Goal: Task Accomplishment & Management: Use online tool/utility

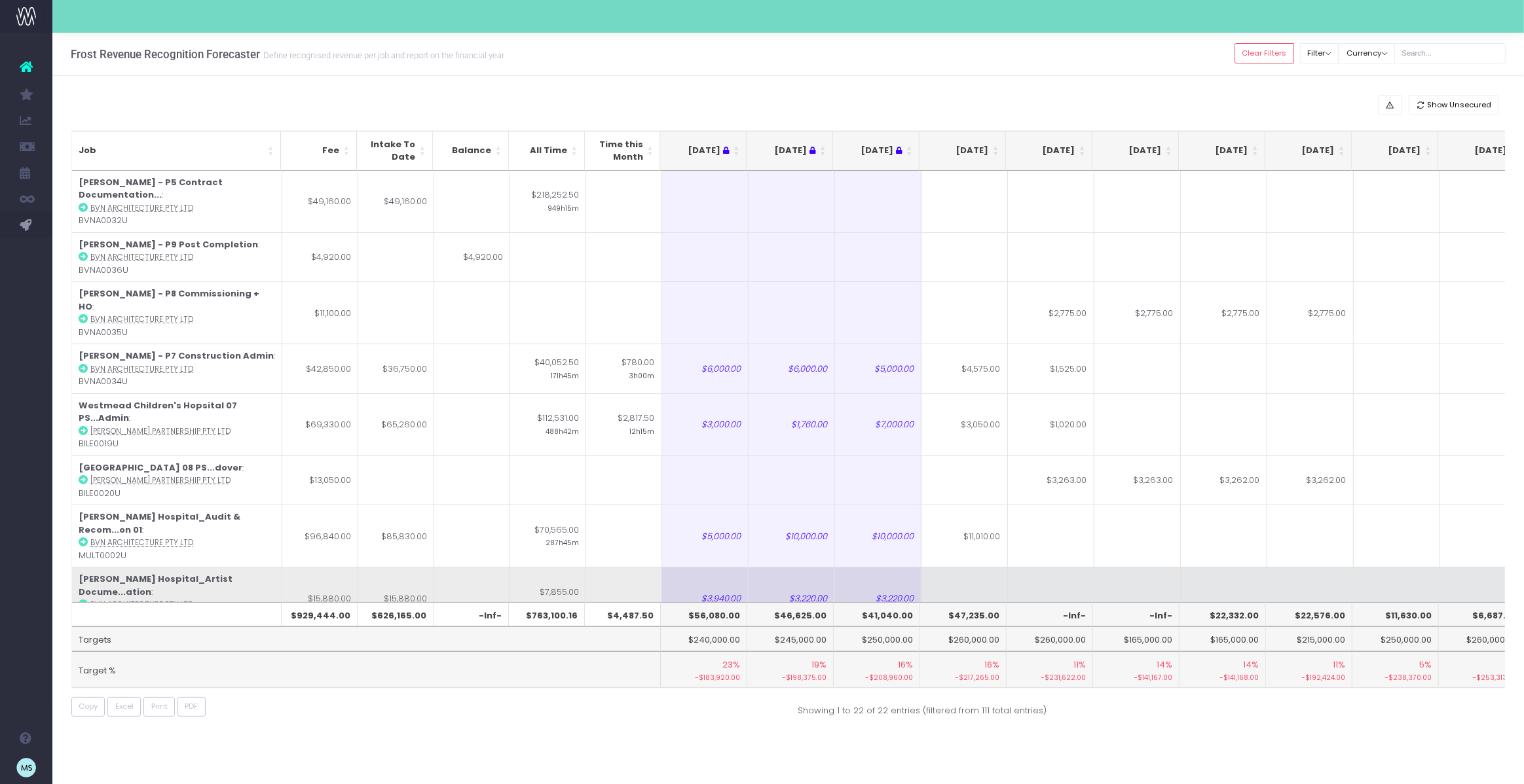
scroll to position [0, 259]
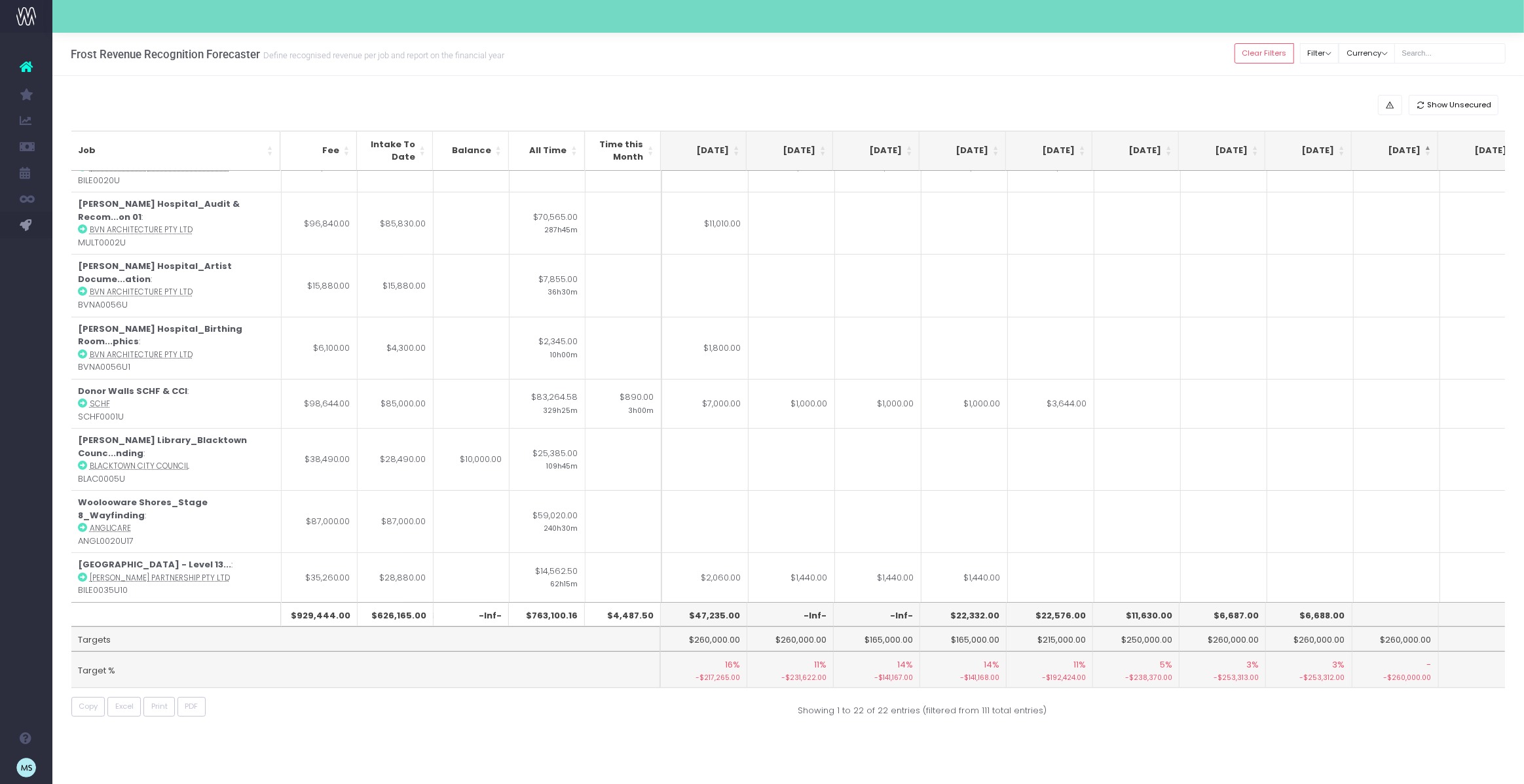
click at [129, 98] on div "Show Unsecured" at bounding box center [788, 105] width 1435 height 21
click at [600, 59] on div "Frost Revenue Recognition Forecaster Define recognised revenue per job and repo…" at bounding box center [788, 54] width 1472 height 44
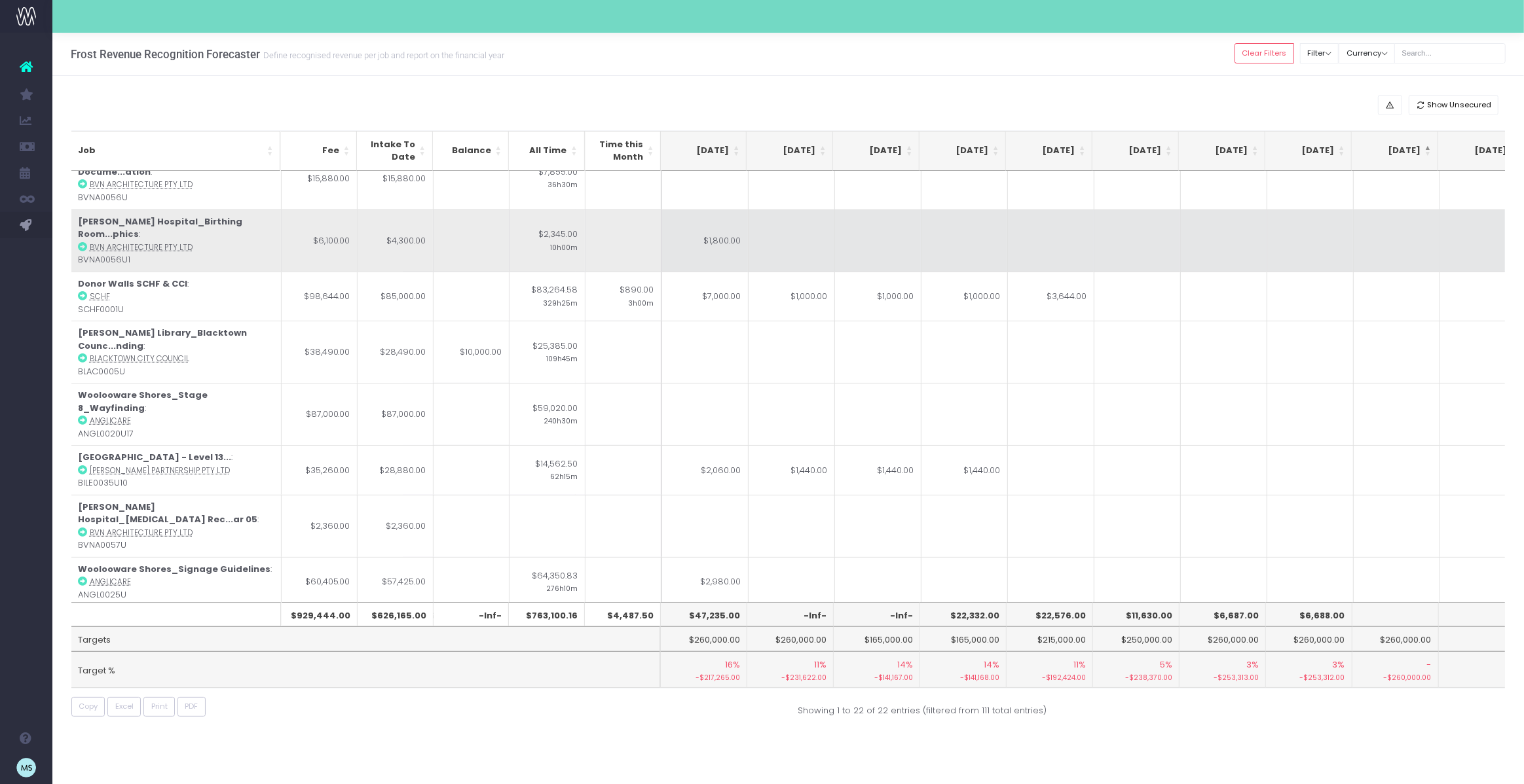
scroll to position [423, 259]
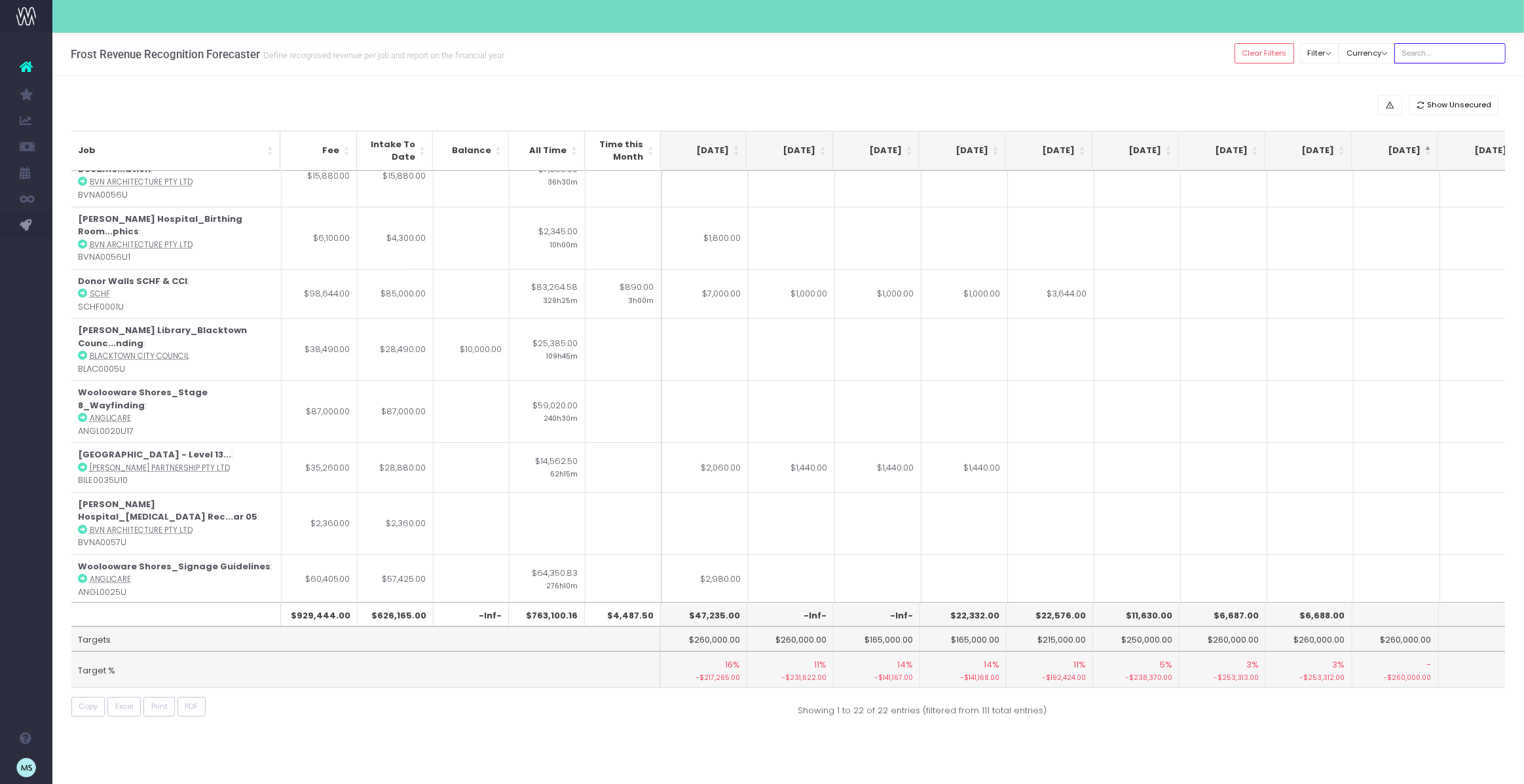
click at [1451, 51] on input "text" at bounding box center [1450, 53] width 111 height 21
type input "westmead"
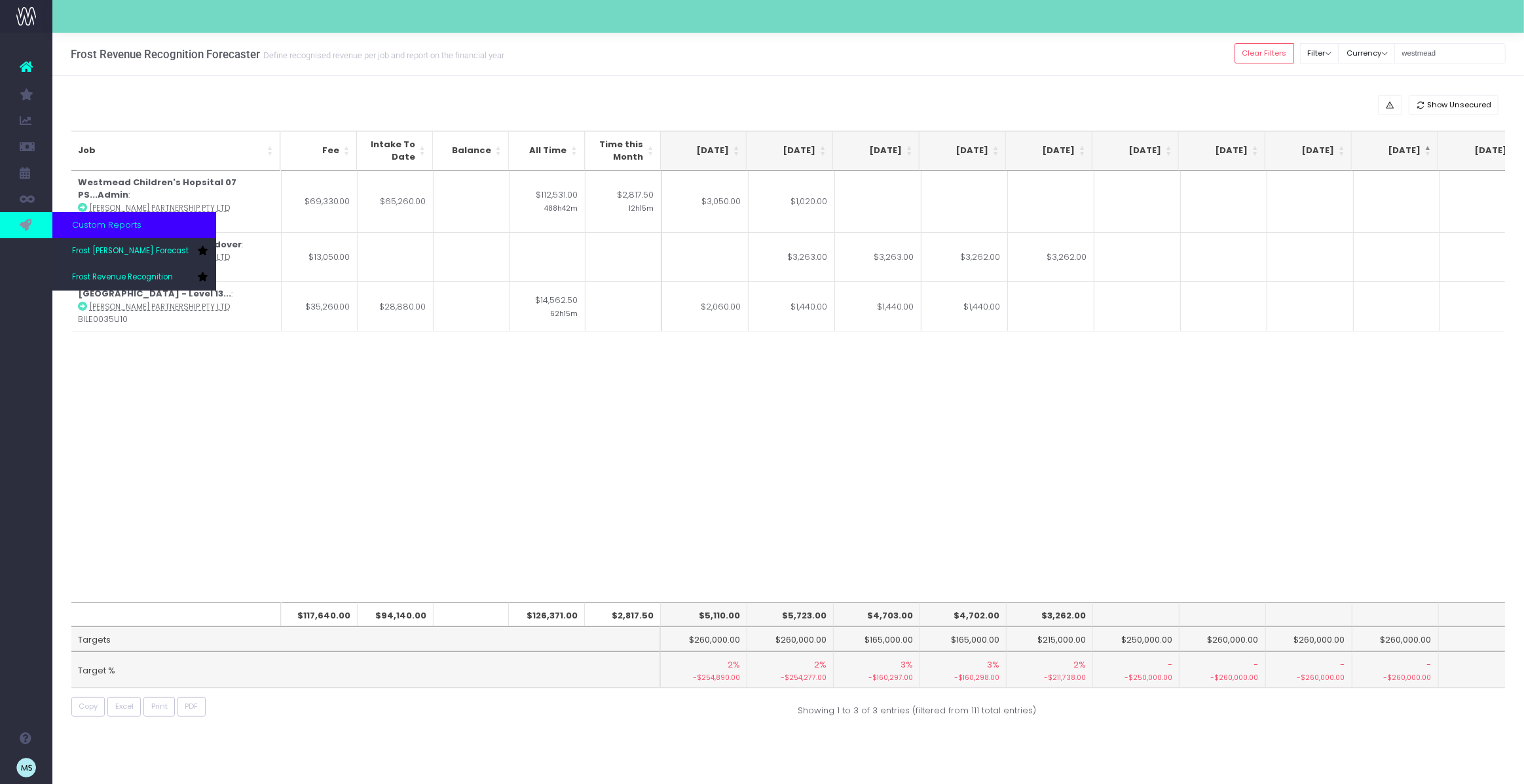
click at [27, 228] on icon at bounding box center [26, 225] width 13 height 15
click at [123, 252] on span "Frost [PERSON_NAME] Forecast" at bounding box center [131, 251] width 117 height 12
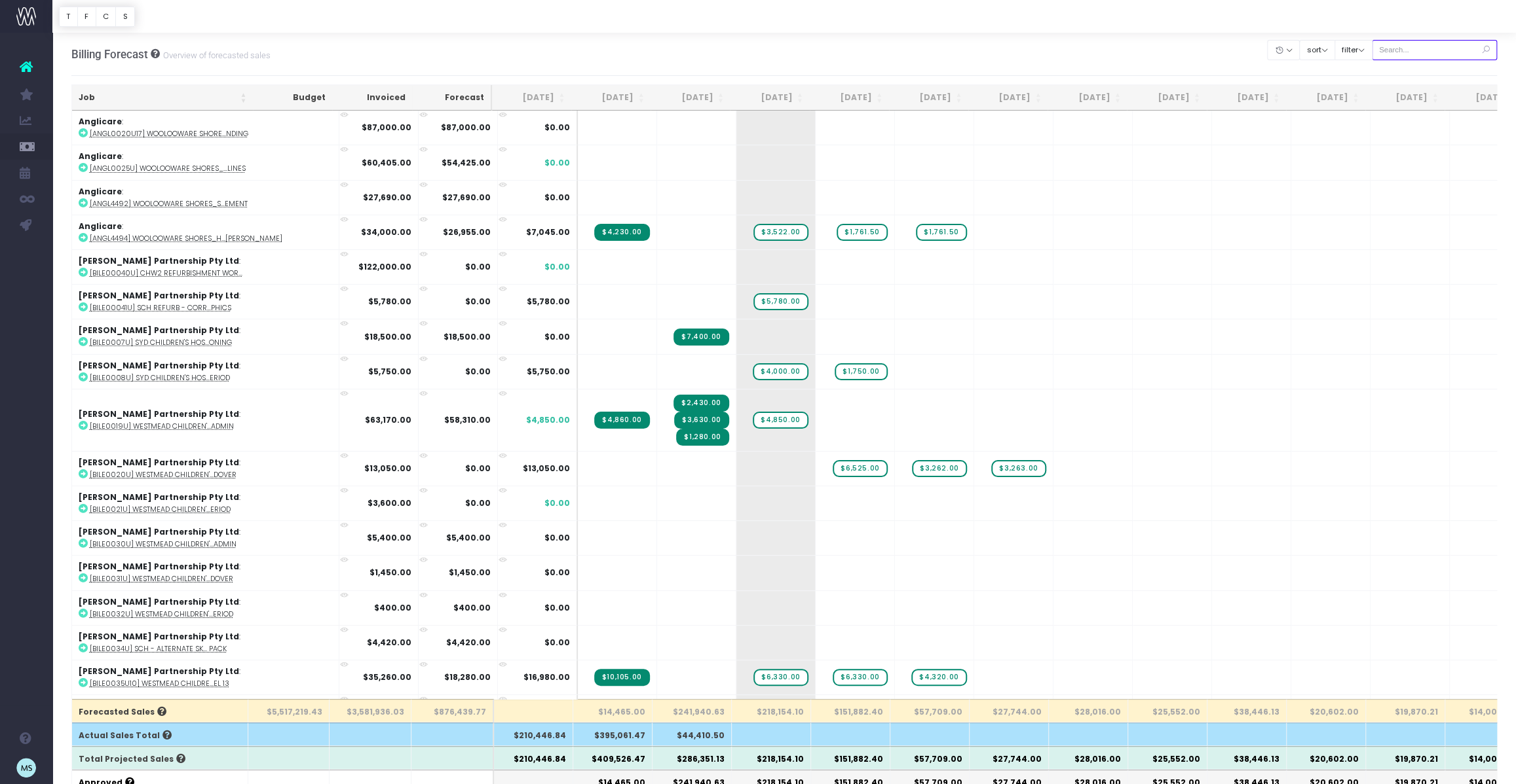
click at [1431, 49] on input "text" at bounding box center [1434, 49] width 126 height 21
type input "westmead"
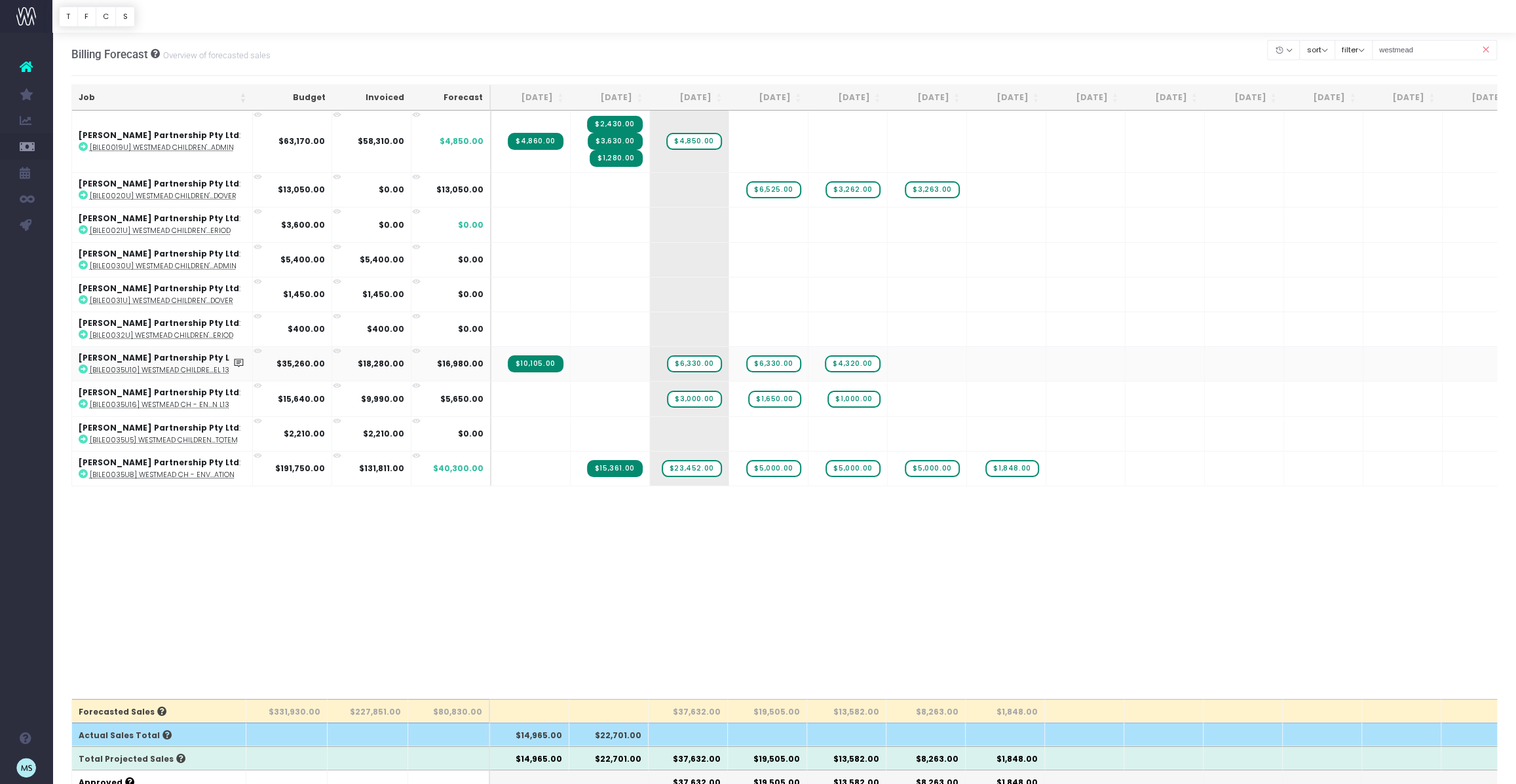
click at [256, 349] on icon at bounding box center [257, 351] width 9 height 9
click at [786, 189] on span "$6,525.00" at bounding box center [772, 189] width 54 height 17
type input "3262"
click at [994, 191] on span "+" at bounding box center [986, 190] width 40 height 34
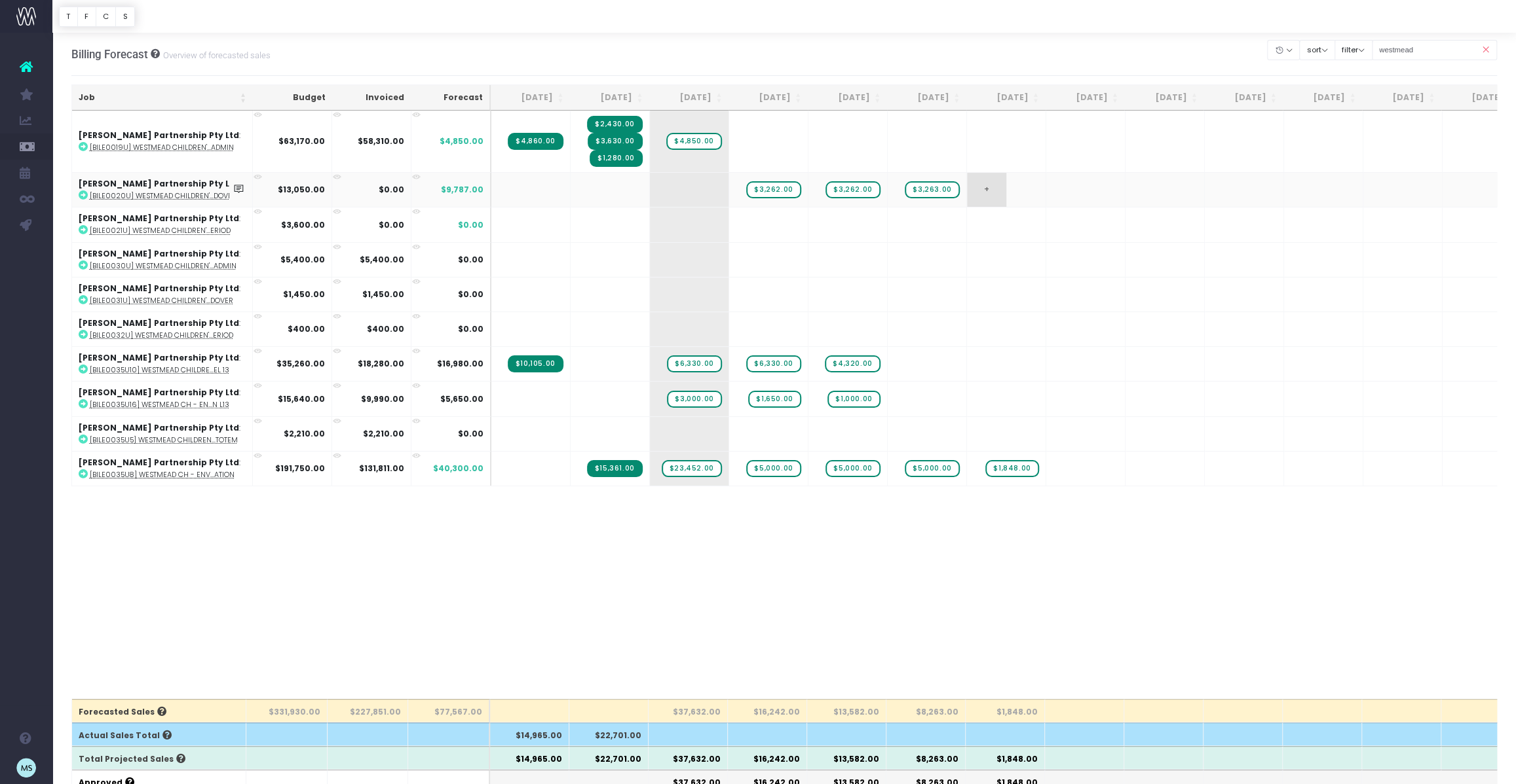
click at [994, 191] on span "+" at bounding box center [986, 190] width 40 height 34
click at [1076, 238] on body "Oh my... this is bad. [PERSON_NAME] wasn't able to load this page. Please conta…" at bounding box center [758, 392] width 1516 height 784
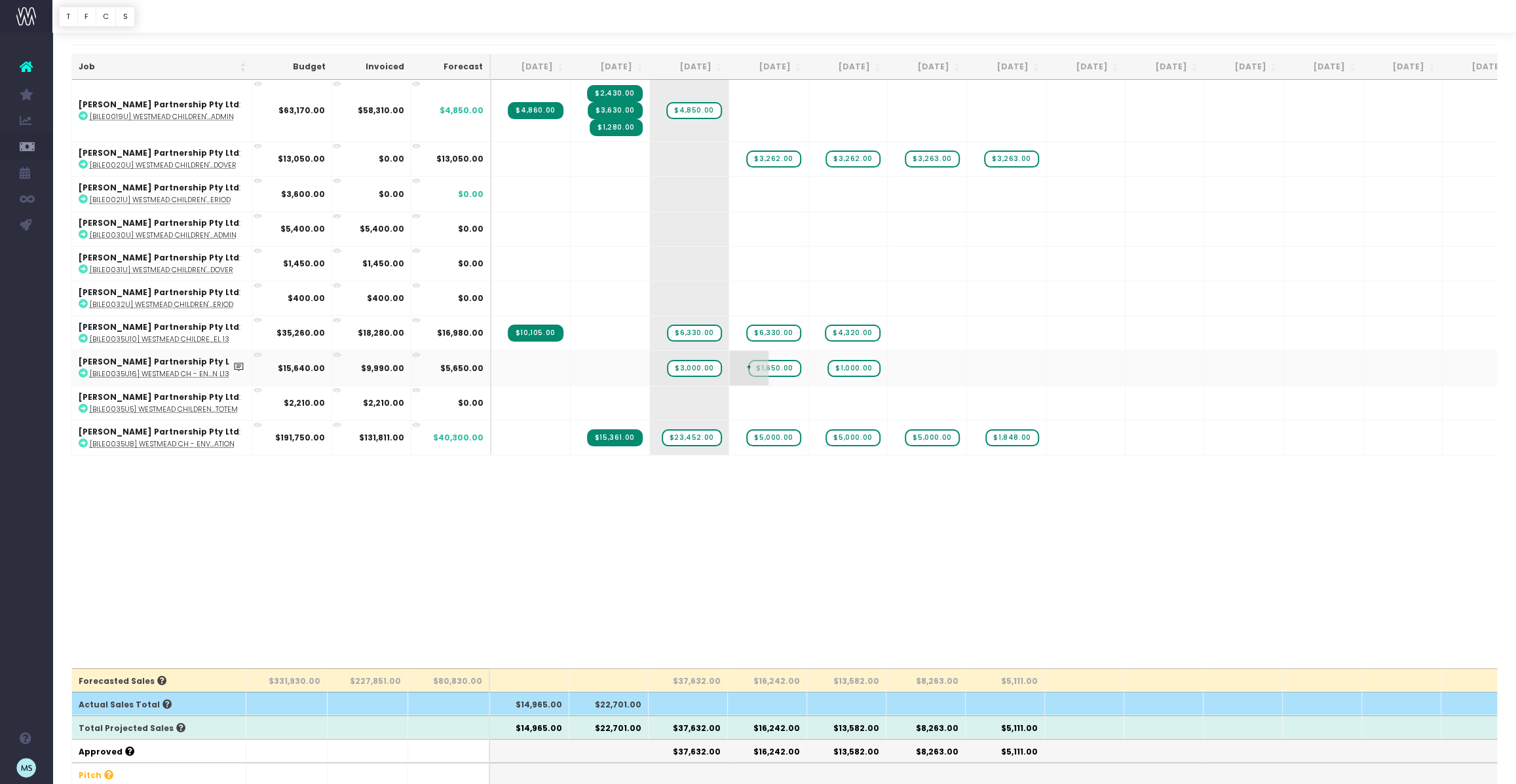
scroll to position [55, 0]
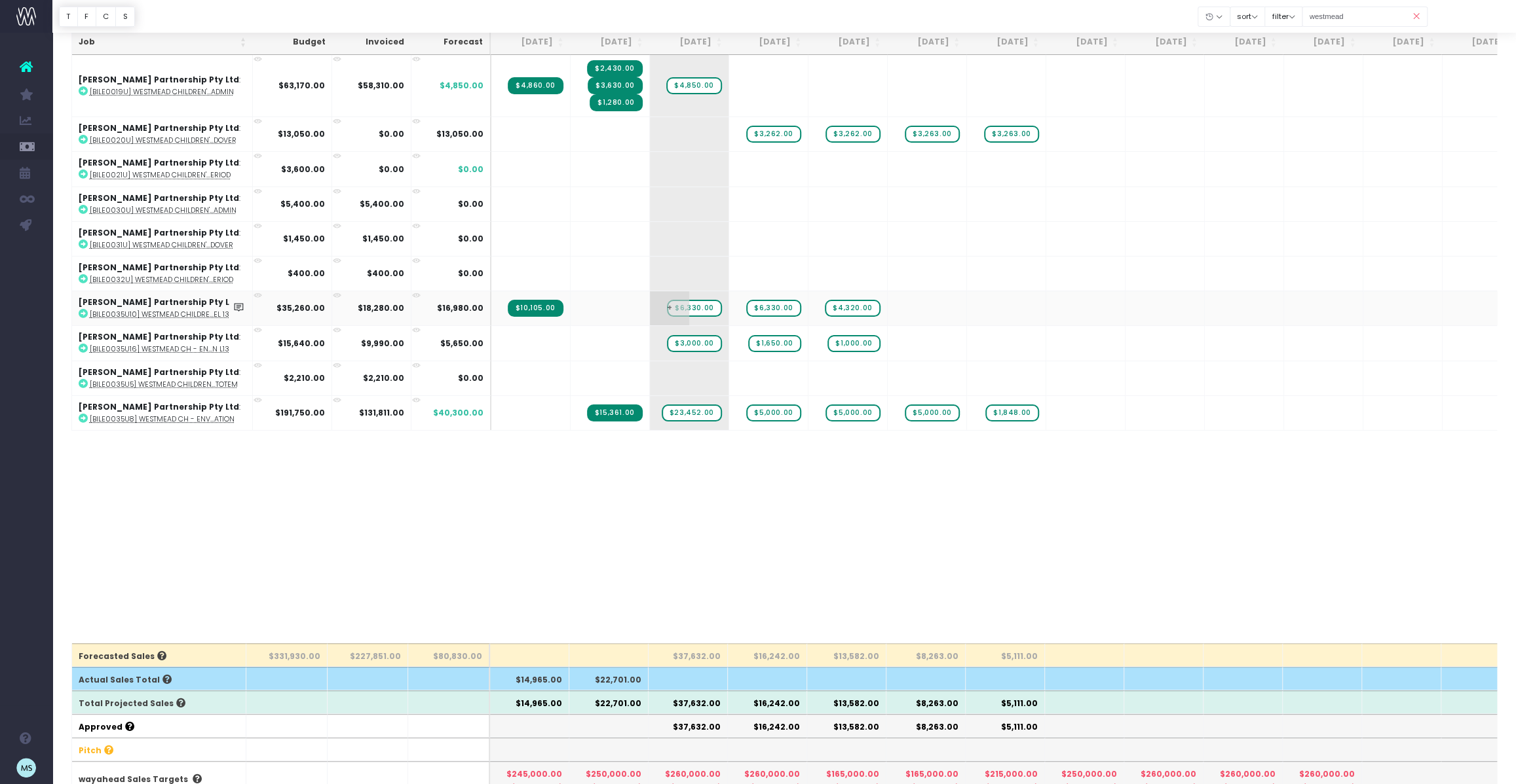
click at [690, 306] on span "$6,330.00" at bounding box center [693, 308] width 54 height 17
type input "2060"
click at [788, 307] on span "$6,330.00" at bounding box center [772, 308] width 54 height 17
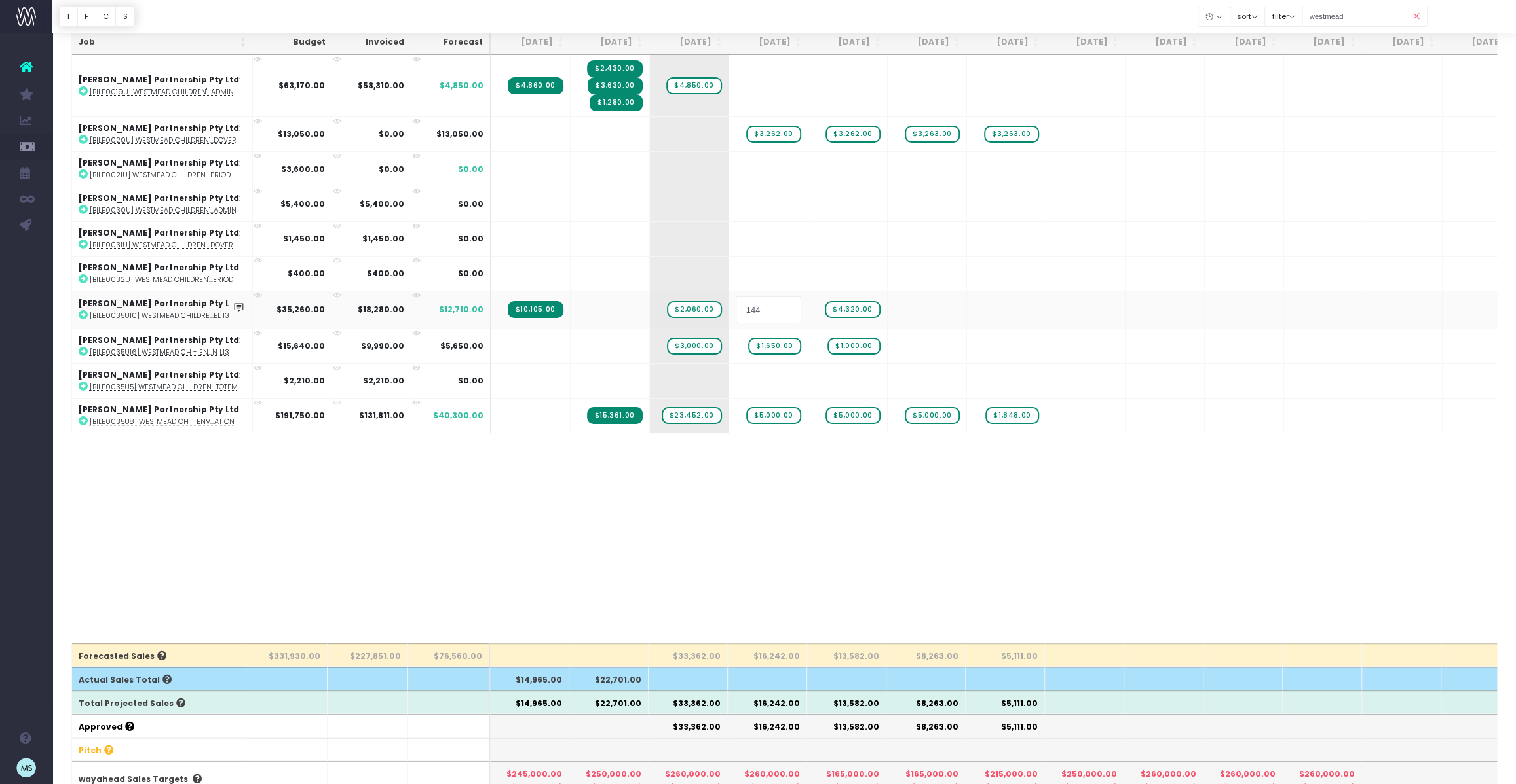
type input "1440"
click at [851, 307] on div at bounding box center [758, 392] width 1516 height 784
click at [851, 307] on span "$4,320.00" at bounding box center [853, 308] width 55 height 17
type input "1440"
click at [0, 0] on span "+" at bounding box center [0, 0] width 0 height 0
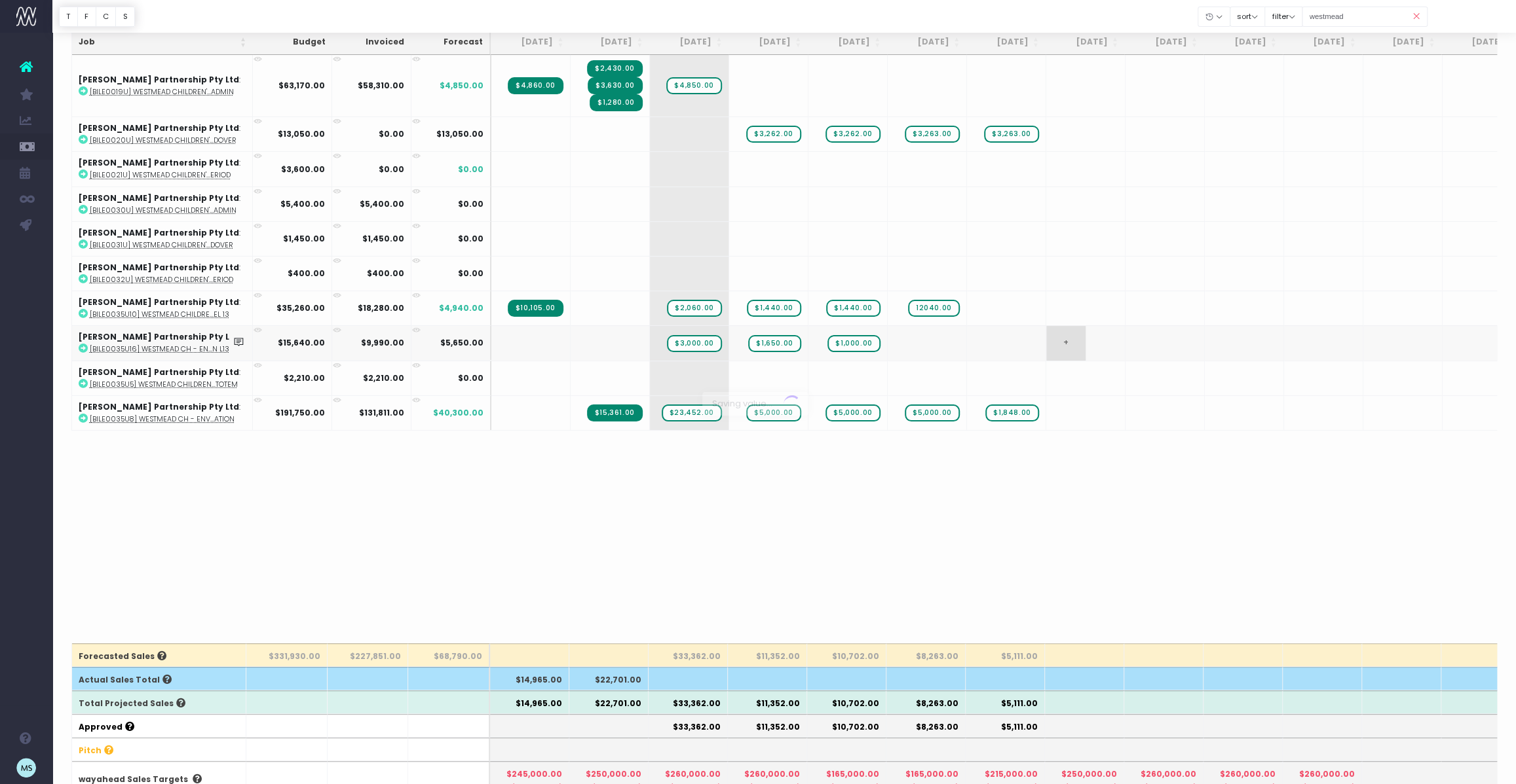
click at [1120, 349] on body "Oh my... this is bad. [PERSON_NAME] wasn't able to load this page. Please conta…" at bounding box center [758, 337] width 1516 height 784
click at [1058, 334] on span "+" at bounding box center [1065, 343] width 40 height 34
click at [926, 308] on span "$12,040.00" at bounding box center [930, 308] width 58 height 17
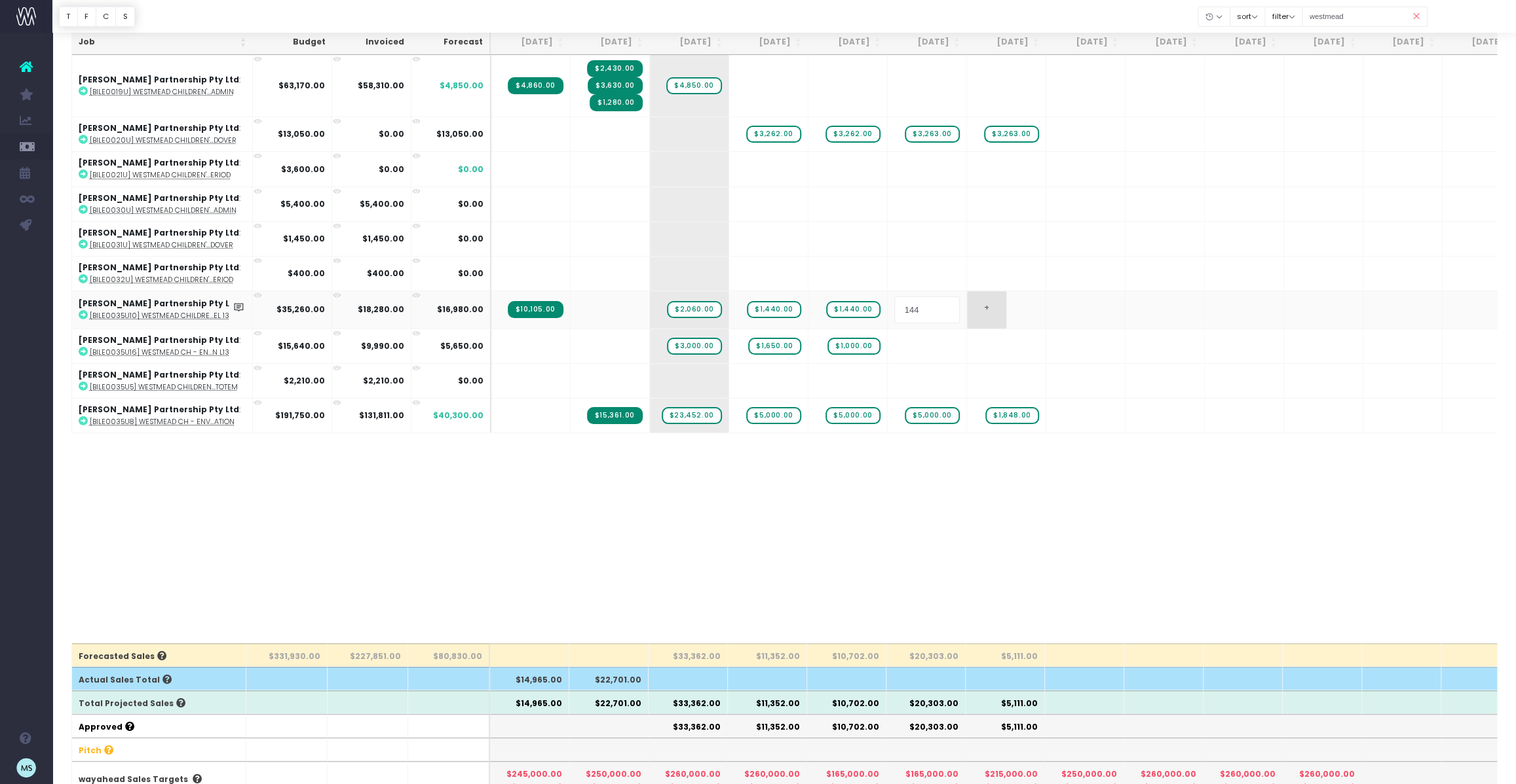
type input "1440"
click at [699, 307] on span "$2,060.00" at bounding box center [693, 308] width 54 height 17
click at [696, 306] on td "+" at bounding box center [689, 308] width 79 height 35
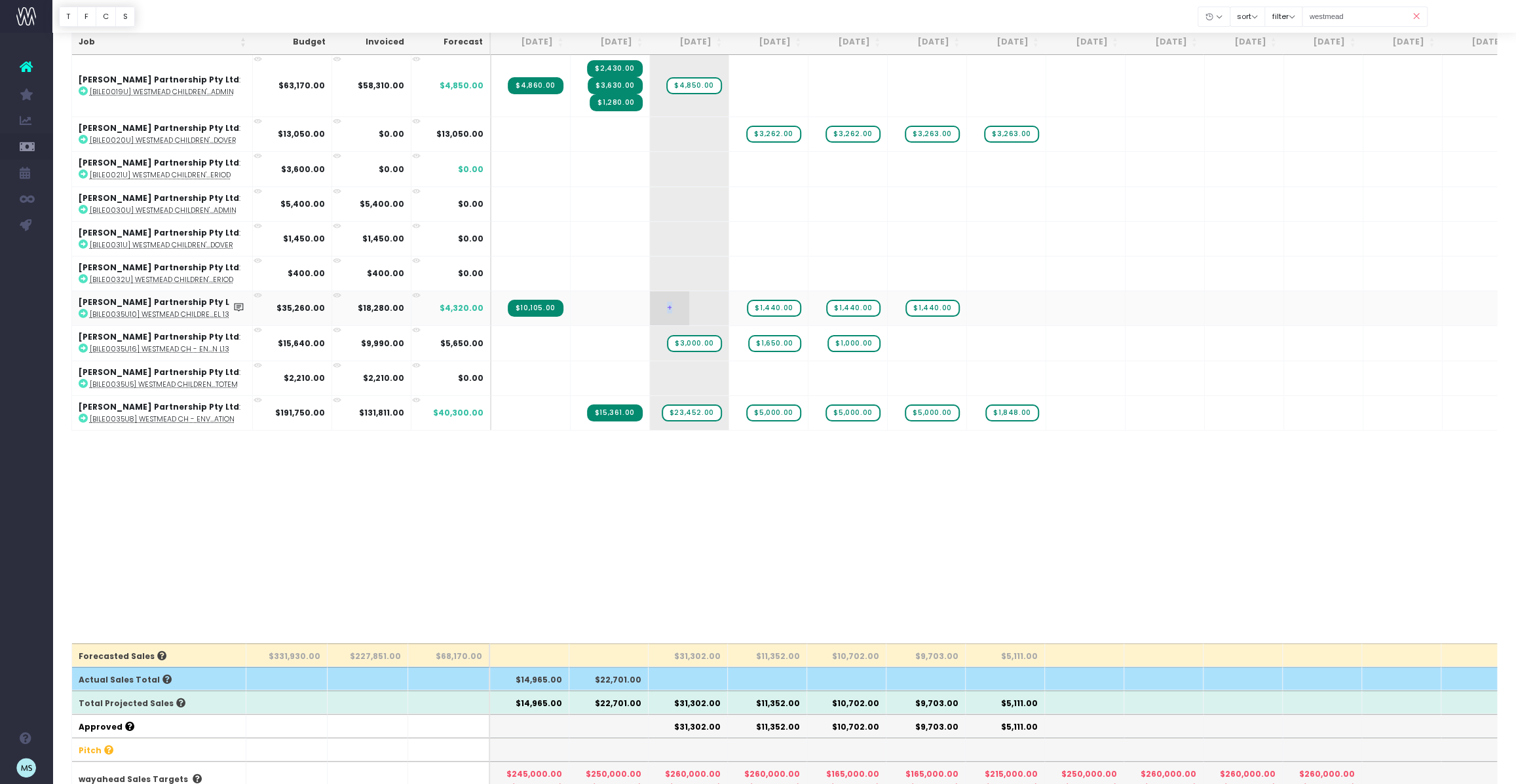
click at [668, 305] on span "+" at bounding box center [669, 308] width 40 height 34
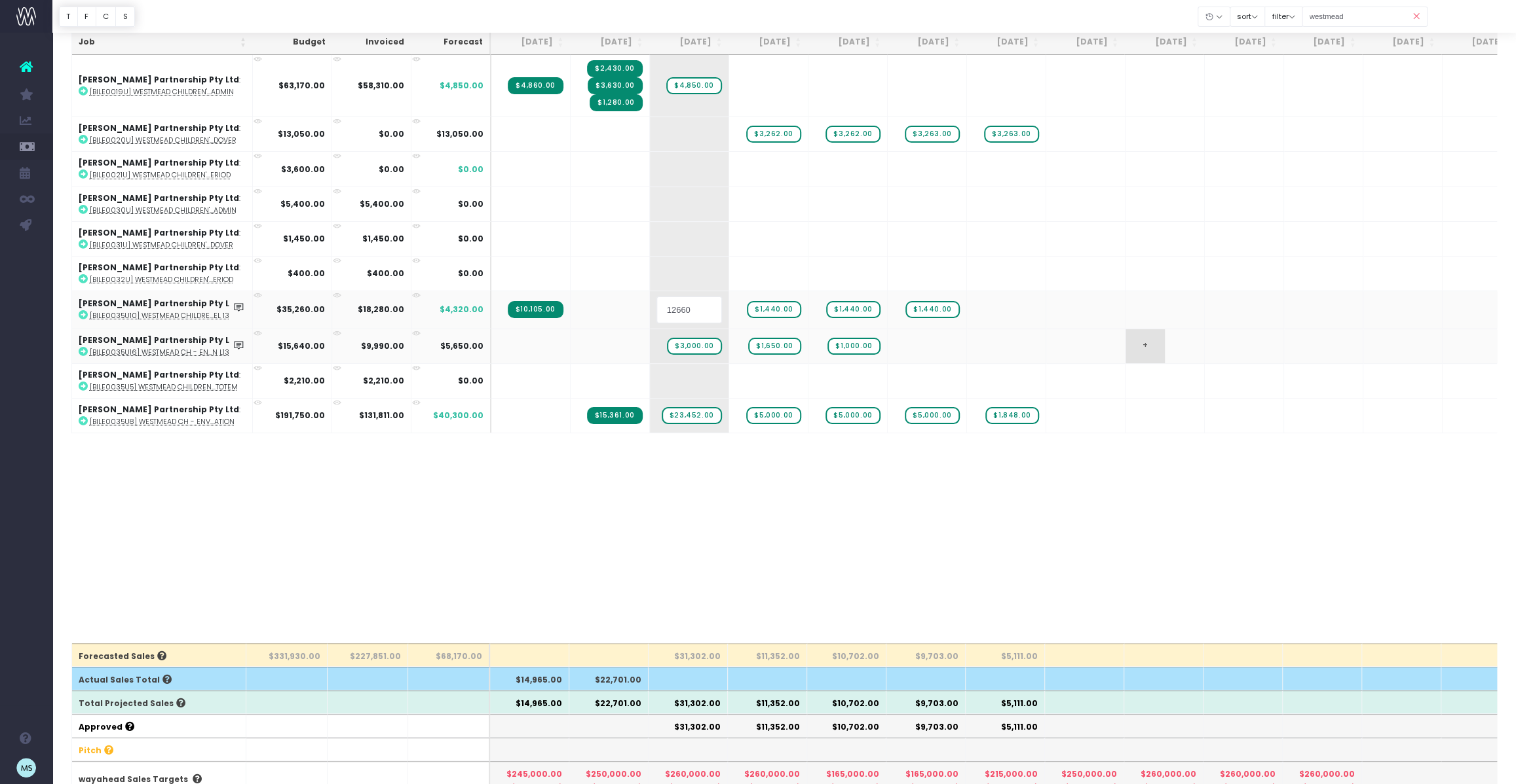
click at [1175, 344] on body "Oh my... this is bad. [PERSON_NAME] wasn't able to load this page. Please conta…" at bounding box center [758, 337] width 1516 height 784
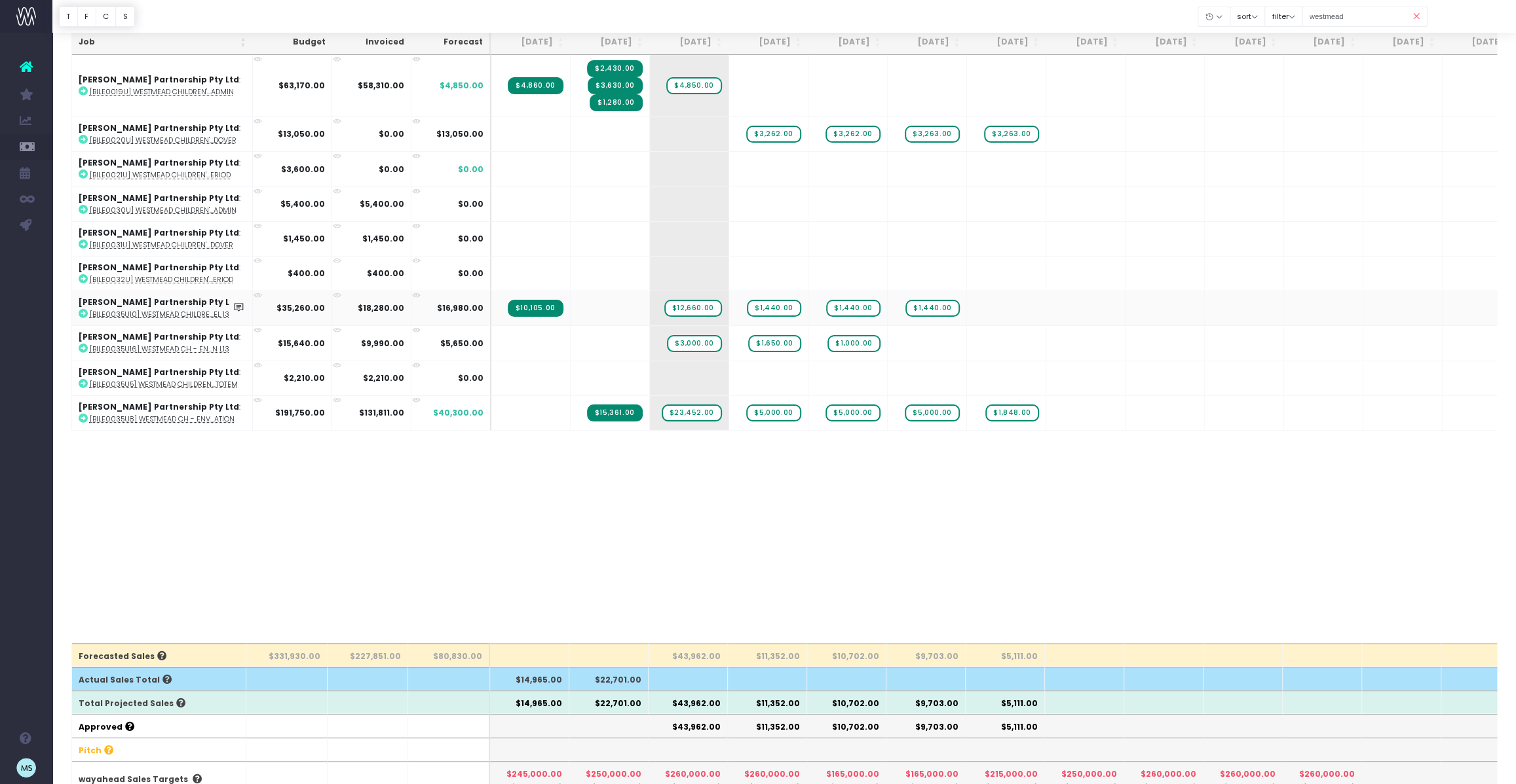
click at [84, 313] on icon at bounding box center [82, 313] width 9 height 9
click at [707, 306] on span "$12,660.00" at bounding box center [693, 308] width 57 height 17
type input "3165"
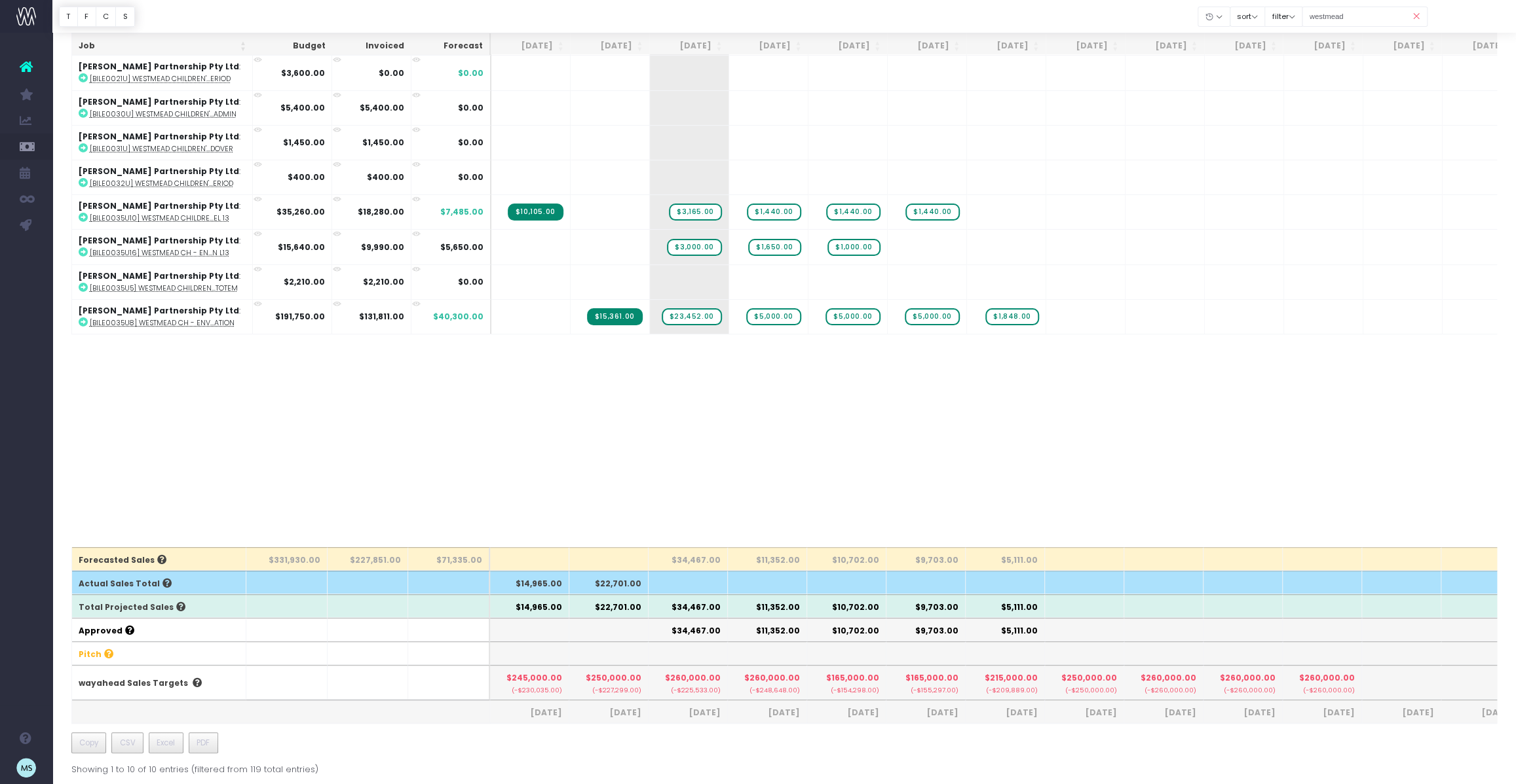
scroll to position [151, 0]
click at [704, 245] on span "$3,000.00" at bounding box center [693, 247] width 54 height 17
type input "6330"
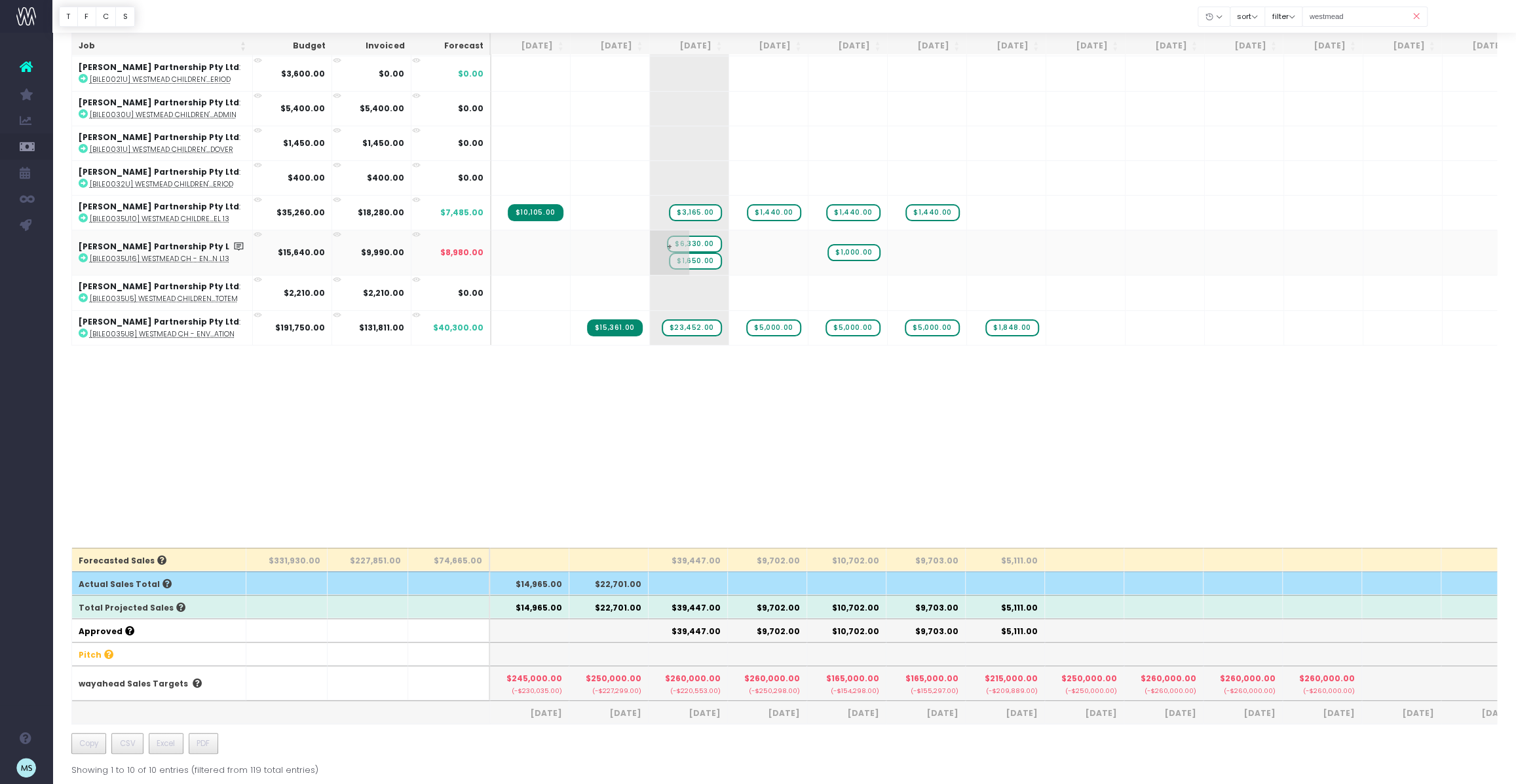
click at [715, 236] on span "$6,330.00" at bounding box center [693, 244] width 54 height 17
click at [711, 236] on span "$6,330.00" at bounding box center [693, 244] width 54 height 17
click at [696, 237] on span "$6,330.00" at bounding box center [693, 244] width 54 height 17
click at [695, 240] on span "$6,330.00" at bounding box center [693, 244] width 54 height 17
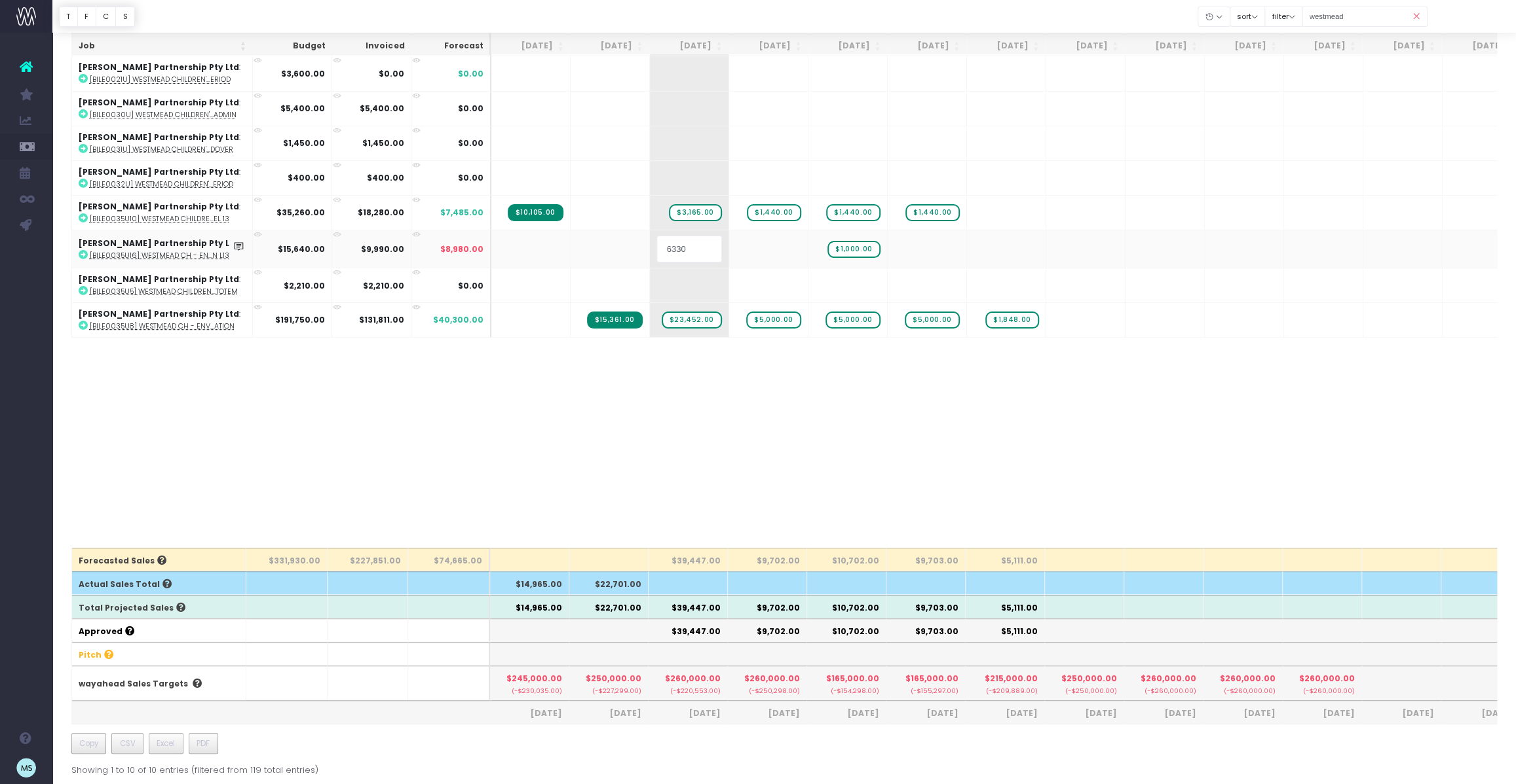
click at [812, 392] on div "Job Budget Invoiced Forecast Aug 25 Sep 25 Oct 25 Nov 25 Dec 25 Jan 26 Feb 26 M…" at bounding box center [784, 253] width 1426 height 589
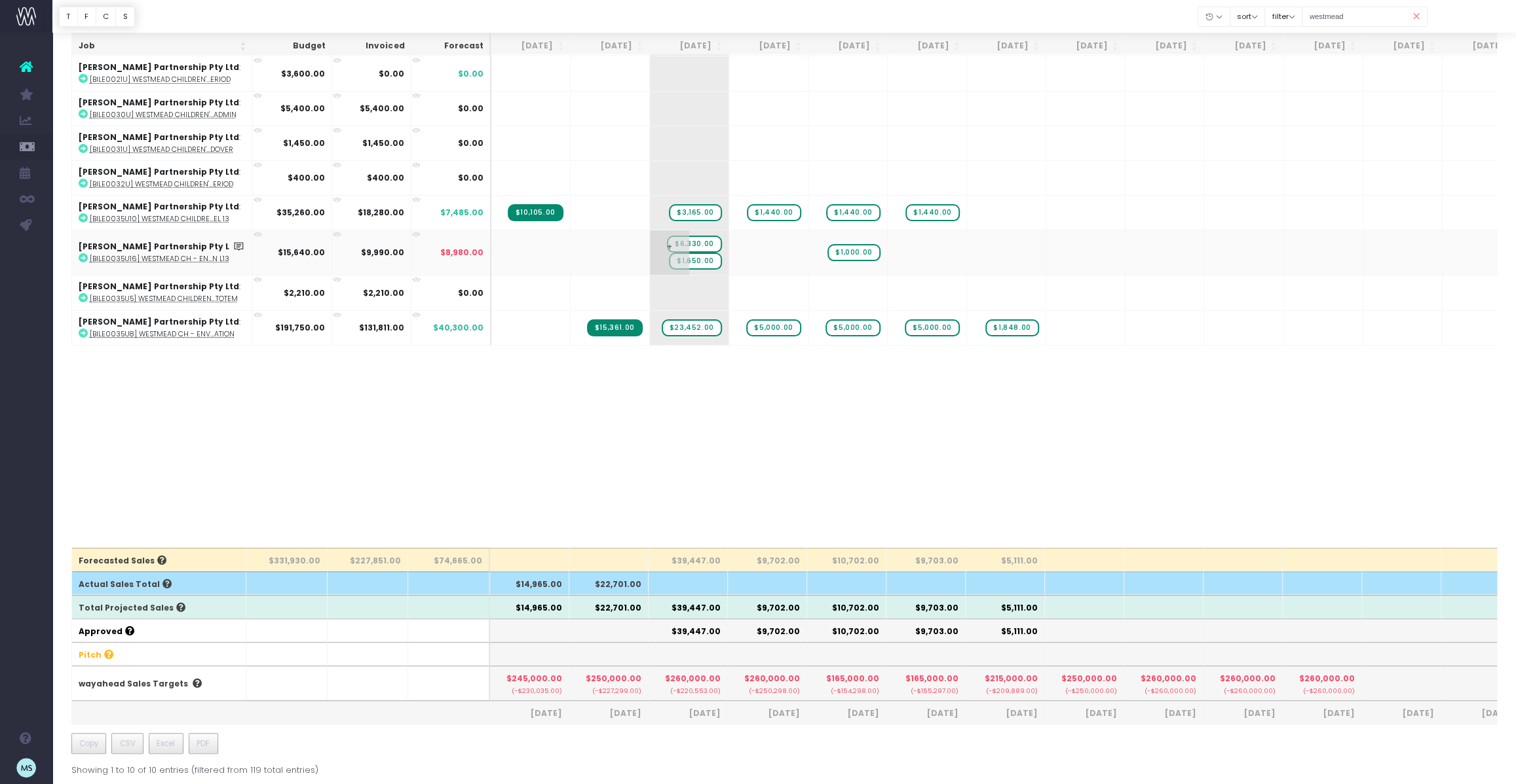
click at [670, 241] on span "+" at bounding box center [669, 252] width 40 height 45
click at [667, 243] on span "+" at bounding box center [669, 252] width 40 height 45
click at [669, 243] on span "+" at bounding box center [669, 252] width 40 height 45
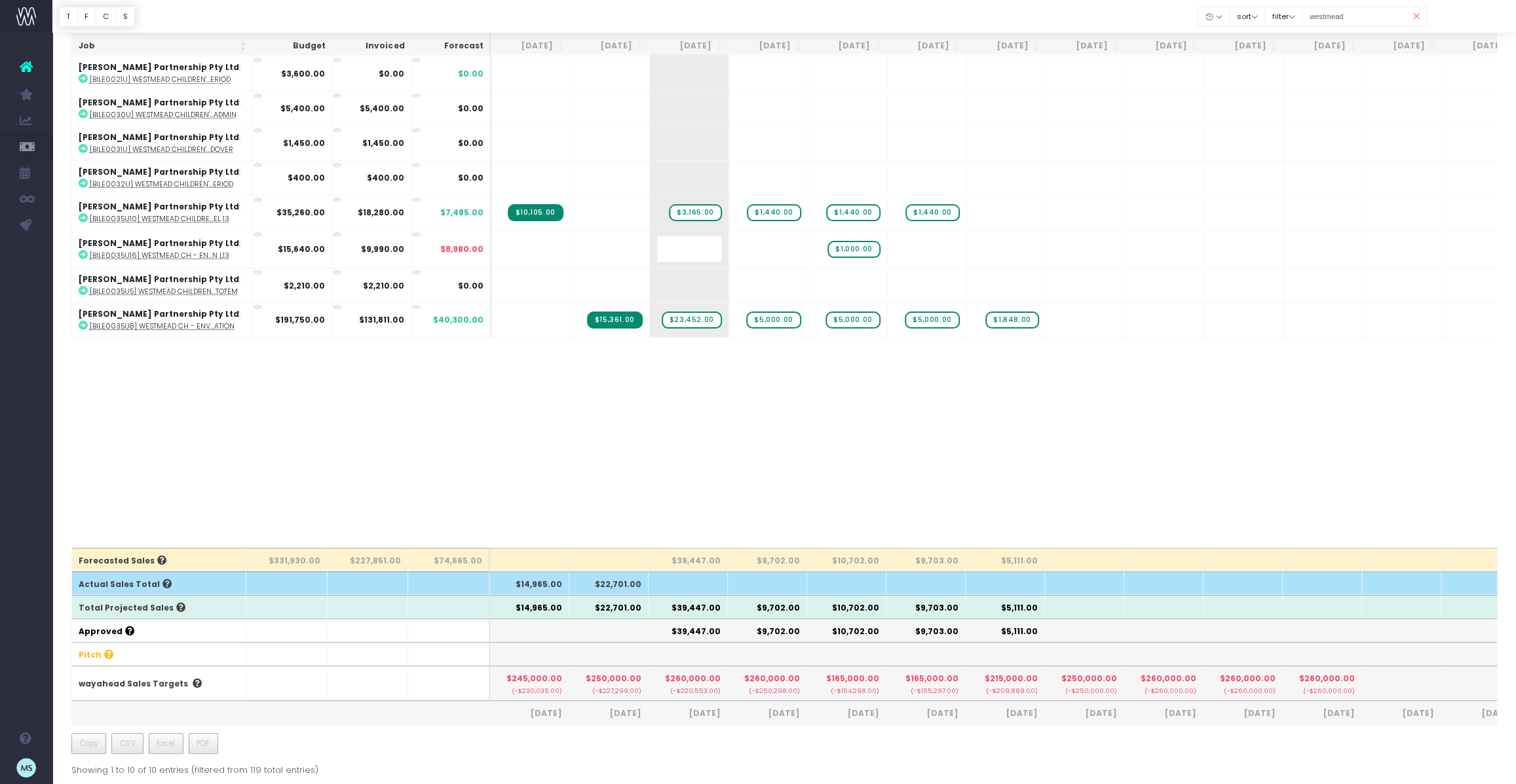
click at [889, 442] on div "Job Budget Invoiced Forecast Aug 25 Sep 25 Oct 25 Nov 25 Dec 25 Jan 26 Feb 26 M…" at bounding box center [784, 253] width 1426 height 589
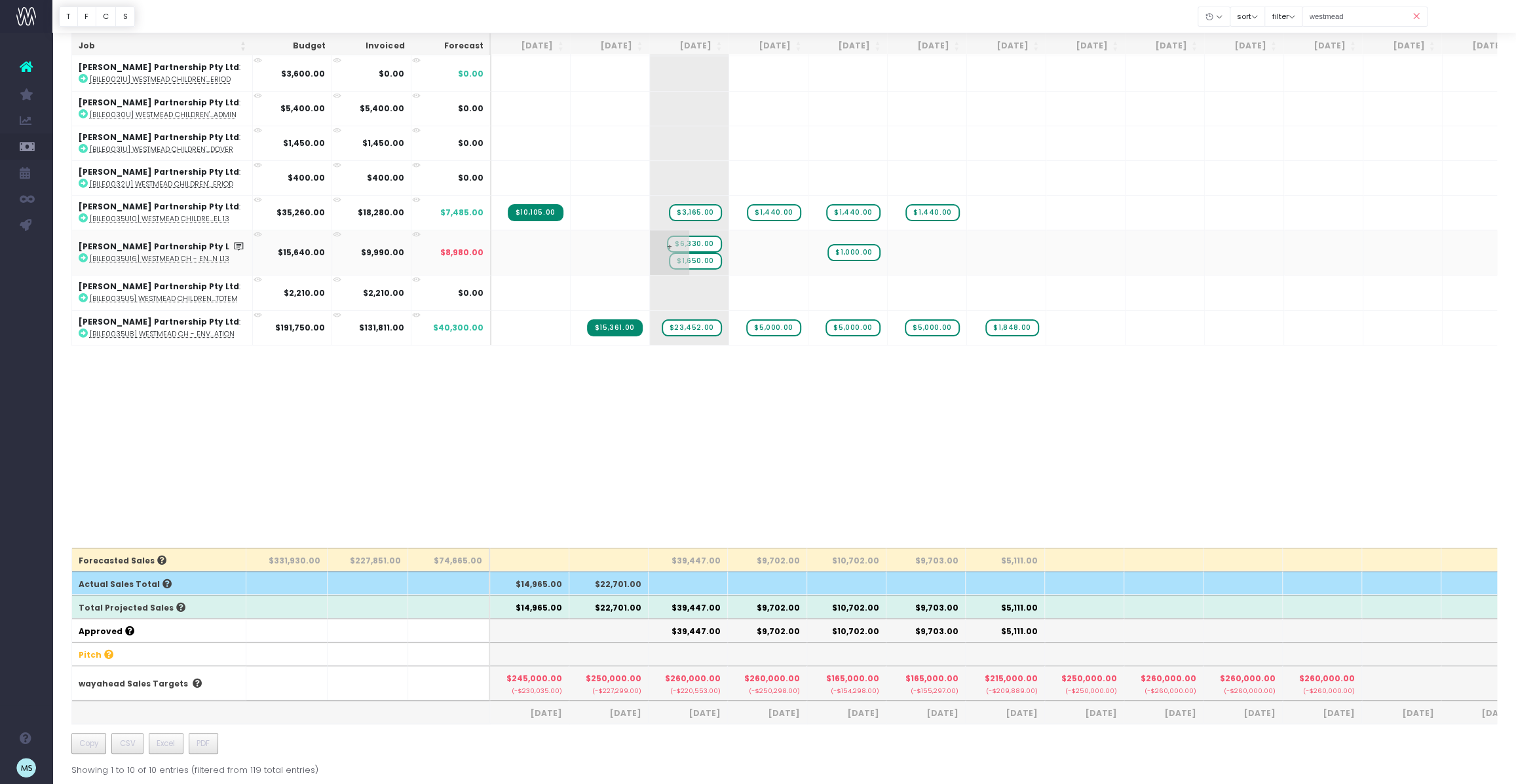
click at [707, 241] on span "$6,330.00" at bounding box center [693, 244] width 54 height 17
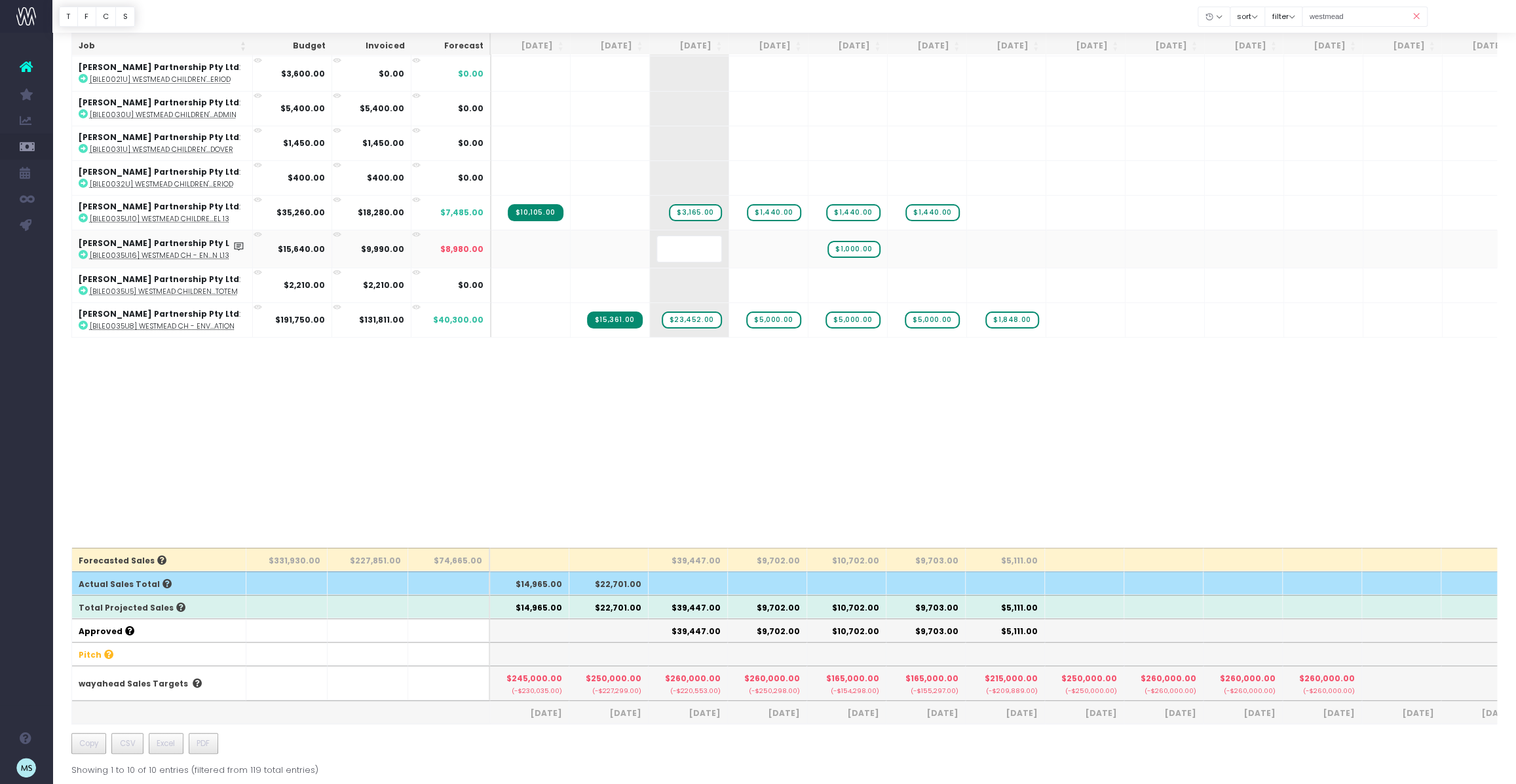
click at [792, 396] on body "Oh my... this is bad. [PERSON_NAME] wasn't able to load this page. Please conta…" at bounding box center [758, 241] width 1516 height 784
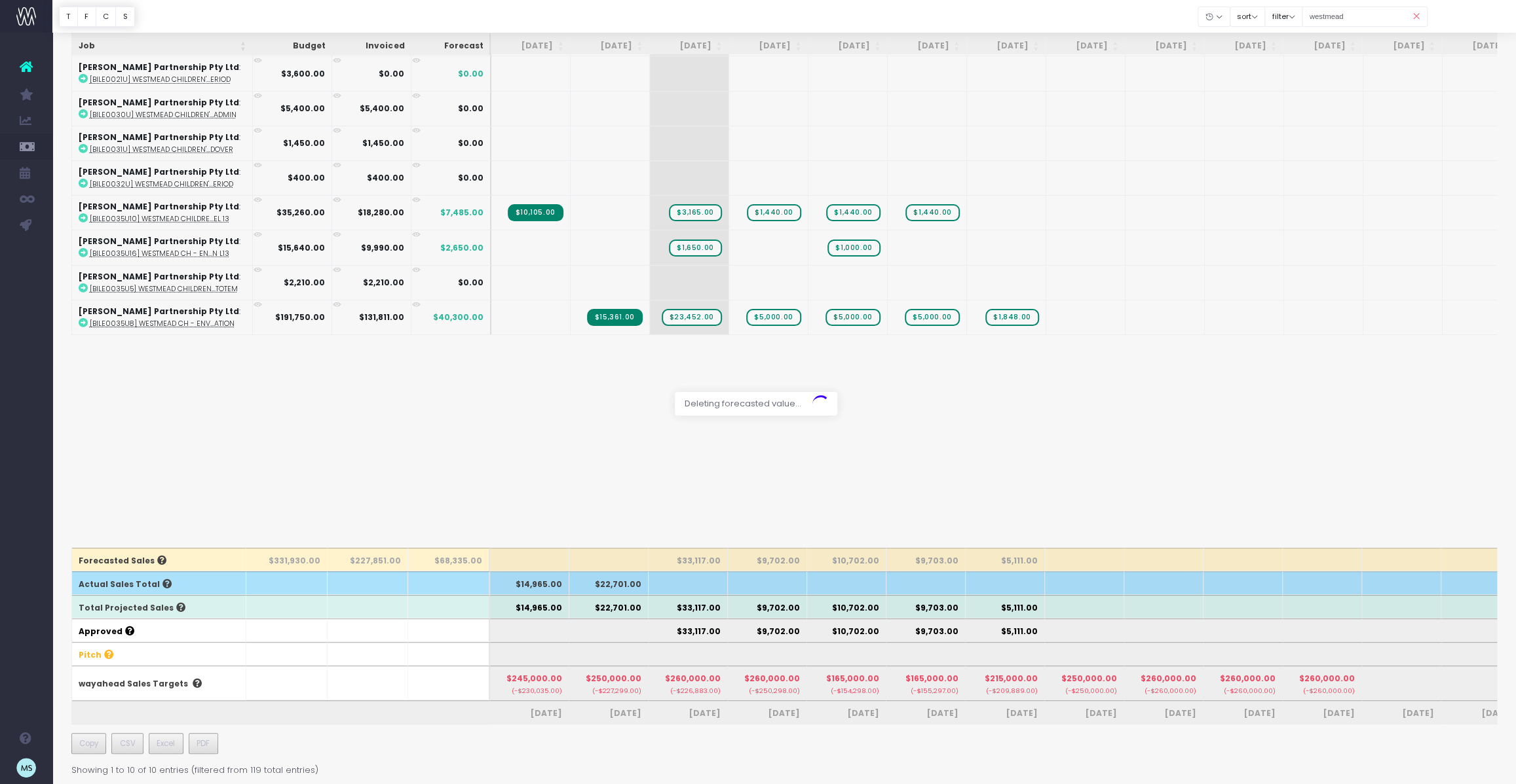
click at [874, 445] on div at bounding box center [758, 392] width 1516 height 784
click at [697, 210] on span "$3,165.00" at bounding box center [694, 212] width 52 height 17
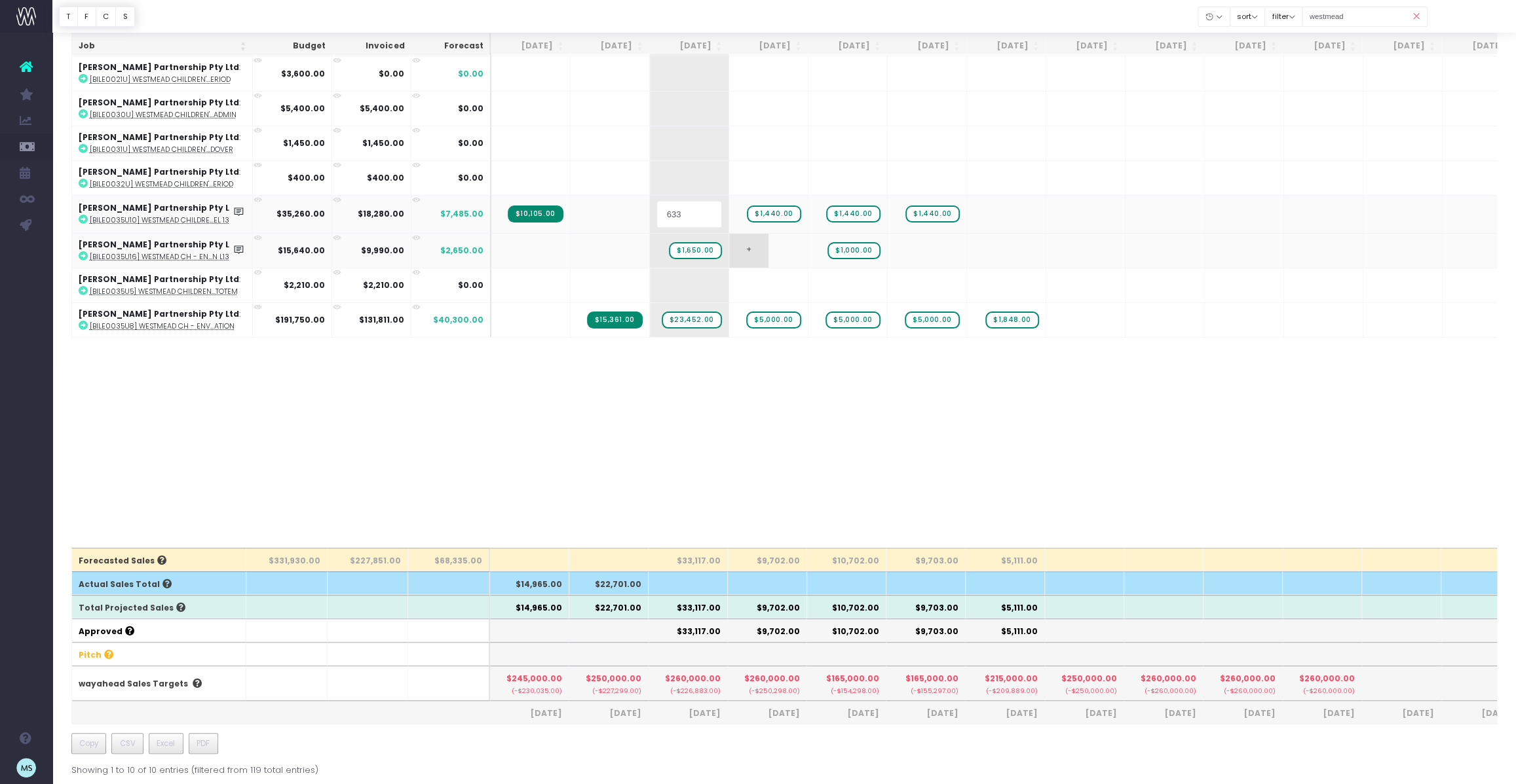
type input "6330"
click at [928, 457] on body "Oh my... this is bad. [PERSON_NAME] wasn't able to load this page. Please conta…" at bounding box center [758, 241] width 1516 height 784
click at [777, 214] on span "$1,440.00" at bounding box center [773, 212] width 53 height 17
type input "6330"
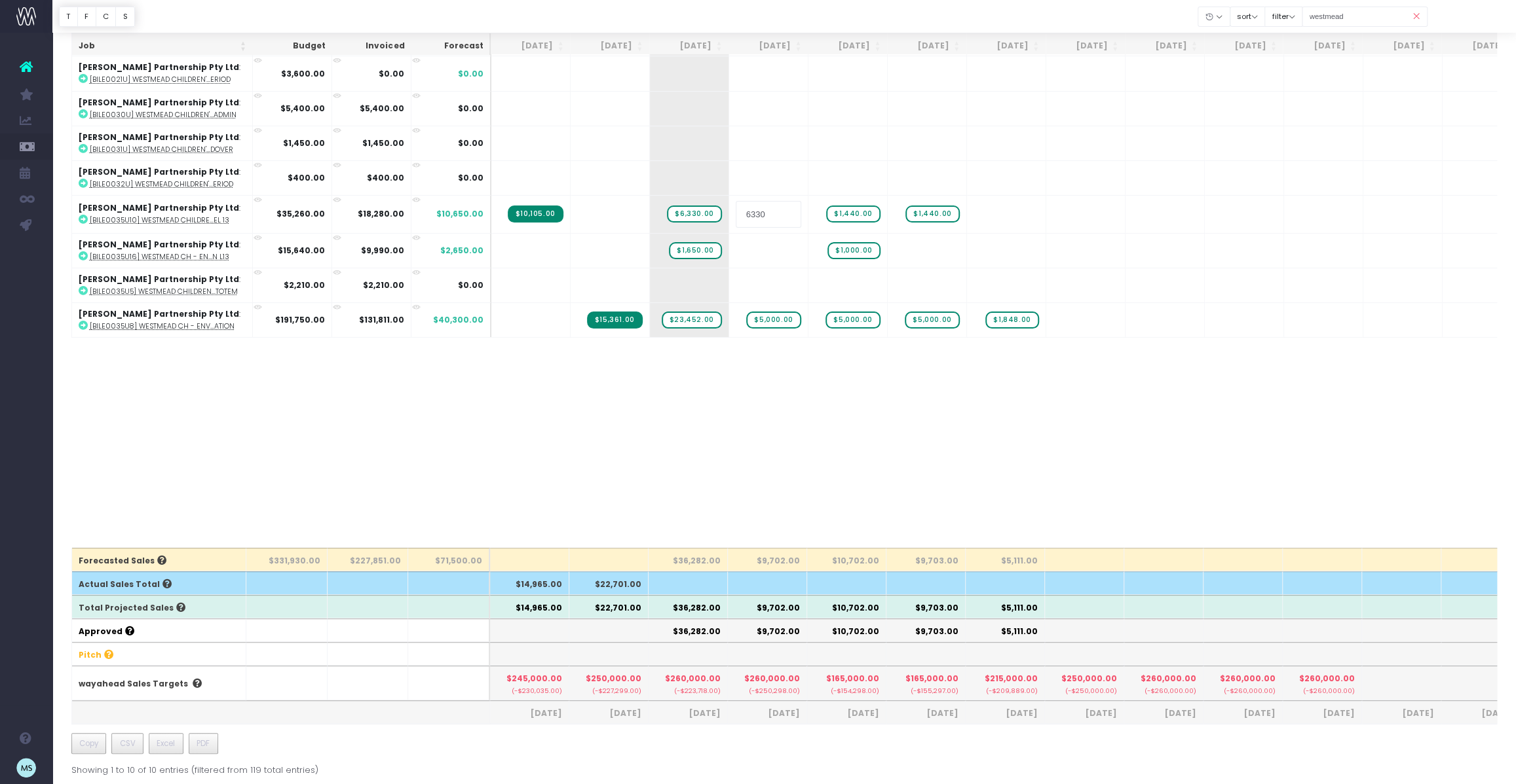
click at [852, 453] on body "Oh my... this is bad. [PERSON_NAME] wasn't able to load this page. Please conta…" at bounding box center [758, 241] width 1516 height 784
click at [859, 212] on span "$1,440.00" at bounding box center [853, 212] width 53 height 17
type input "2160"
click at [942, 212] on span "$1,440.00" at bounding box center [932, 212] width 53 height 17
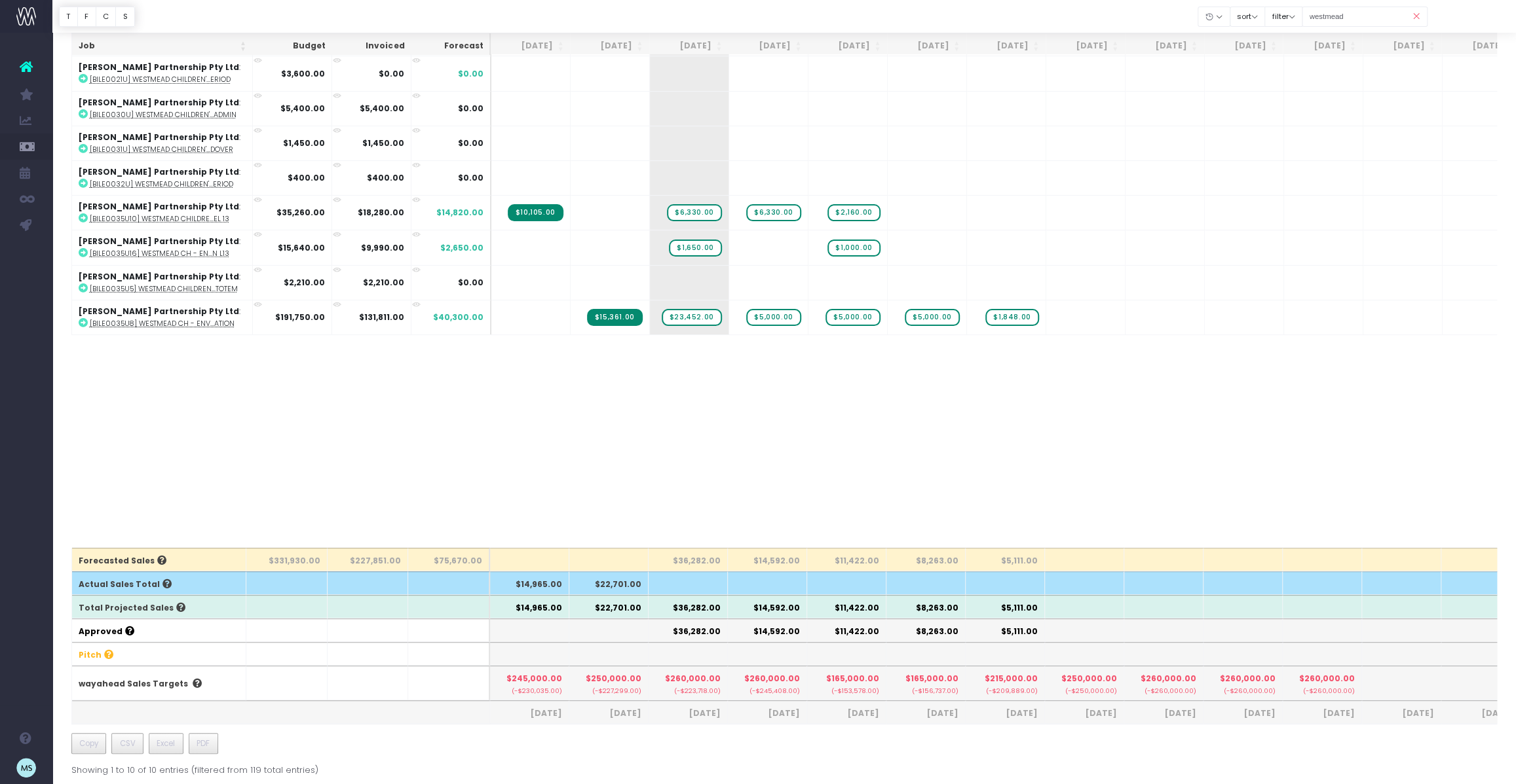
click at [938, 207] on td "+" at bounding box center [927, 212] width 79 height 35
click at [915, 214] on span "+" at bounding box center [907, 213] width 40 height 34
click at [1201, 388] on body "Oh my... this is bad. [PERSON_NAME] wasn't able to load this page. Please conta…" at bounding box center [758, 241] width 1516 height 784
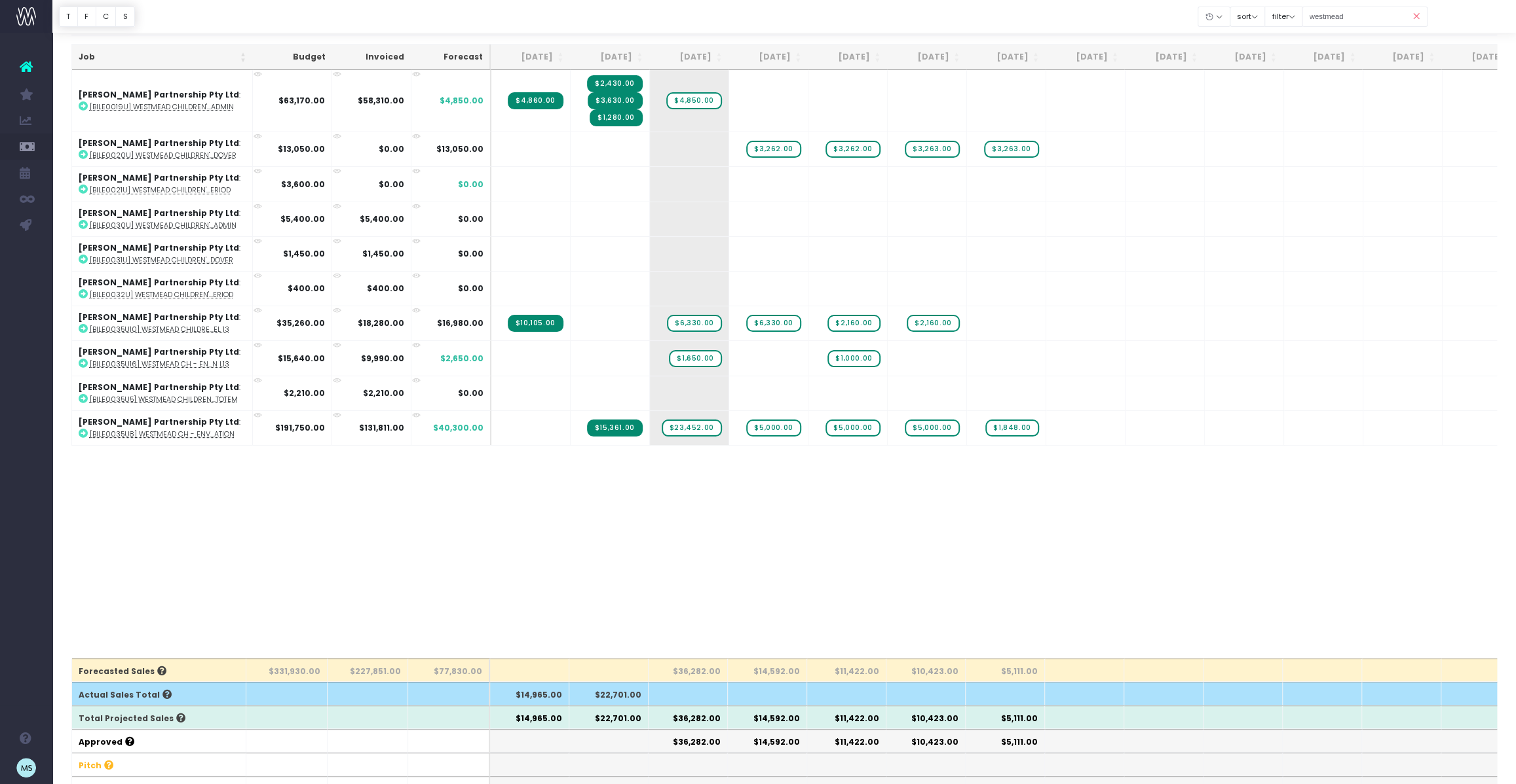
scroll to position [40, 0]
click at [305, 528] on div "Job Budget Invoiced Forecast Aug 25 Sep 25 Oct 25 Nov 25 Dec 25 Jan 26 Feb 26 M…" at bounding box center [784, 365] width 1426 height 589
click at [634, 548] on div "Job Budget Invoiced Forecast Aug 25 Sep 25 Oct 25 Nov 25 Dec 25 Jan 26 Feb 26 M…" at bounding box center [784, 365] width 1426 height 589
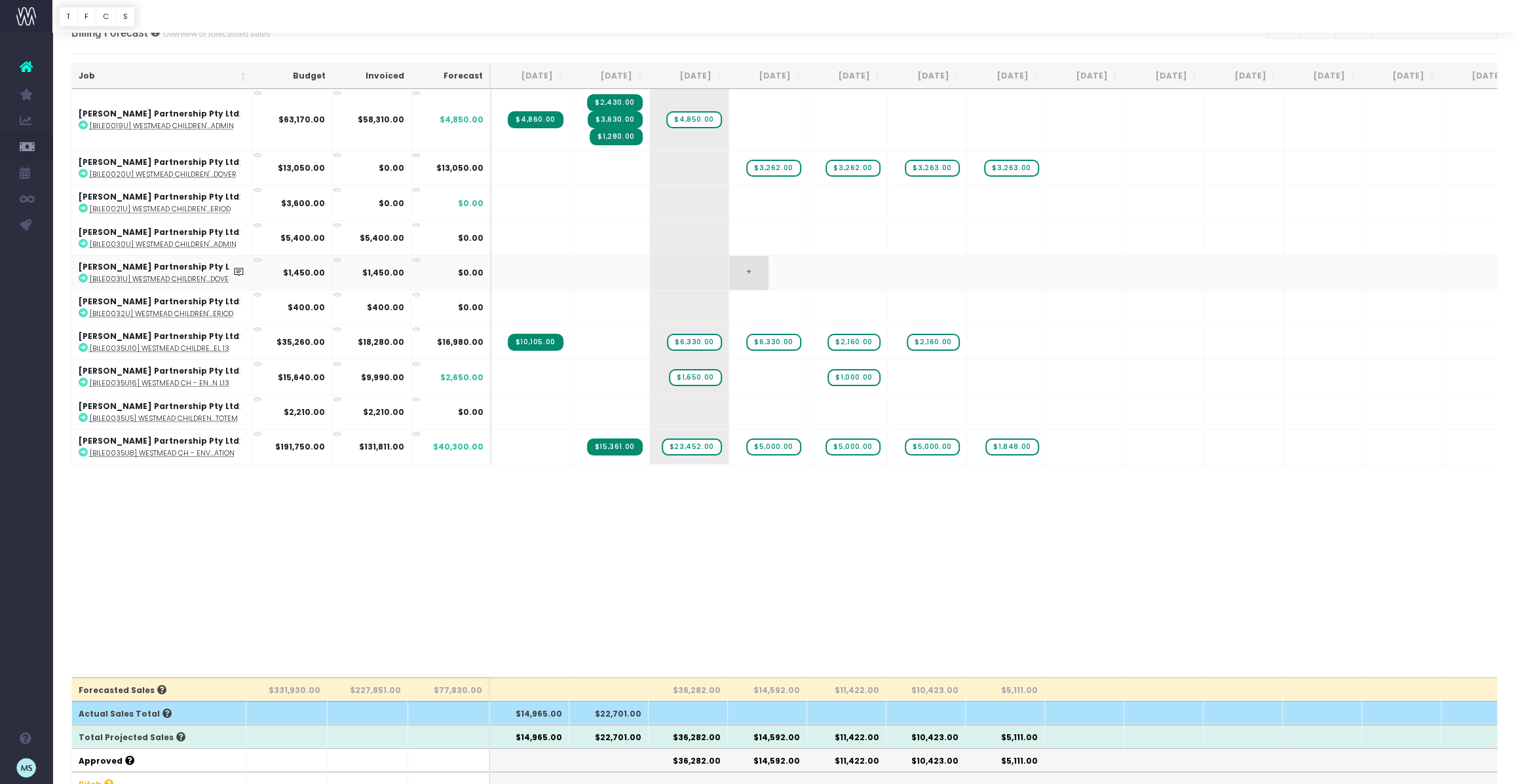
scroll to position [0, 0]
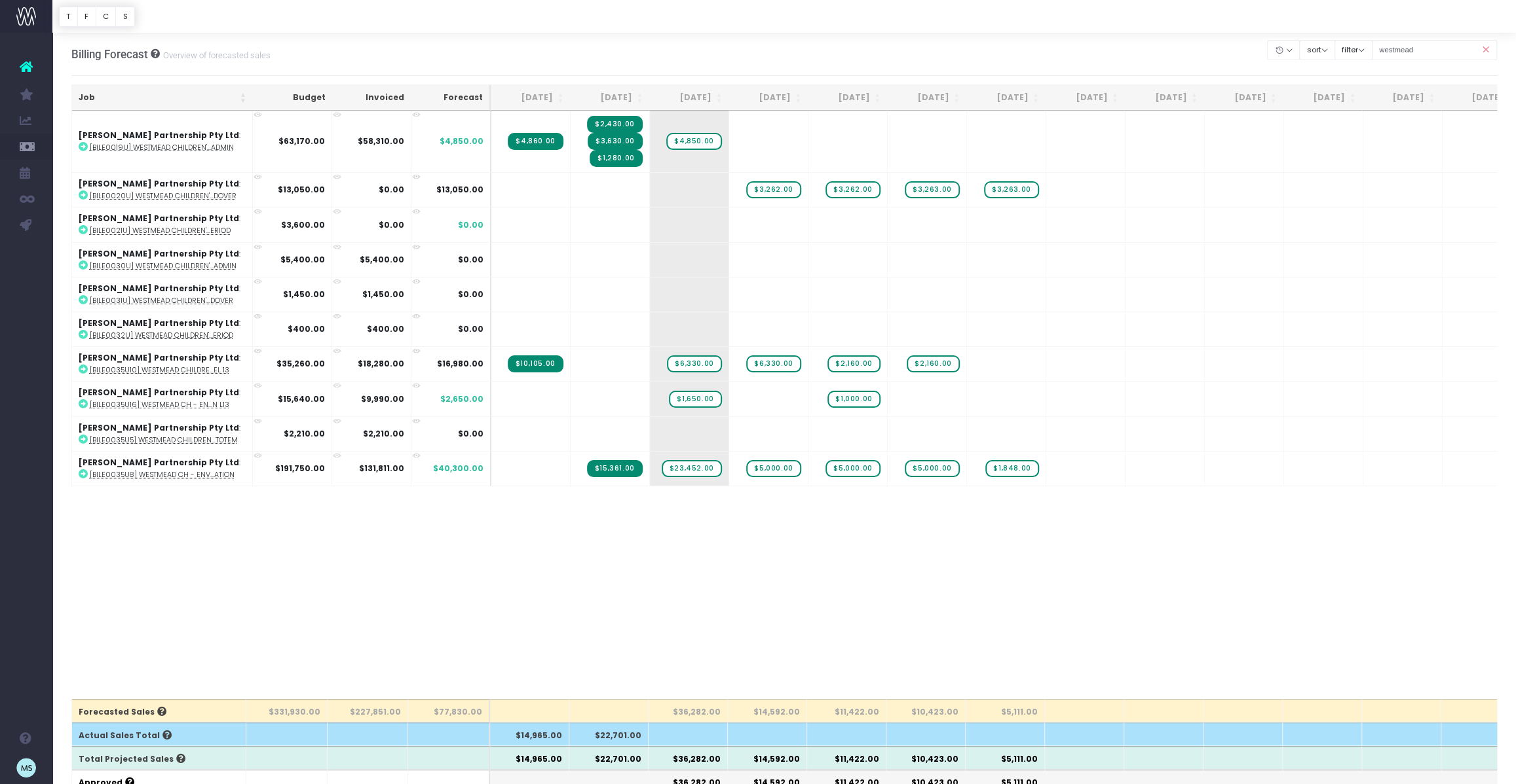
click at [369, 656] on div "Job Budget Invoiced Forecast Aug 25 Sep 25 Oct 25 Nov 25 Dec 25 Jan 26 Feb 26 M…" at bounding box center [784, 405] width 1426 height 589
click at [222, 629] on div "Job Budget Invoiced Forecast Aug 25 Sep 25 Oct 25 Nov 25 Dec 25 Jan 26 Feb 26 M…" at bounding box center [784, 405] width 1426 height 589
click at [1479, 49] on icon at bounding box center [1484, 49] width 23 height 27
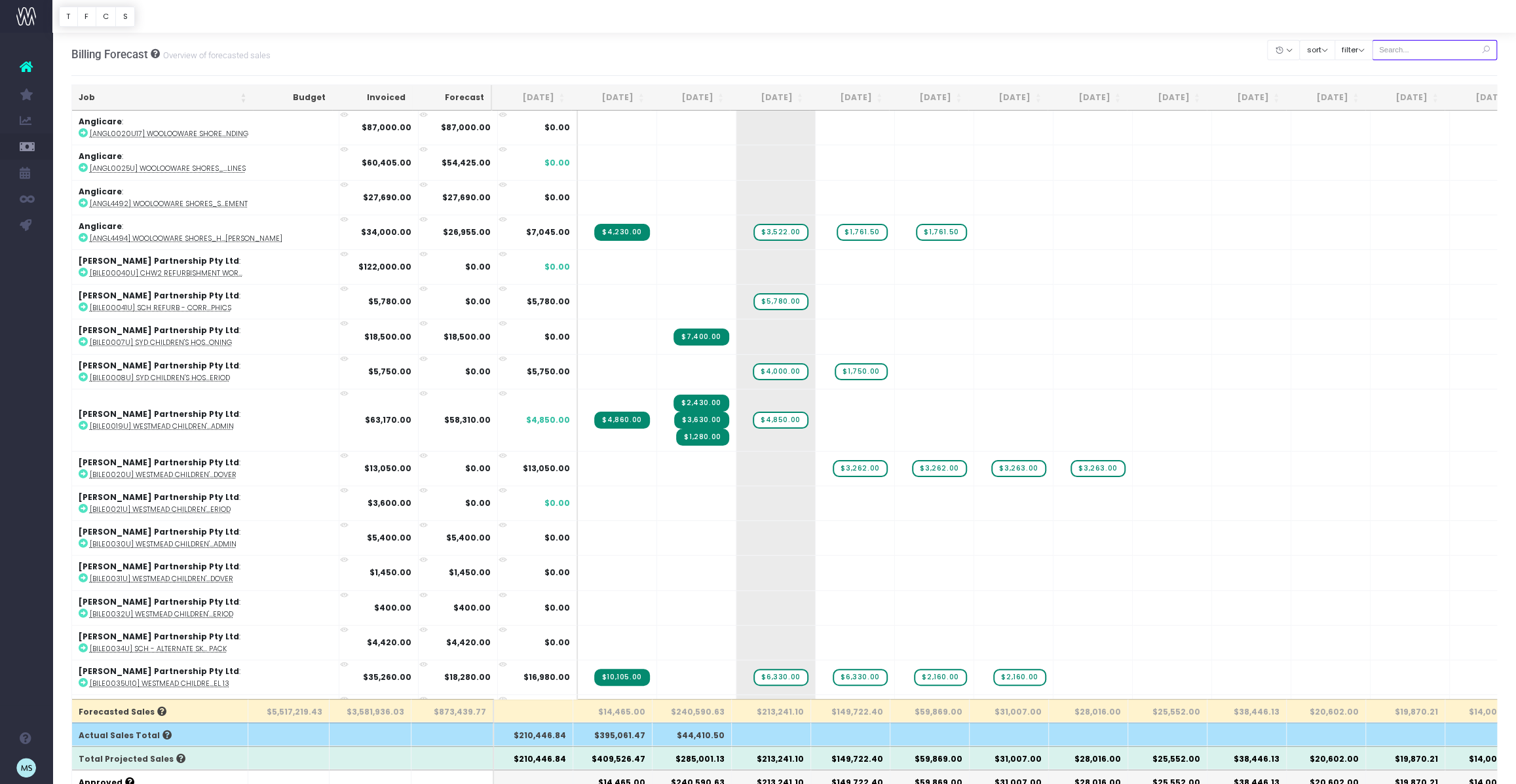
click at [1431, 52] on input "text" at bounding box center [1434, 49] width 126 height 21
type input "john hunter"
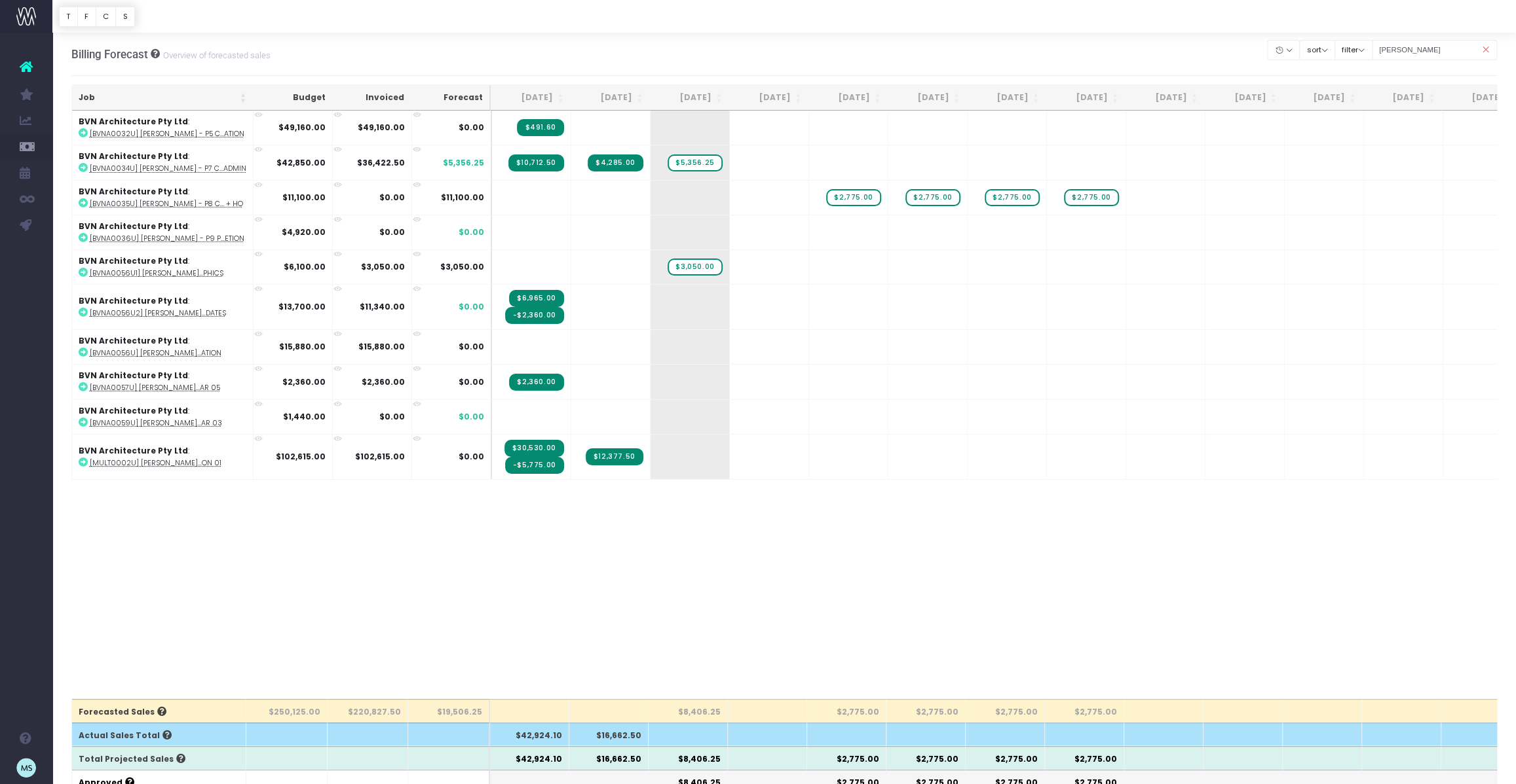
click at [727, 566] on div "Job Budget Invoiced Forecast Aug 25 Sep 25 Oct 25 Nov 25 Dec 25 Jan 26 Feb 26 M…" at bounding box center [784, 405] width 1426 height 589
click at [644, 622] on div "Job Budget Invoiced Forecast Aug 25 Sep 25 Oct 25 Nov 25 Dec 25 Jan 26 Feb 26 M…" at bounding box center [784, 405] width 1426 height 589
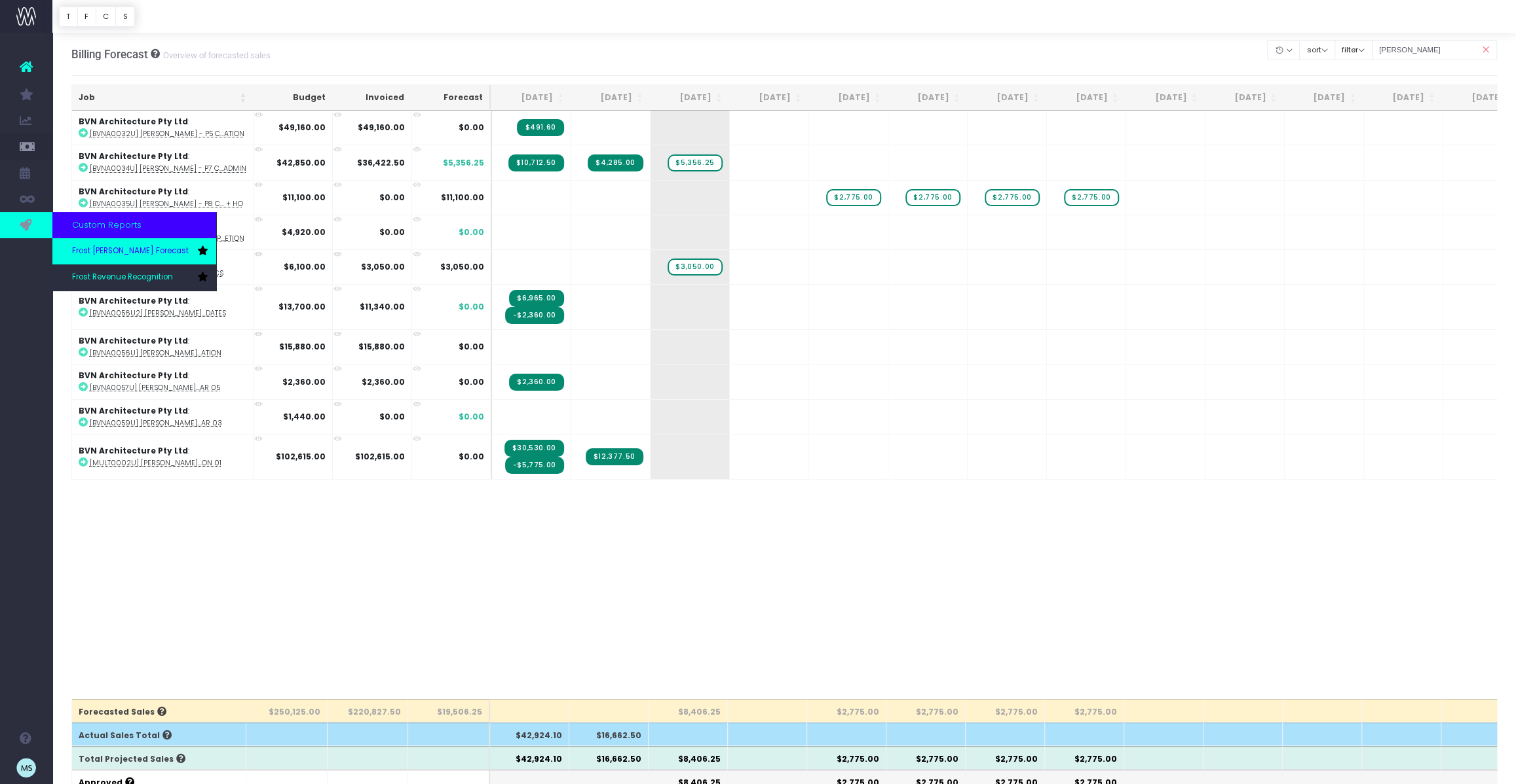
click at [110, 252] on span "Frost [PERSON_NAME] Forecast" at bounding box center [131, 251] width 117 height 12
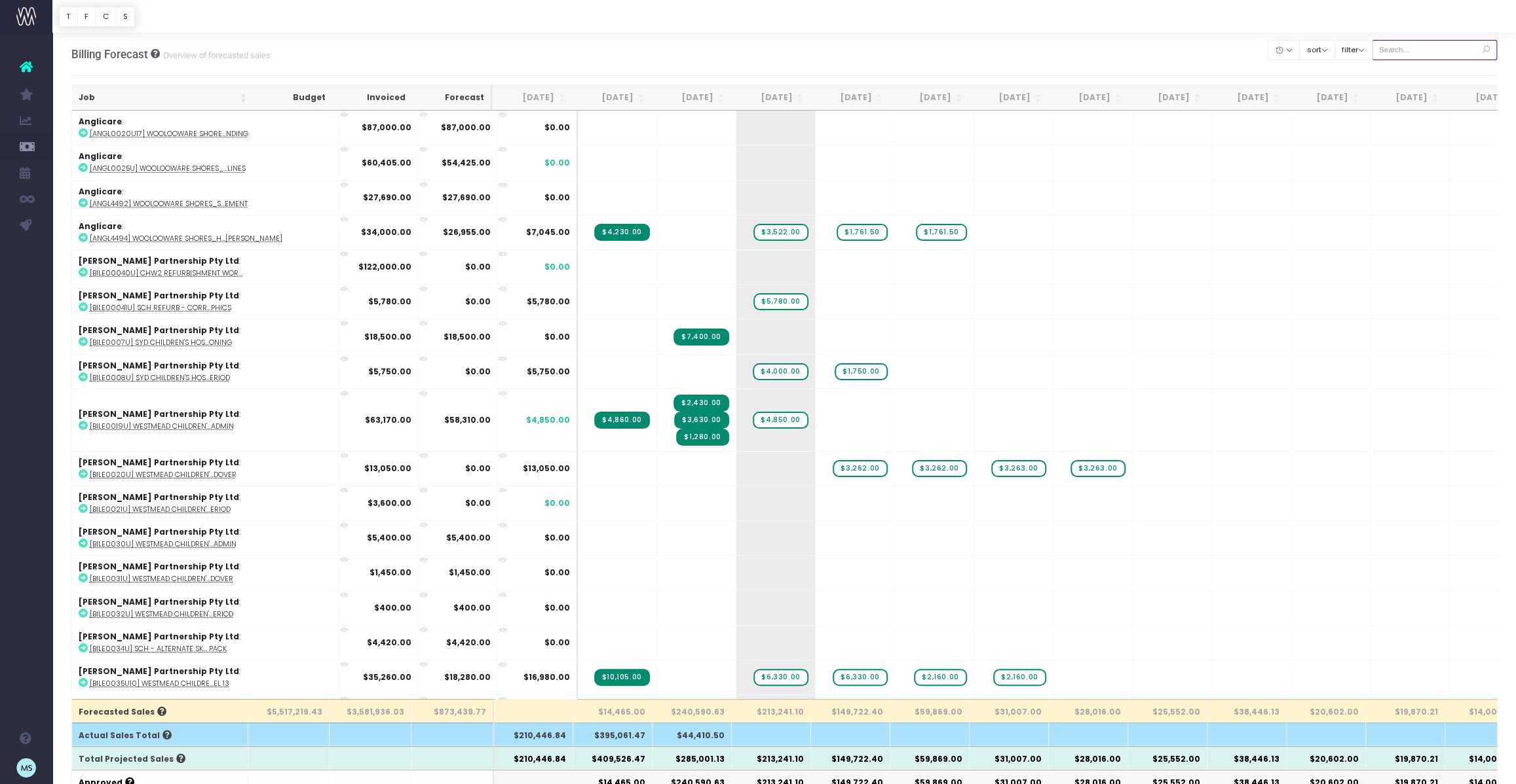
click at [1451, 49] on input "text" at bounding box center [1434, 49] width 126 height 21
type input "[PERSON_NAME]"
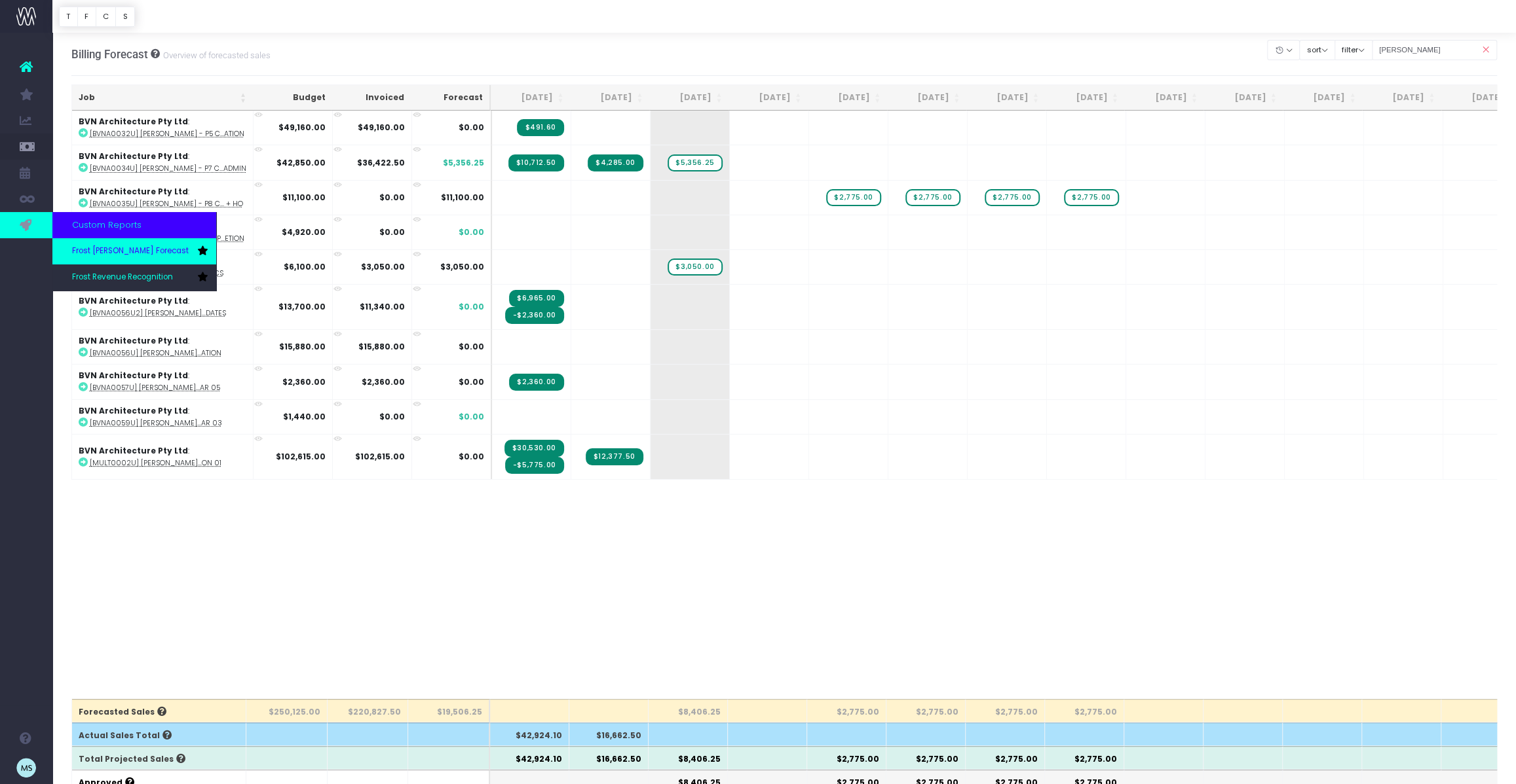
click at [111, 252] on span "Frost [PERSON_NAME] Forecast" at bounding box center [131, 251] width 117 height 12
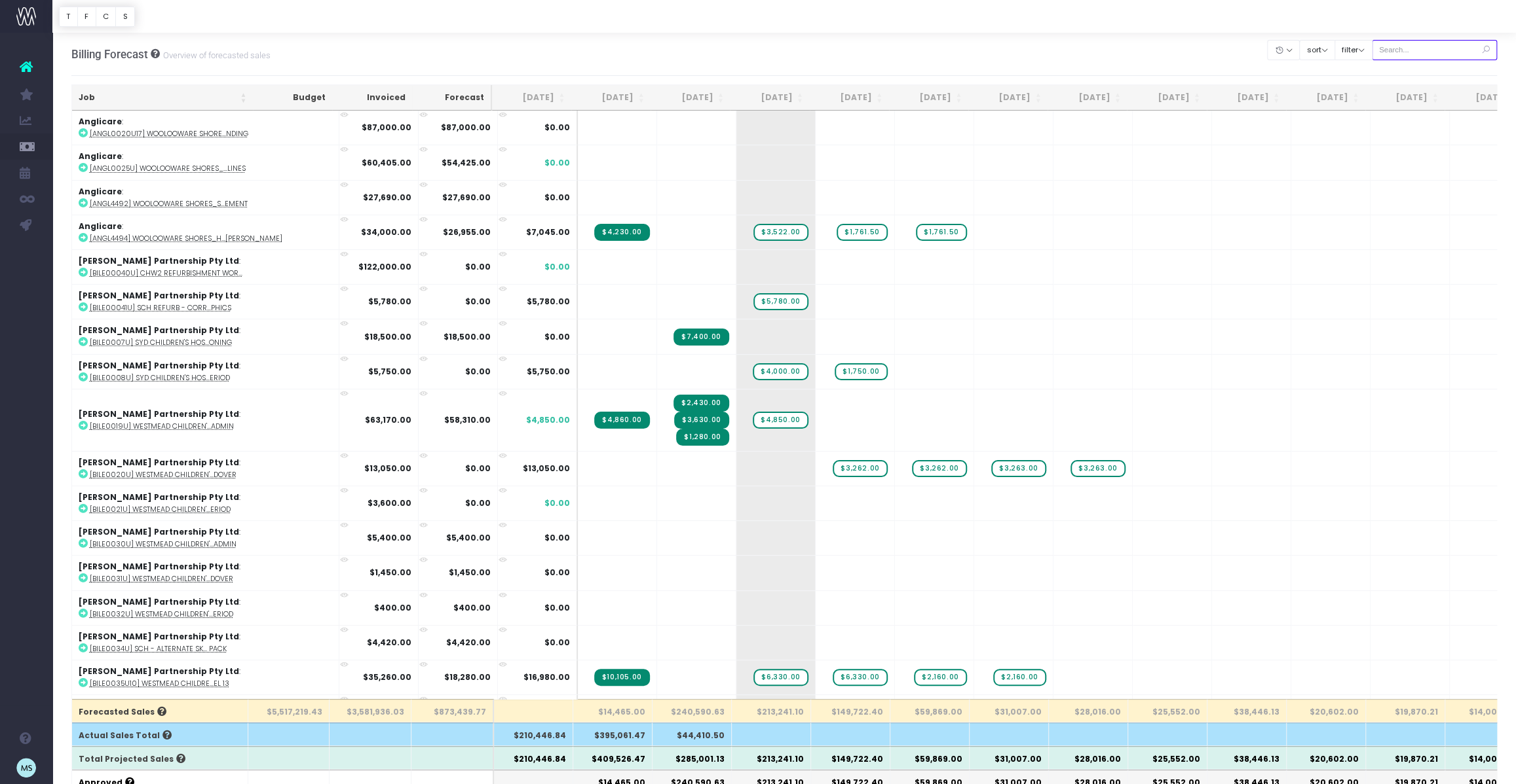
click at [1423, 51] on input "text" at bounding box center [1434, 49] width 126 height 21
type input "[PERSON_NAME]"
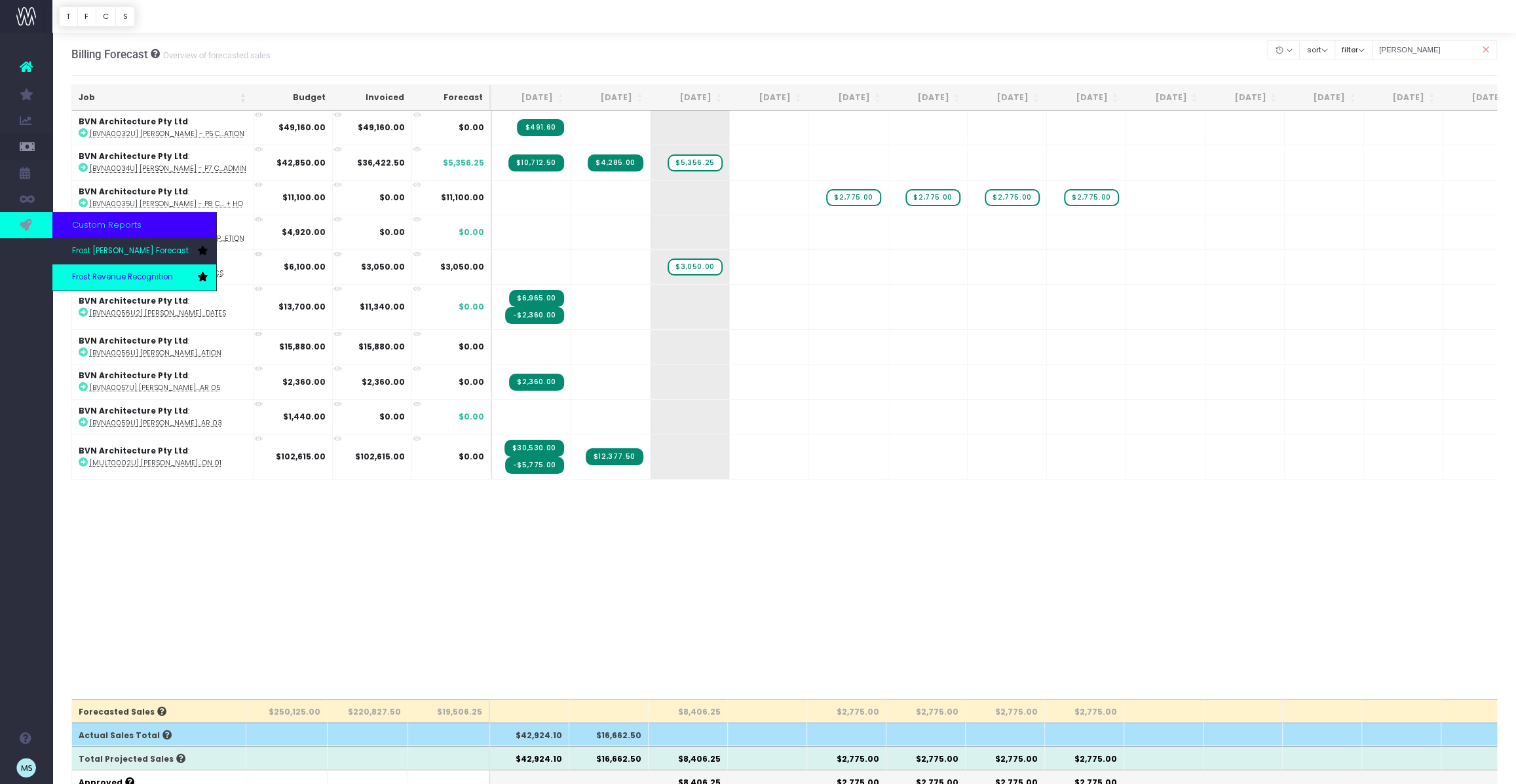
click at [147, 275] on span "Frost Revenue Recognition" at bounding box center [123, 278] width 101 height 12
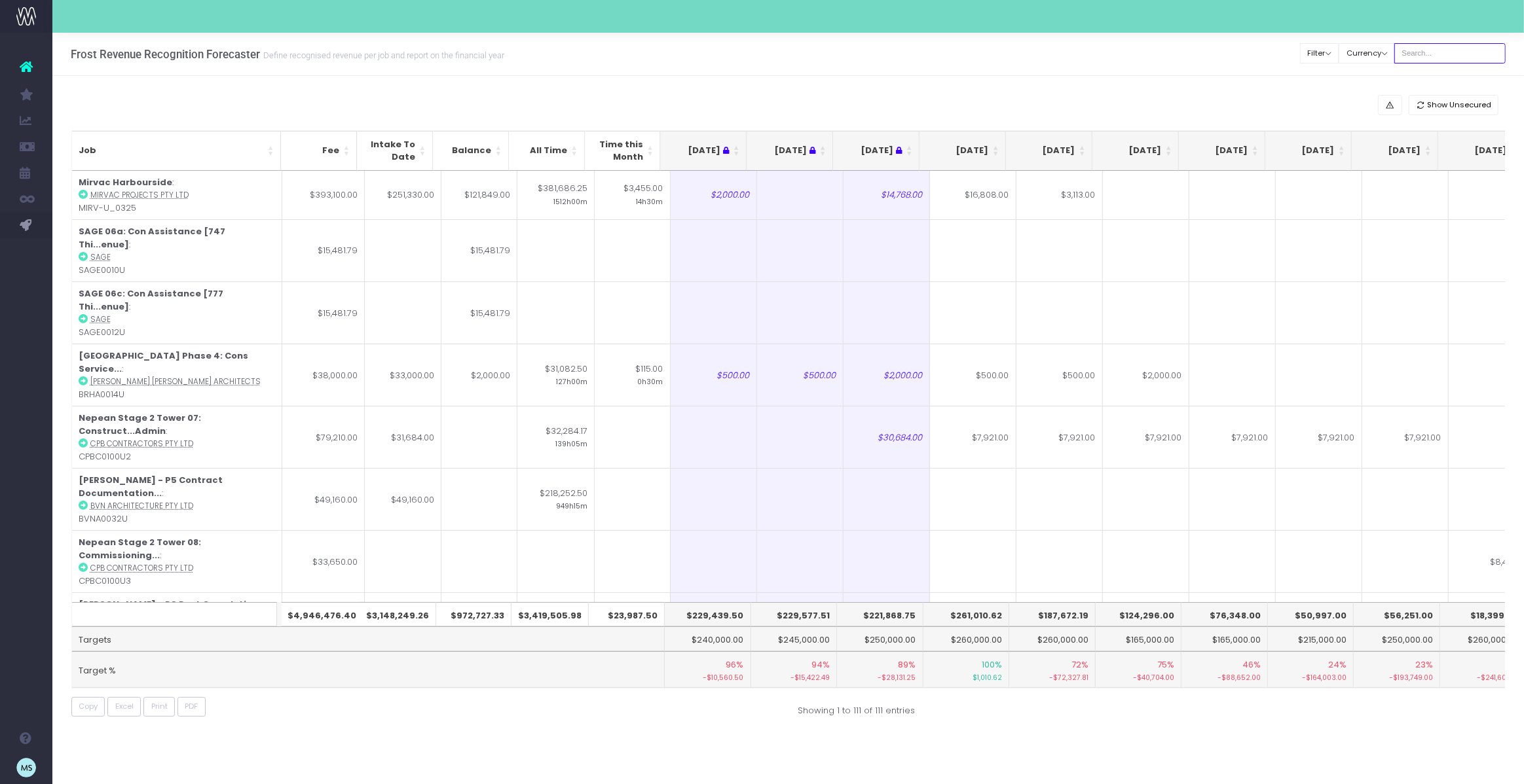
click at [1458, 58] on input "text" at bounding box center [1450, 53] width 111 height 21
type input "[PERSON_NAME]"
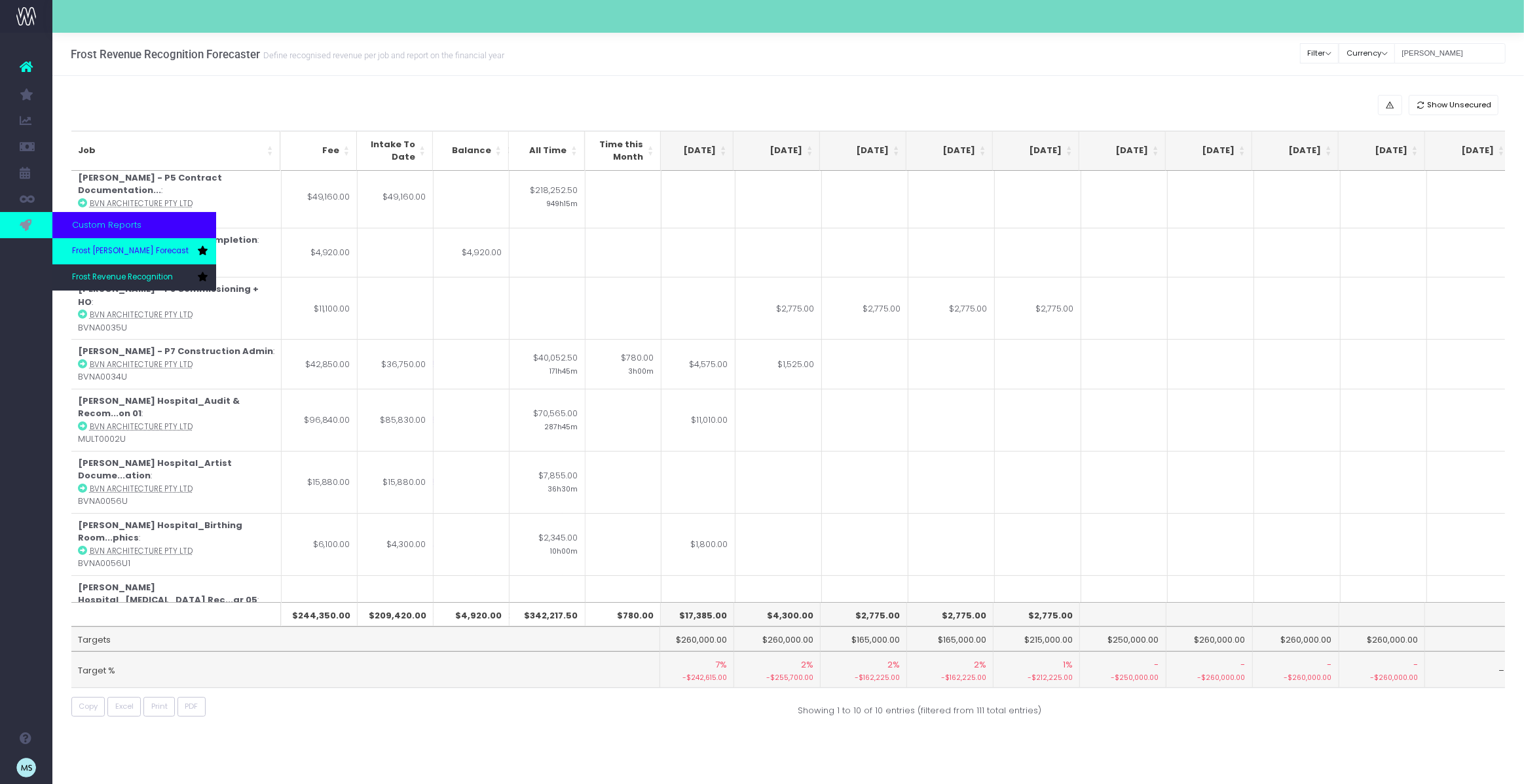
click at [119, 256] on link "Frost [PERSON_NAME] Forecast" at bounding box center [134, 251] width 163 height 26
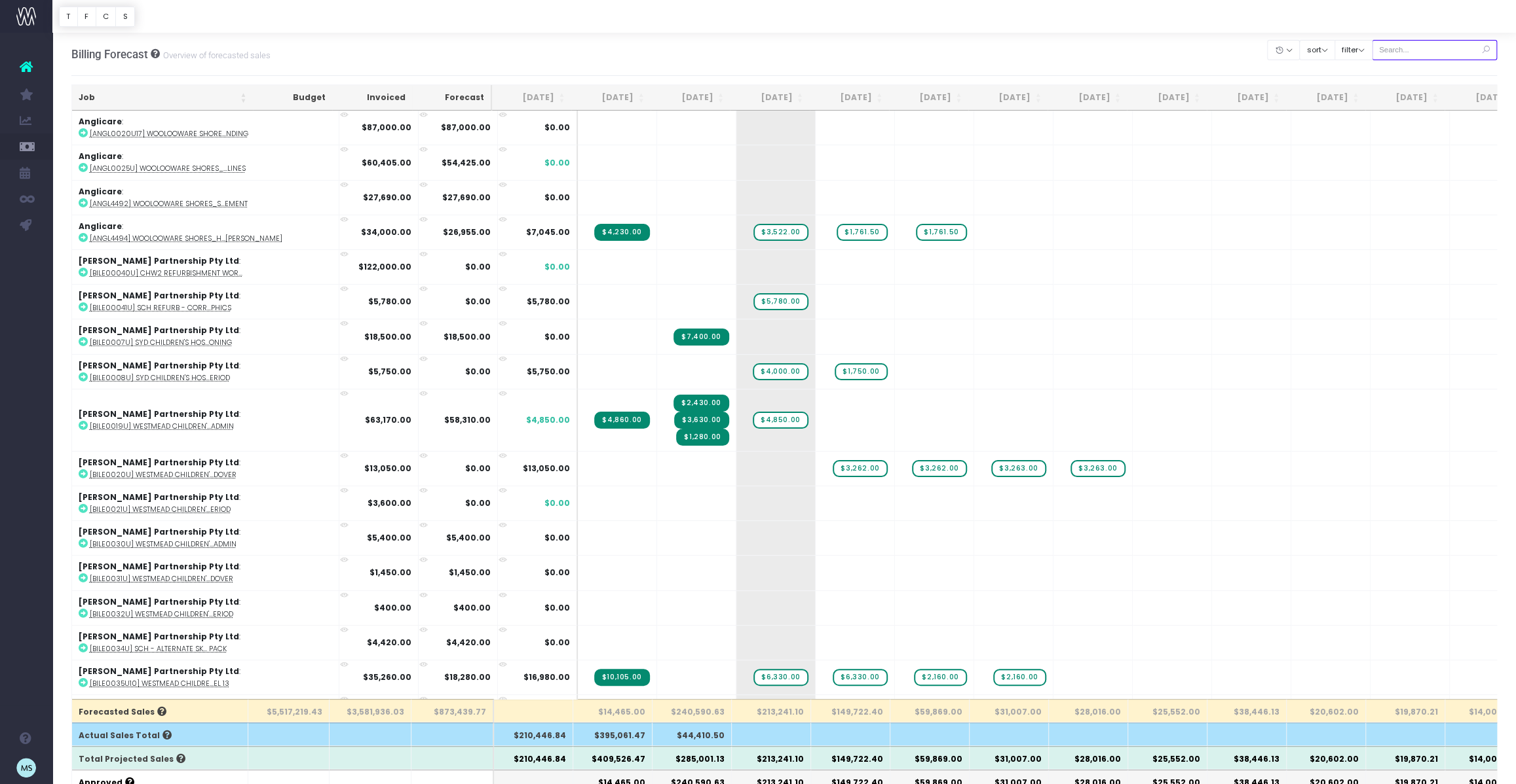
click at [1431, 53] on input "text" at bounding box center [1434, 49] width 126 height 21
type input "[PERSON_NAME]"
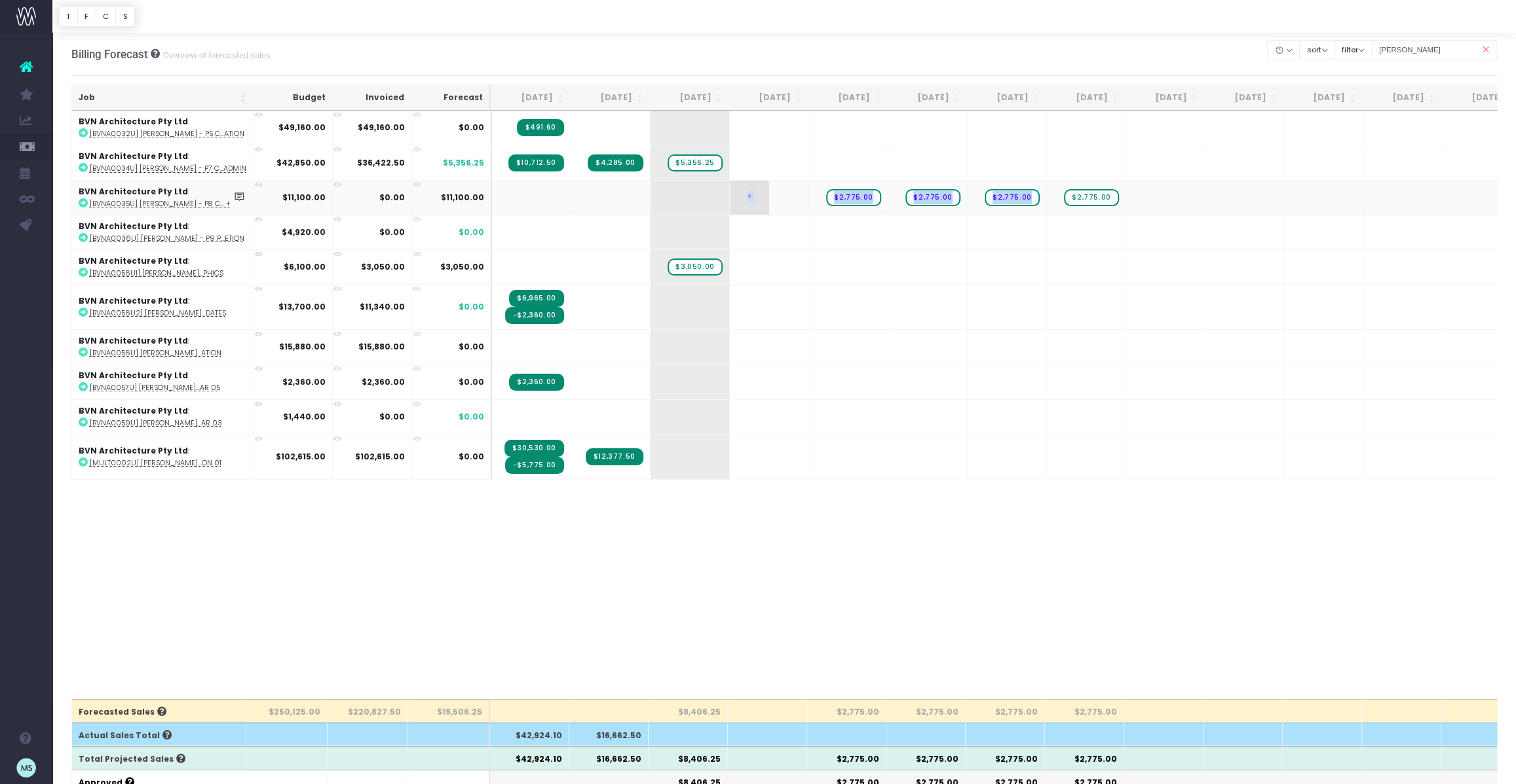
drag, startPoint x: 1063, startPoint y: 194, endPoint x: 777, endPoint y: 205, distance: 286.2
click at [777, 205] on tr "BVN Architecture Pty Ltd : [BVNA0035U] John Hunter - P8 C... + HO $11,100.00 $0…" at bounding box center [837, 197] width 1530 height 35
drag, startPoint x: 1070, startPoint y: 188, endPoint x: 757, endPoint y: 198, distance: 313.2
click at [757, 198] on tr "BVN Architecture Pty Ltd : [BVNA0035U] John Hunter - P8 C... + HO $11,100.00 $0…" at bounding box center [837, 197] width 1530 height 35
drag, startPoint x: 820, startPoint y: 196, endPoint x: 741, endPoint y: 200, distance: 79.1
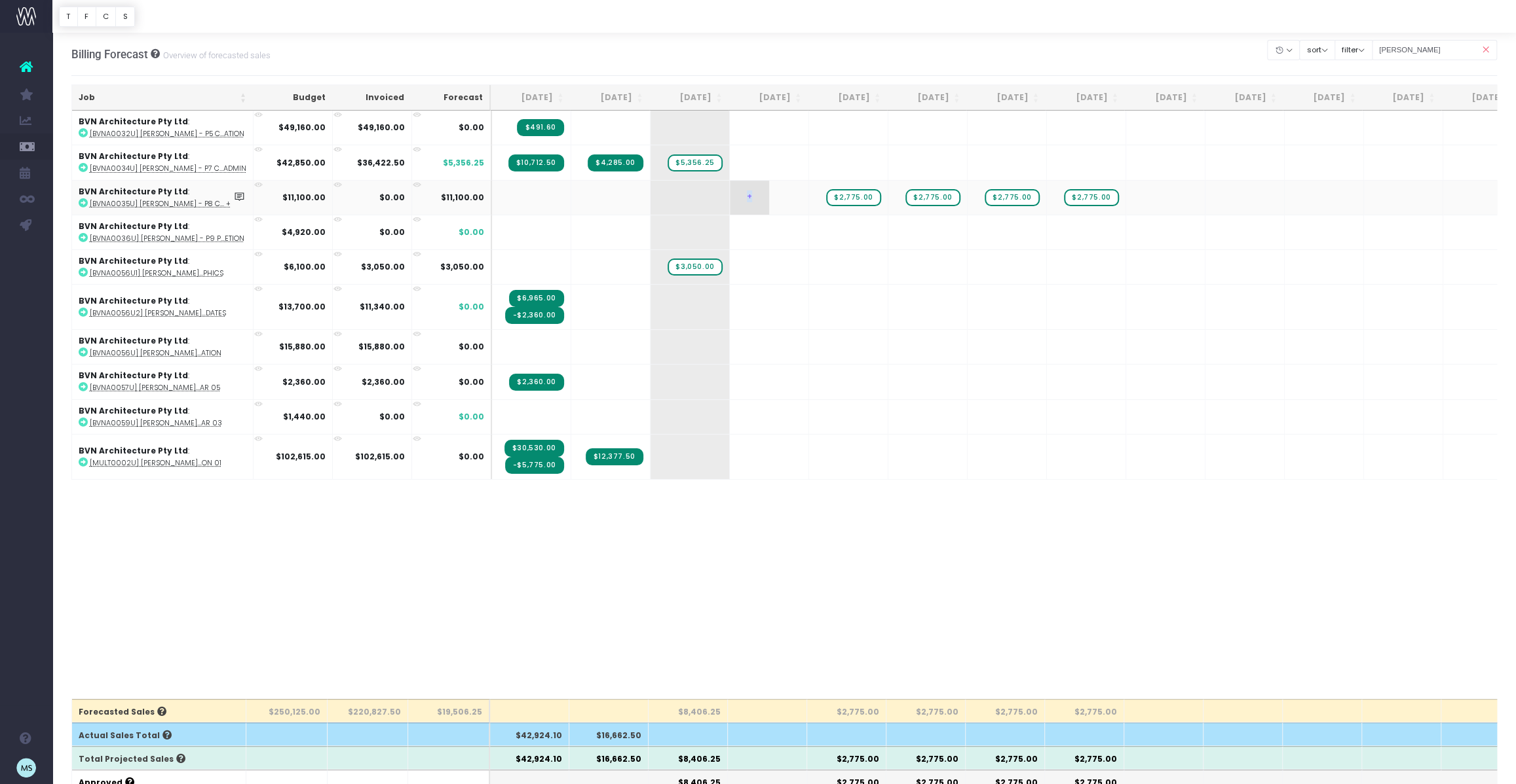
click at [740, 200] on tr "BVN Architecture Pty Ltd : [BVNA0035U] John Hunter - P8 C... + HO $11,100.00 $0…" at bounding box center [837, 197] width 1530 height 35
drag, startPoint x: 849, startPoint y: 206, endPoint x: 751, endPoint y: 208, distance: 98.0
click at [739, 208] on tr "BVN Architecture Pty Ltd : [BVNA0035U] John Hunter - P8 C... + HO $11,100.00 $0…" at bounding box center [837, 197] width 1530 height 35
drag, startPoint x: 860, startPoint y: 206, endPoint x: 790, endPoint y: 204, distance: 70.0
click at [790, 204] on tr "BVN Architecture Pty Ltd : [BVNA0035U] John Hunter - P8 C... + HO $11,100.00 $0…" at bounding box center [837, 197] width 1530 height 35
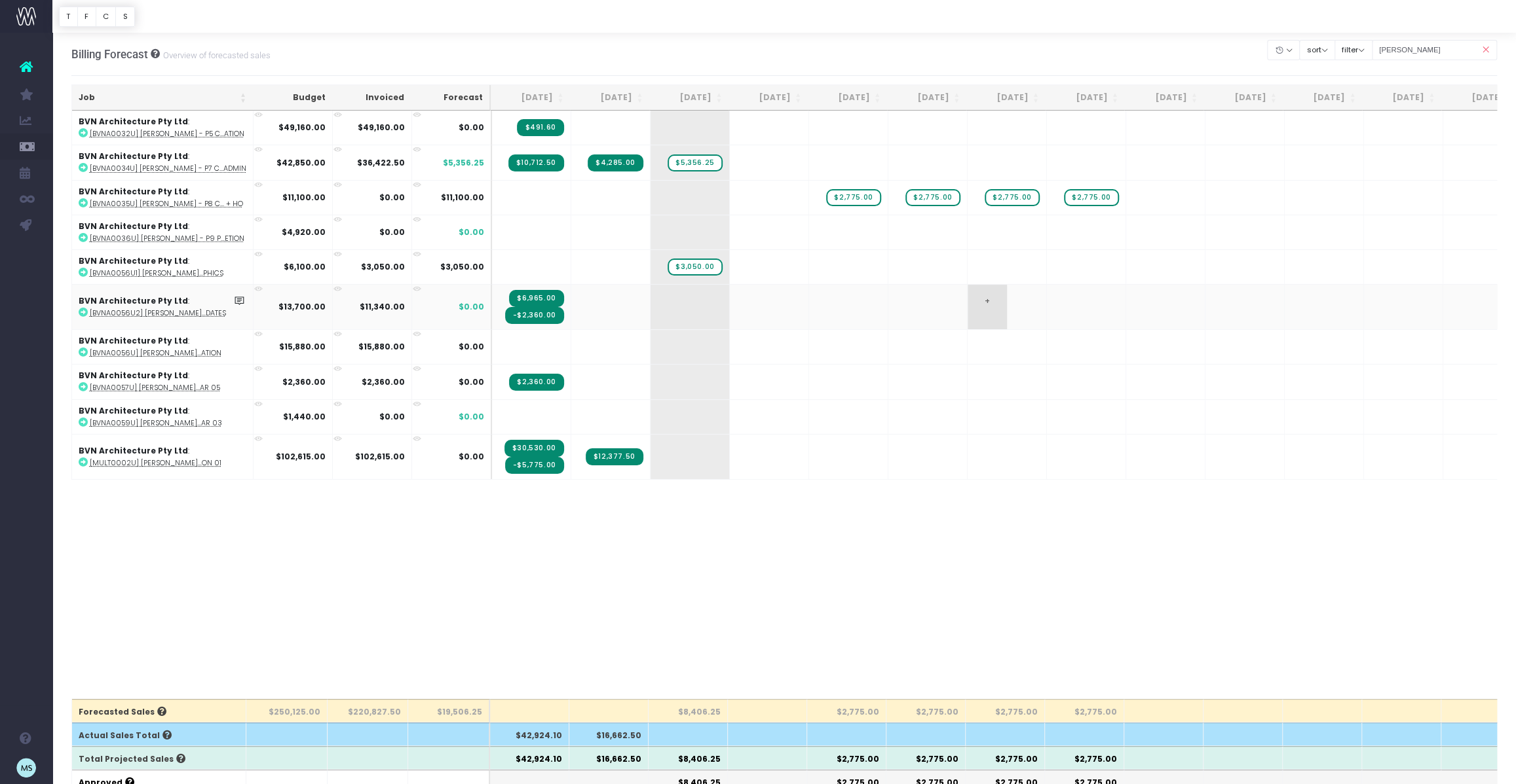
click at [980, 291] on span "+" at bounding box center [987, 307] width 40 height 45
drag, startPoint x: 828, startPoint y: 196, endPoint x: 804, endPoint y: 196, distance: 24.0
click at [759, 190] on tr "BVN Architecture Pty Ltd : [BVNA0035U] John Hunter - P8 C... + HO $11,100.00 $0…" at bounding box center [837, 197] width 1530 height 35
click at [1098, 202] on span "$2,775.00" at bounding box center [1090, 197] width 54 height 17
click at [1099, 197] on span "$2,775.00" at bounding box center [1090, 197] width 54 height 17
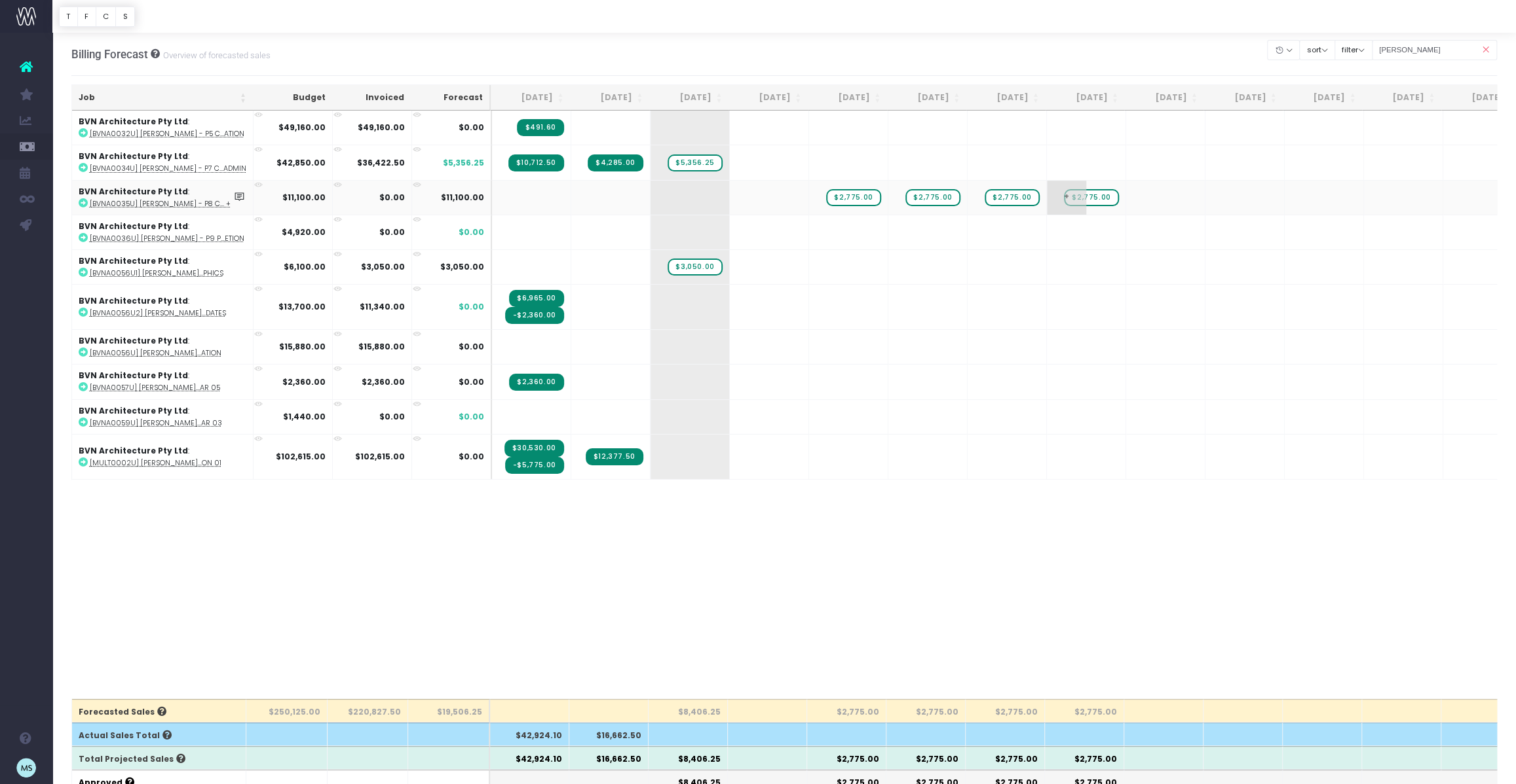
click at [1099, 197] on span "$2,775.00" at bounding box center [1090, 197] width 54 height 17
click at [0, 0] on span "+" at bounding box center [0, 0] width 0 height 0
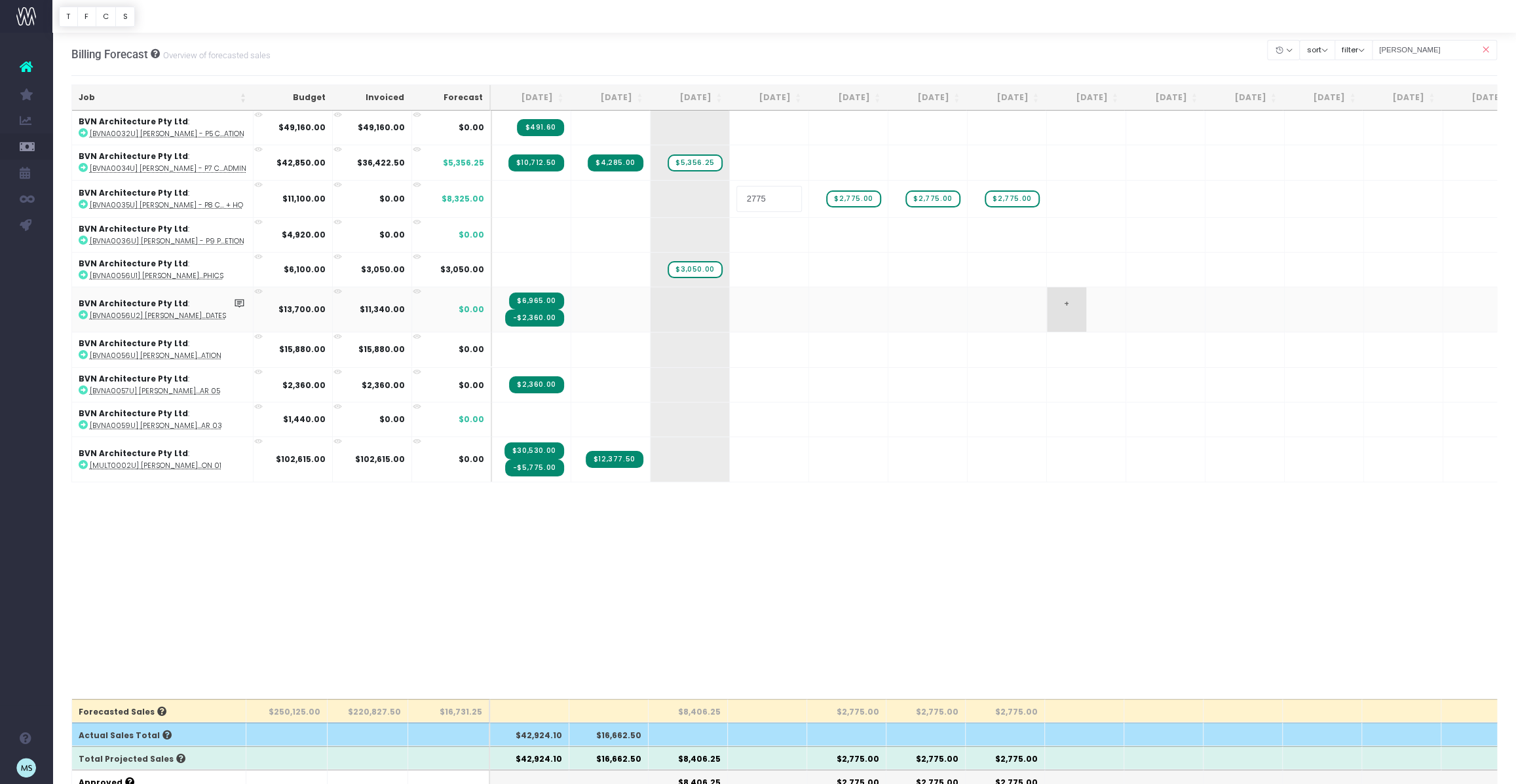
click at [1094, 328] on body "Oh my... this is bad. [PERSON_NAME] wasn't able to load this page. Please conta…" at bounding box center [758, 392] width 1516 height 784
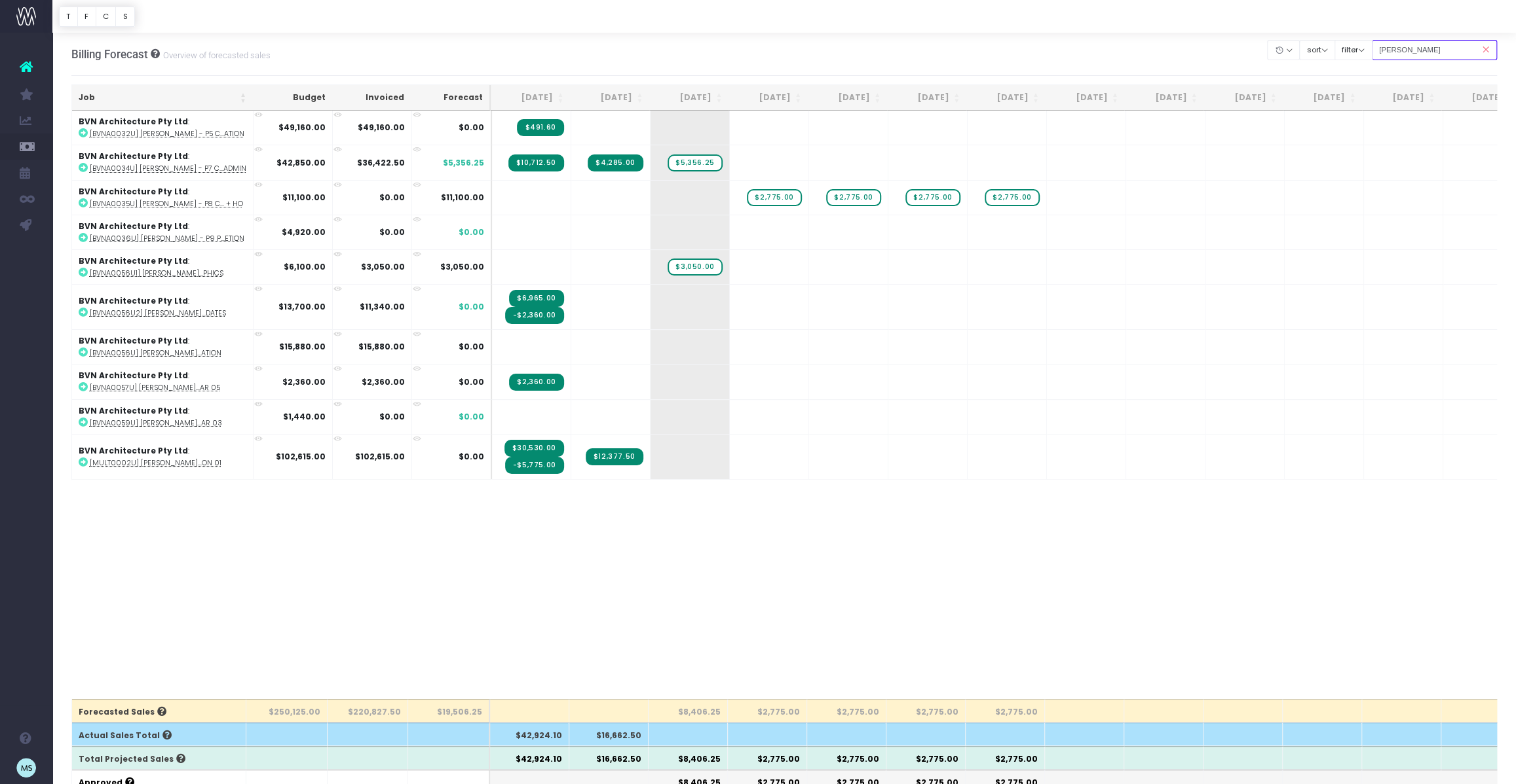
click at [1455, 52] on input "john hunter" at bounding box center [1434, 49] width 126 height 21
click at [1485, 49] on icon at bounding box center [1484, 49] width 23 height 27
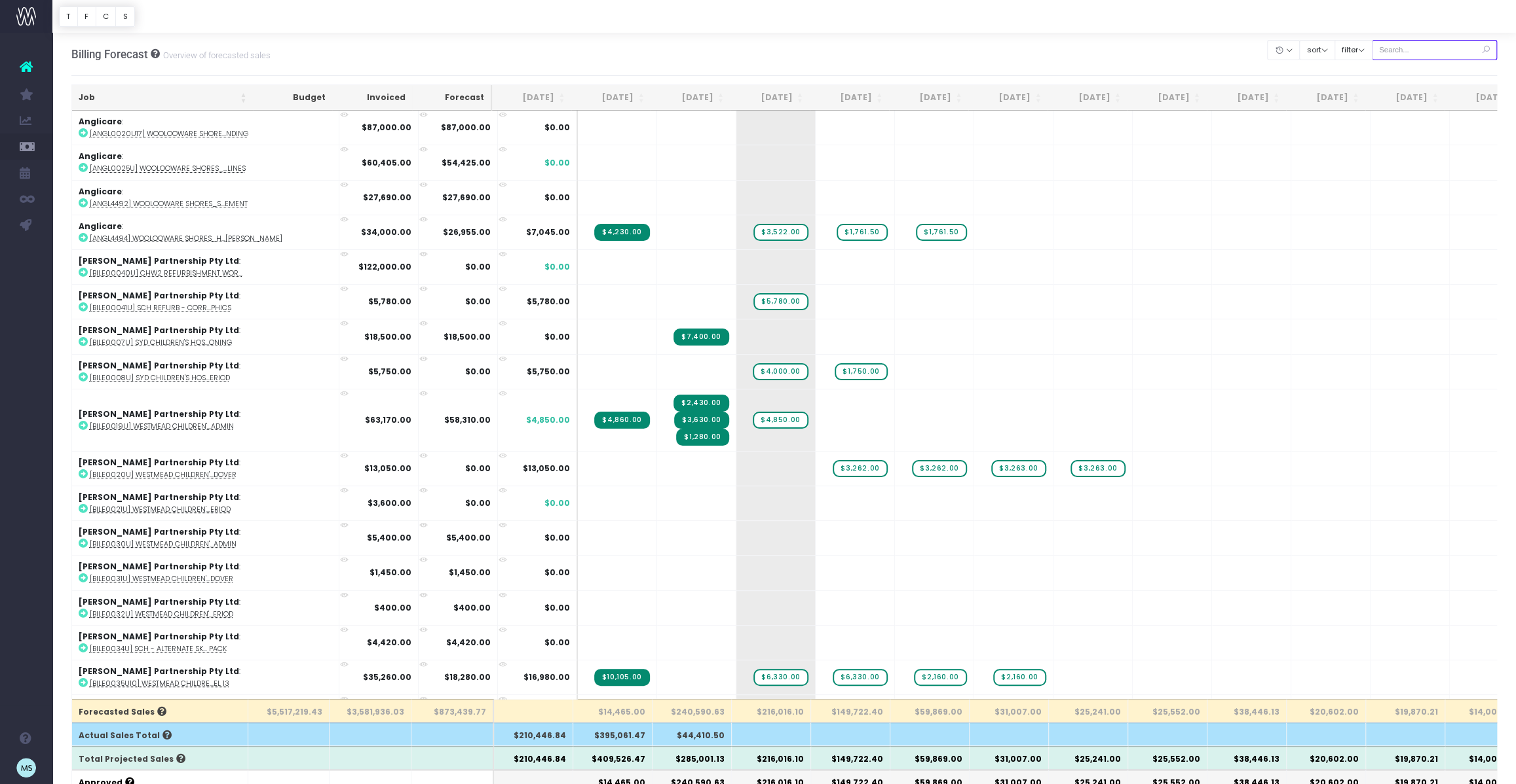
click at [1445, 53] on input "text" at bounding box center [1434, 49] width 126 height 21
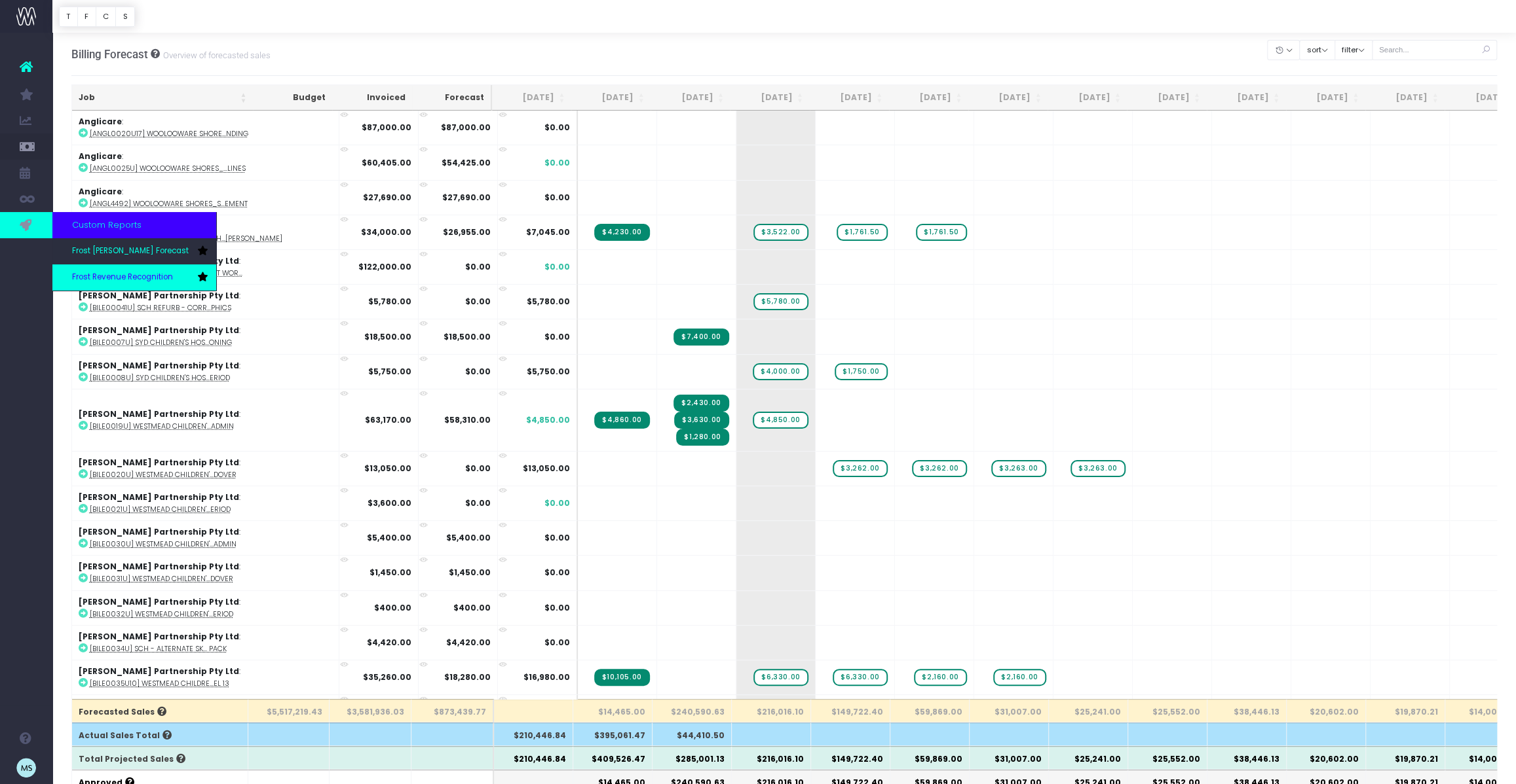
click at [138, 279] on span "Frost Revenue Recognition" at bounding box center [123, 278] width 101 height 12
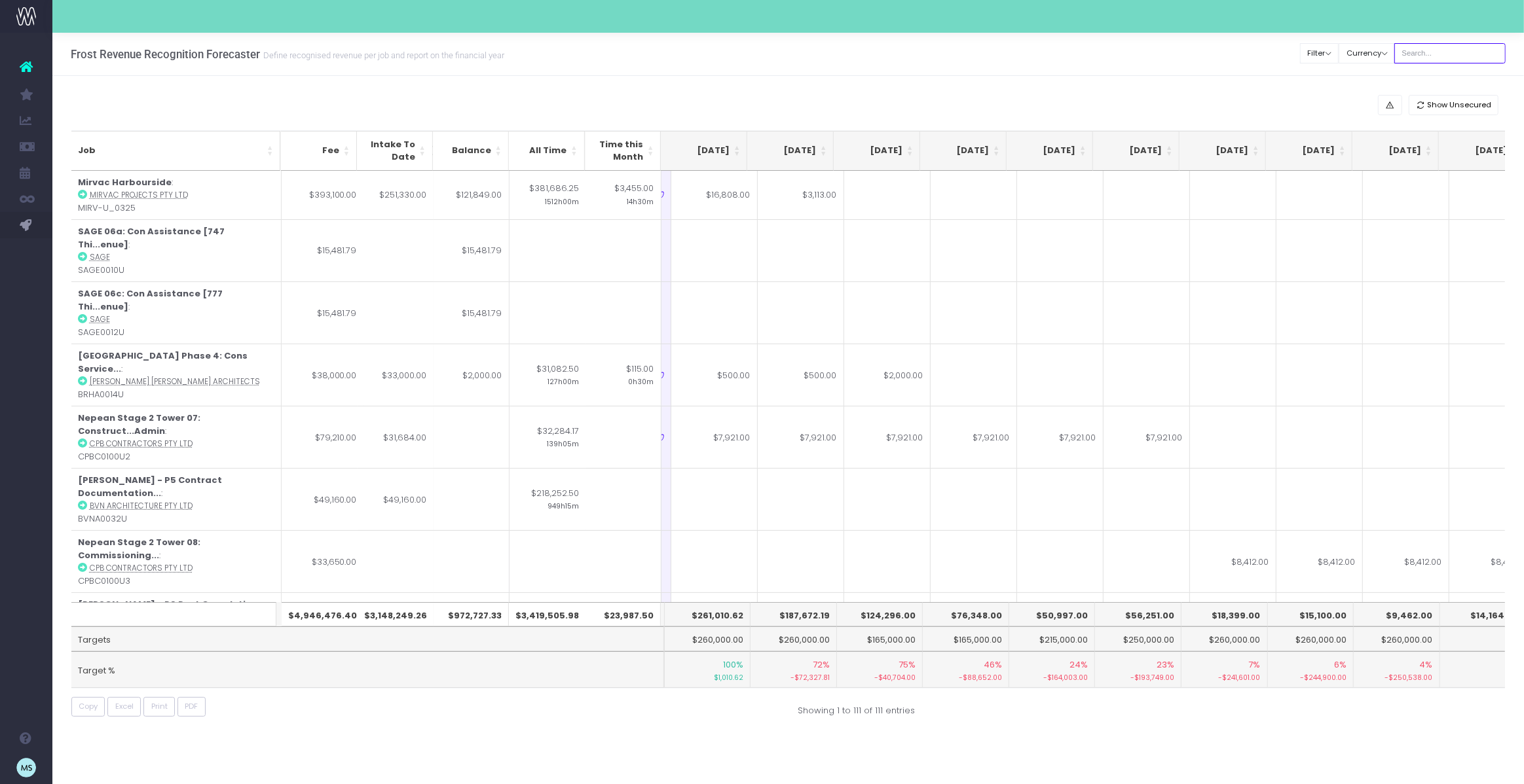
click at [1443, 55] on input "text" at bounding box center [1450, 53] width 111 height 21
type input "penrith"
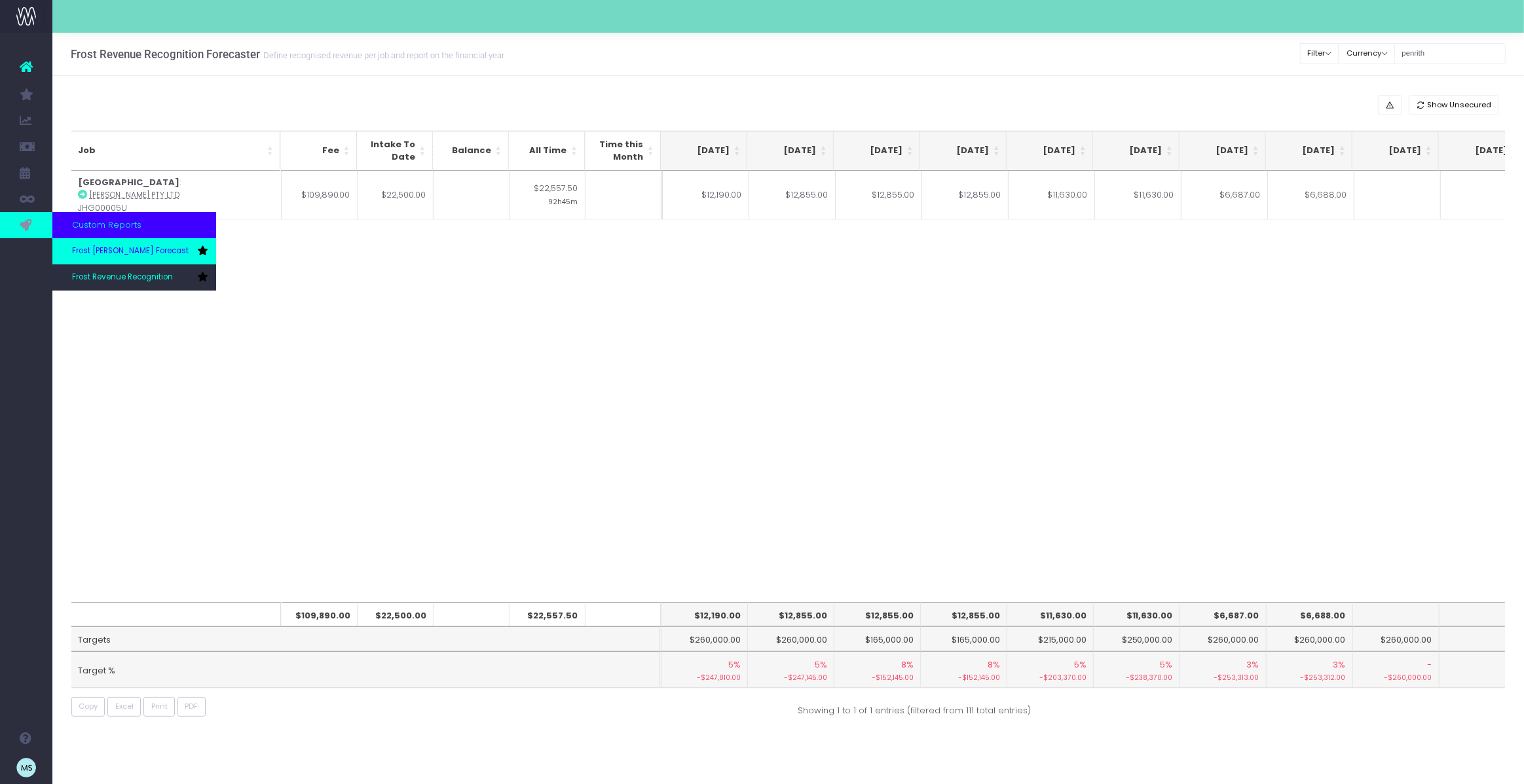
click at [90, 250] on span "Frost [PERSON_NAME] Forecast" at bounding box center [131, 251] width 117 height 12
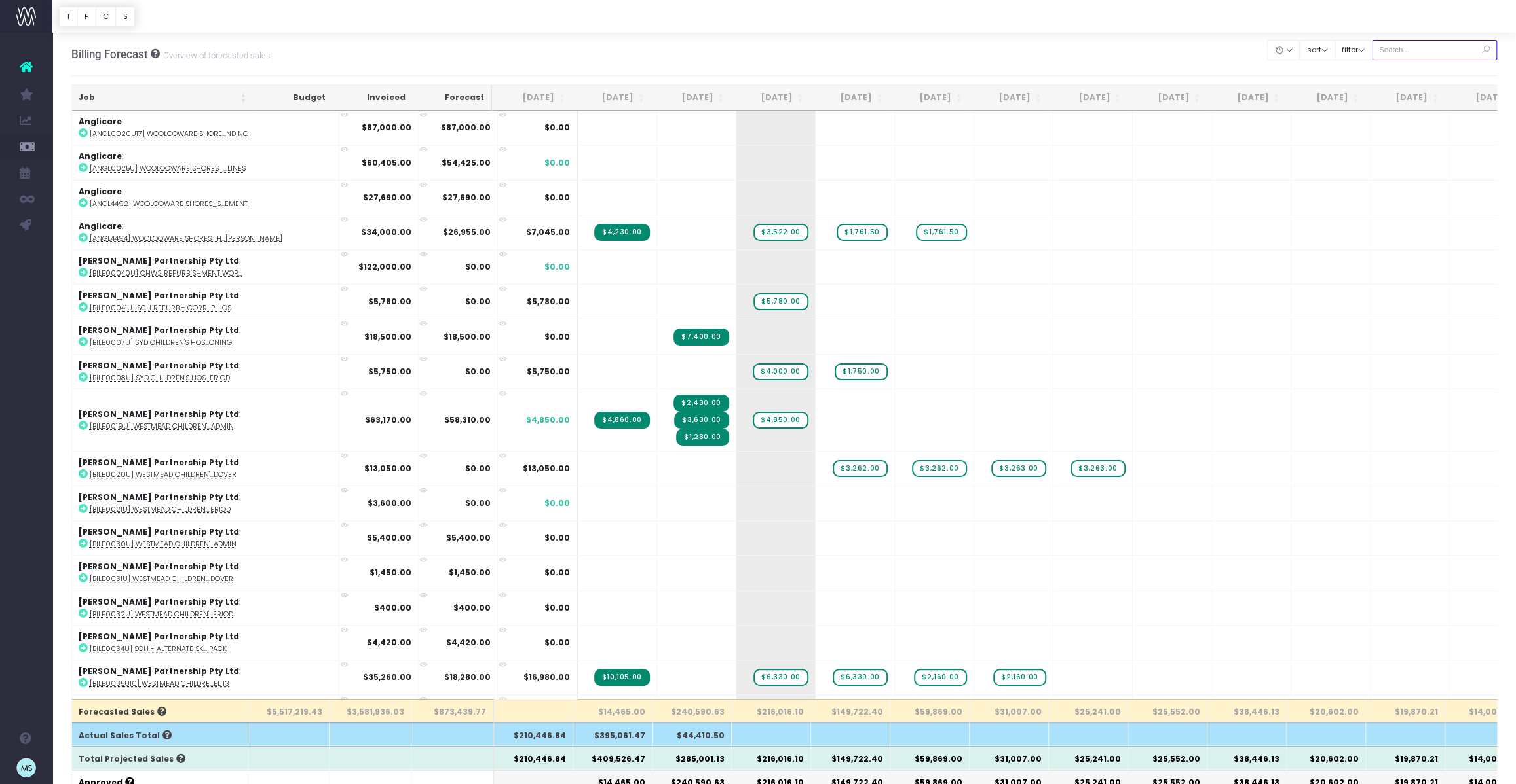
click at [1440, 52] on input "text" at bounding box center [1434, 49] width 126 height 21
type input "penrith"
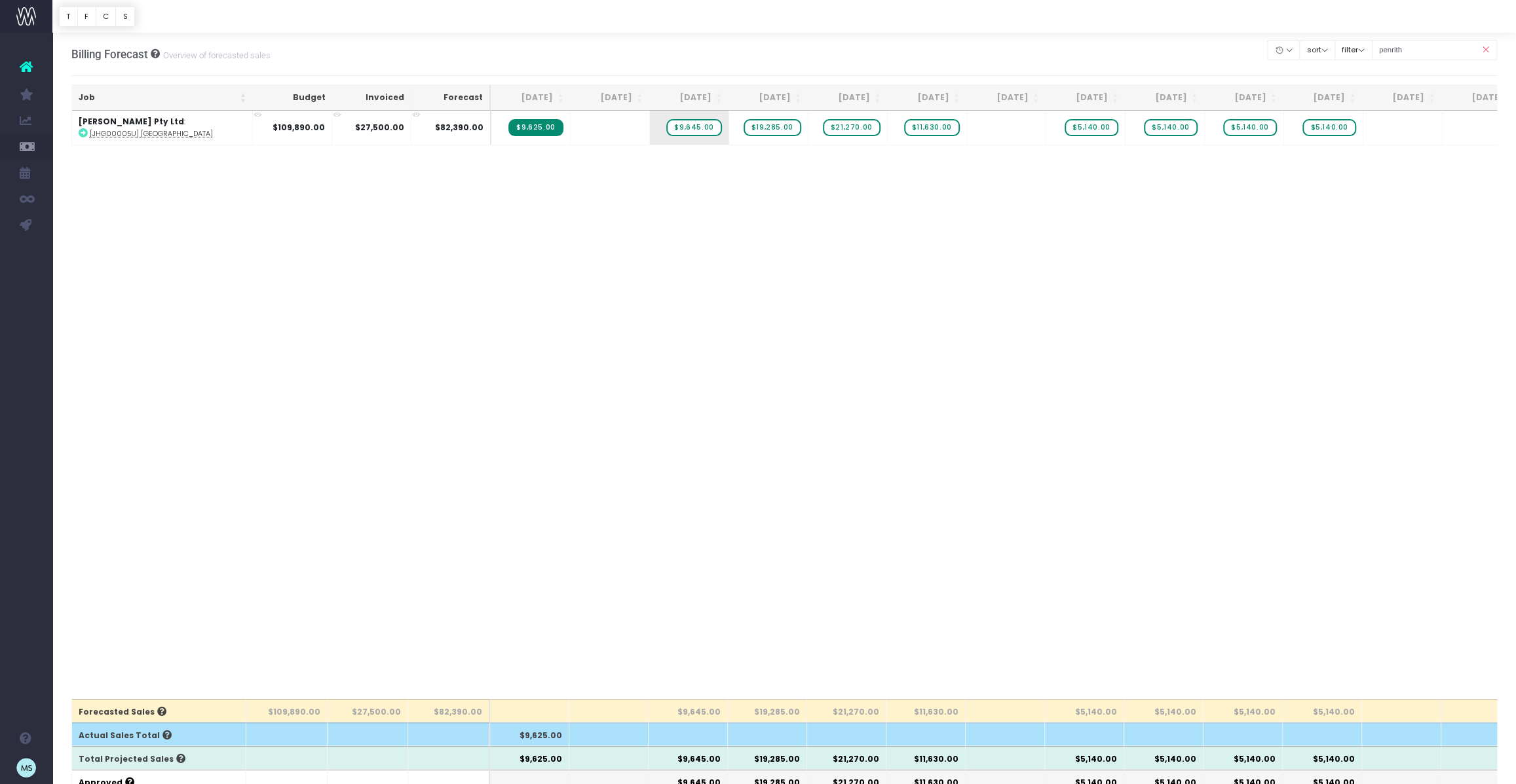
click at [1487, 49] on icon at bounding box center [1484, 49] width 23 height 27
click at [1435, 47] on input "penrith" at bounding box center [1434, 49] width 126 height 21
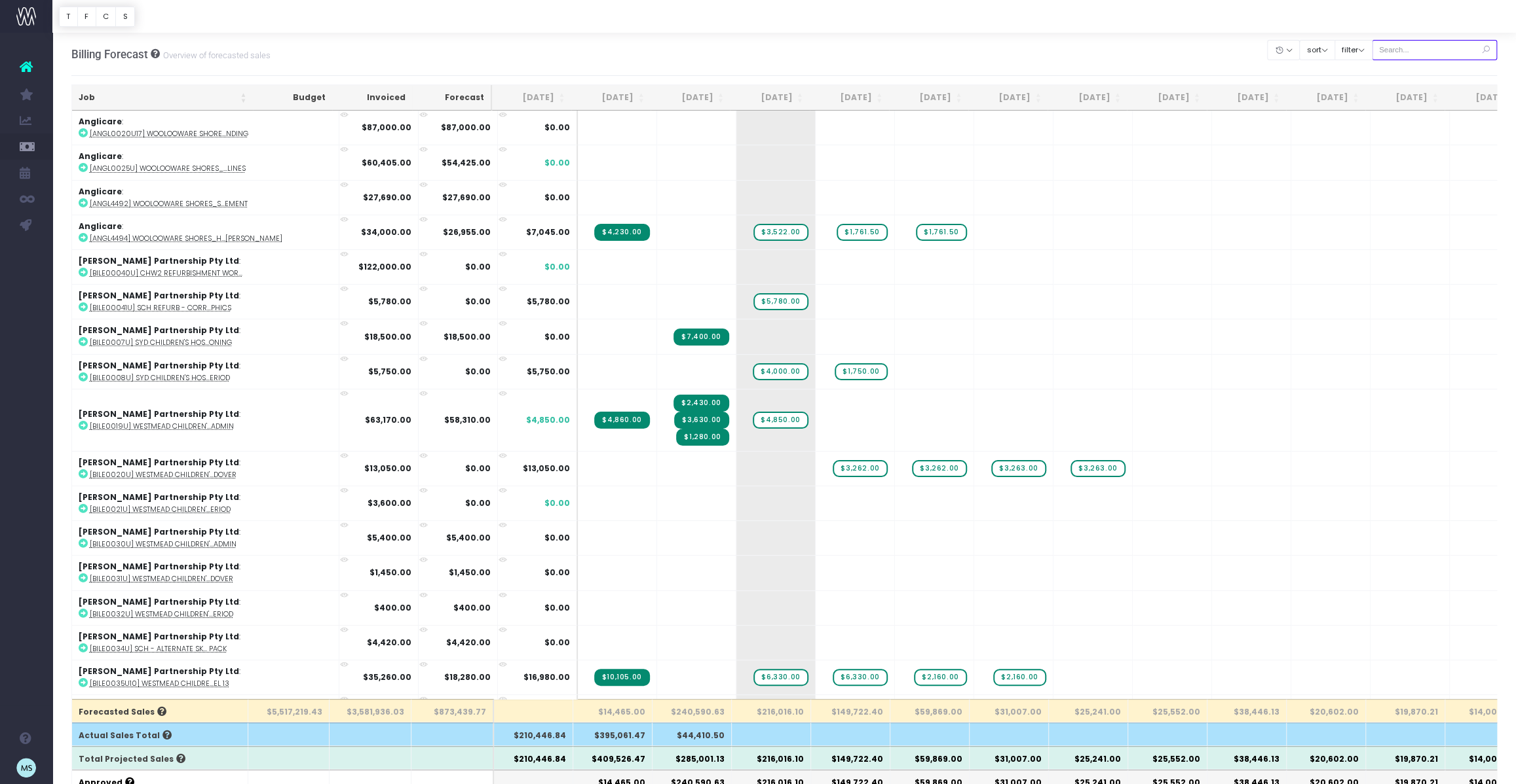
type input "wooloo"
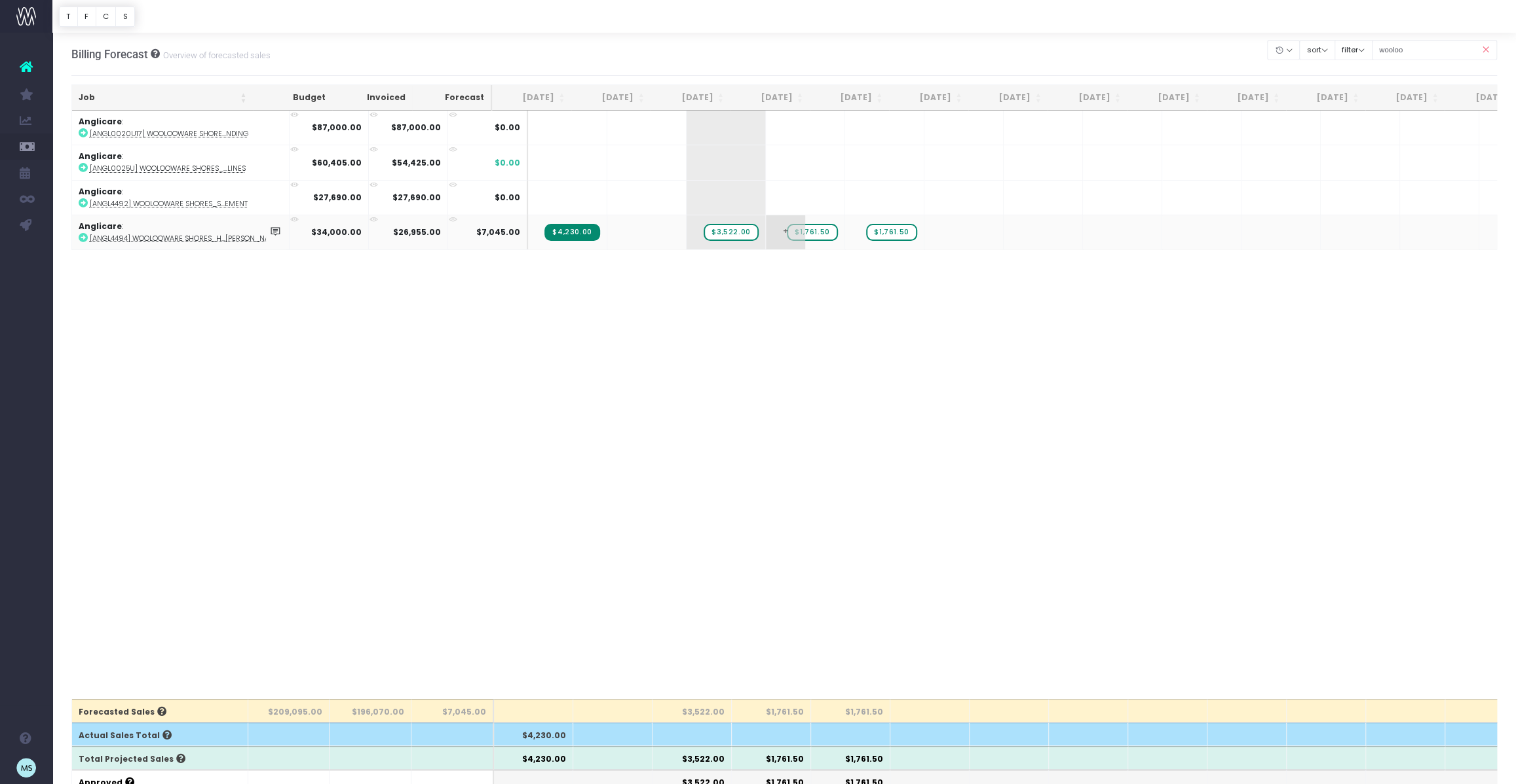
click at [786, 230] on span "$1,761.50" at bounding box center [811, 232] width 51 height 17
click at [903, 317] on body "Oh my... this is bad. [PERSON_NAME] wasn't able to load this page. Please conta…" at bounding box center [758, 392] width 1516 height 784
drag, startPoint x: 721, startPoint y: 229, endPoint x: 820, endPoint y: 230, distance: 99.0
click at [957, 327] on div "Job Budget Invoiced Forecast [DATE] Sep [DATE] Nov [DATE] Jan [DATE] Mar [DATE]…" at bounding box center [784, 405] width 1426 height 589
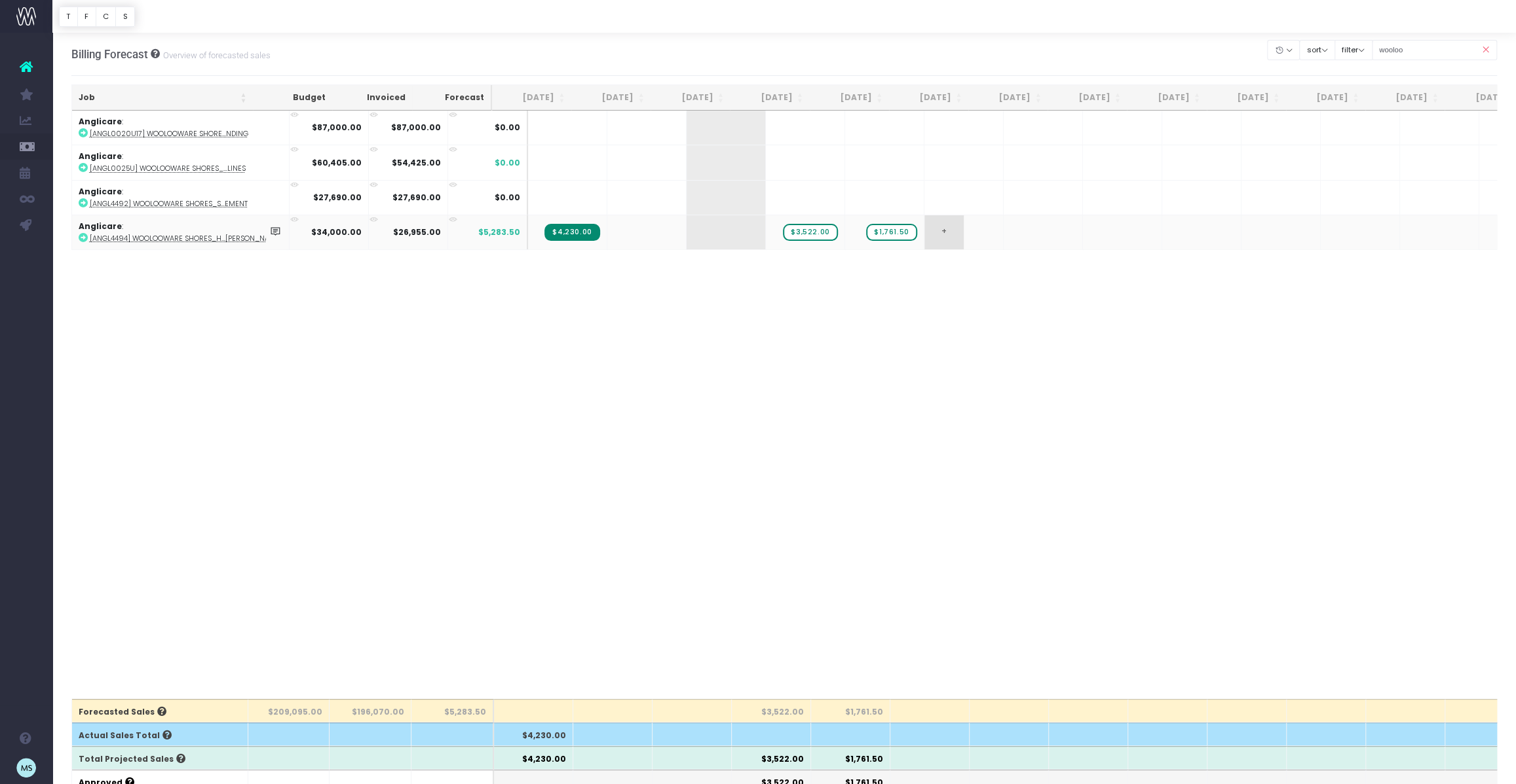
click at [926, 231] on span "+" at bounding box center [944, 233] width 40 height 34
click at [1030, 320] on body "Oh my... this is bad. [PERSON_NAME] wasn't able to load this page. Please conta…" at bounding box center [758, 392] width 1516 height 784
click at [688, 332] on div "Job Budget Invoiced Forecast [DATE] Sep [DATE] Nov [DATE] Jan [DATE] Mar [DATE]…" at bounding box center [784, 405] width 1426 height 589
click at [813, 427] on div "Job Budget Invoiced Forecast [DATE] Sep [DATE] Nov [DATE] Jan [DATE] Mar [DATE]…" at bounding box center [784, 405] width 1426 height 589
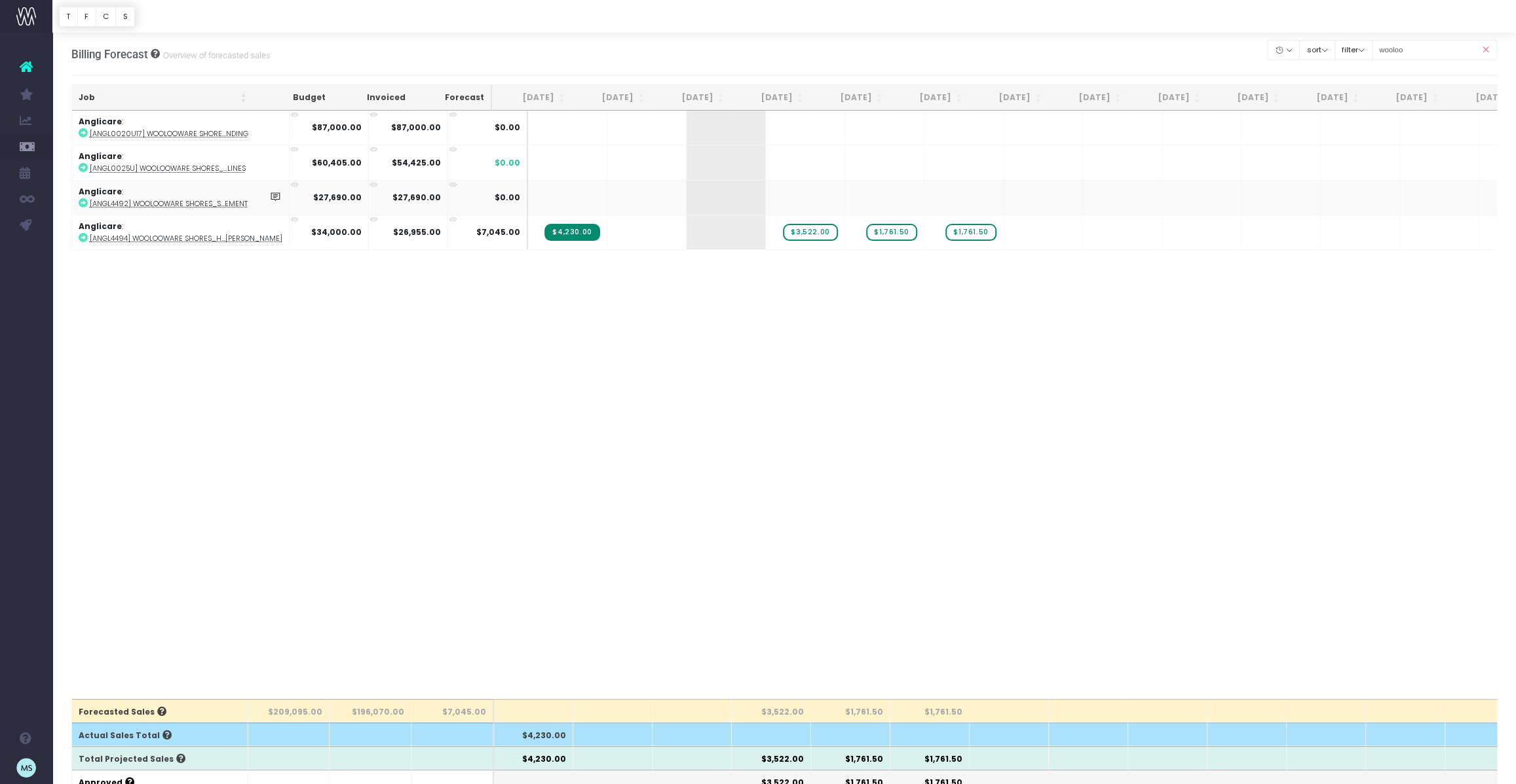
drag, startPoint x: 624, startPoint y: 697, endPoint x: 297, endPoint y: 206, distance: 589.9
click at [297, 206] on div "Job Budget Invoiced Forecast [DATE] Sep [DATE] Nov [DATE] Jan [DATE] Mar [DATE]…" at bounding box center [784, 405] width 1426 height 589
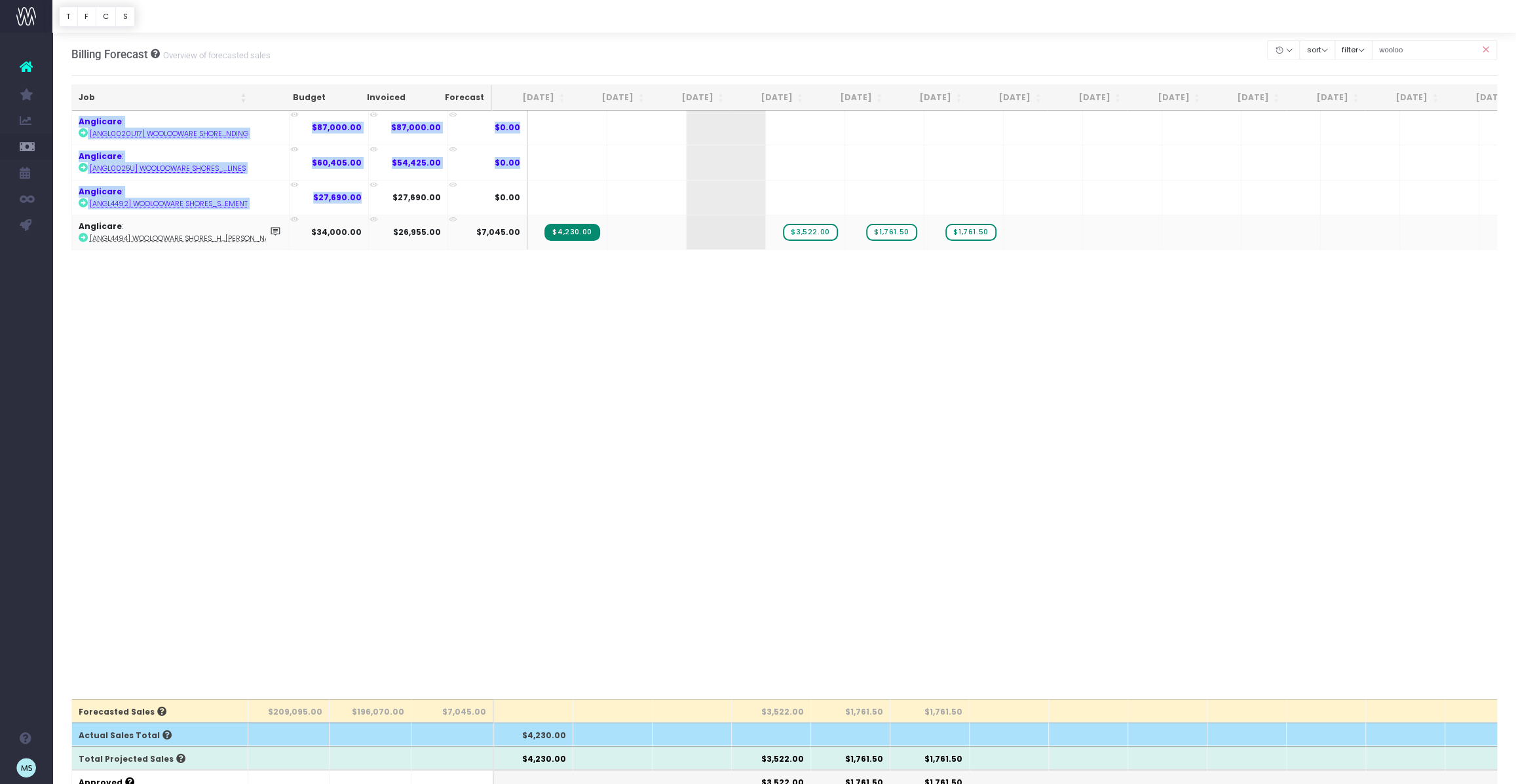
drag, startPoint x: 297, startPoint y: 206, endPoint x: 285, endPoint y: 247, distance: 42.7
click at [285, 247] on tbody "Anglicare : [ANGL0020U17] Woolooware Shore...nding $87,000.00 $87,000.00 $0.00 …" at bounding box center [855, 180] width 1566 height 139
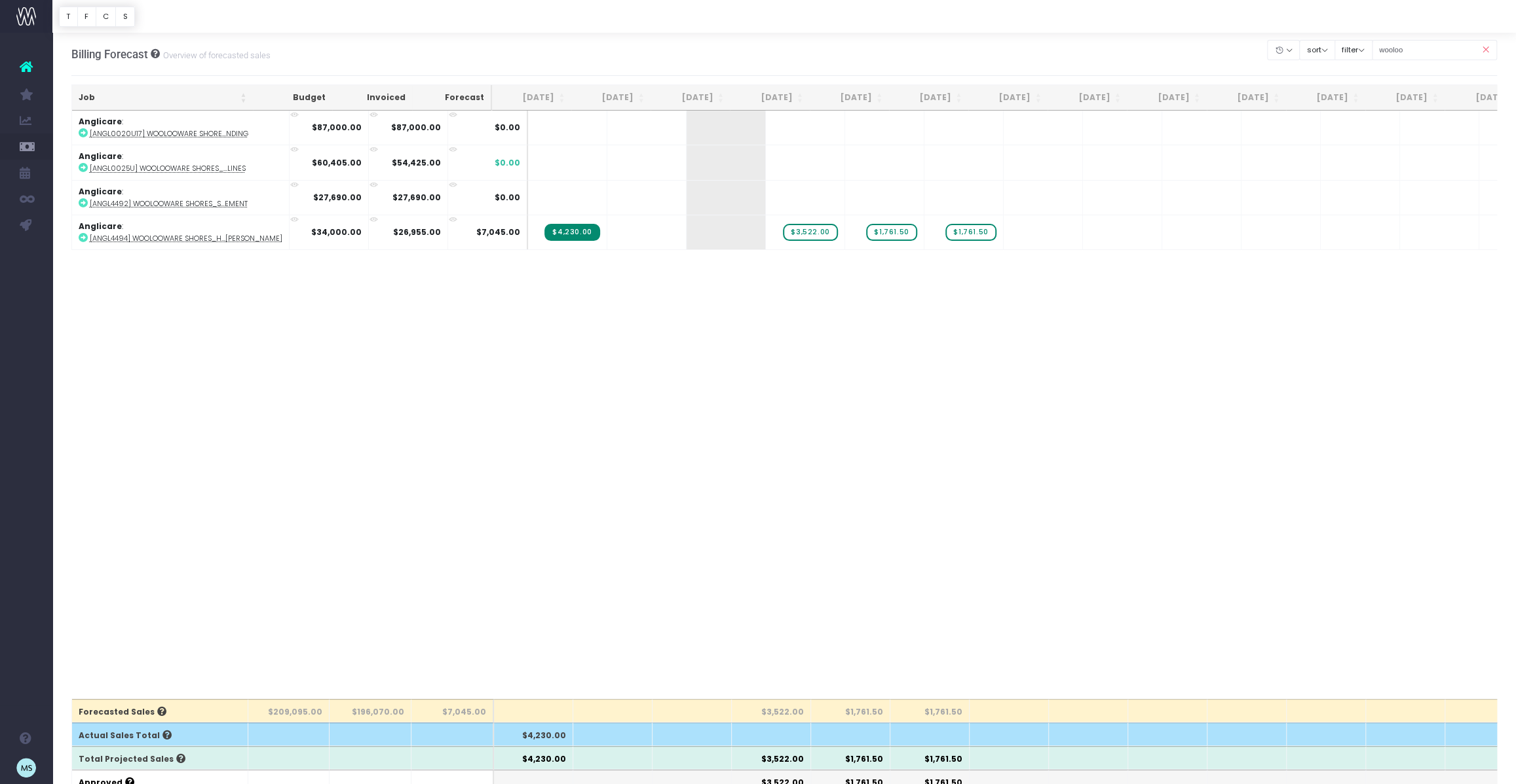
drag, startPoint x: 285, startPoint y: 247, endPoint x: 274, endPoint y: -72, distance: 319.2
click at [274, 0] on html "Oh my... this is bad. [PERSON_NAME] wasn't able to load this page. Please conta…" at bounding box center [758, 392] width 1516 height 784
